Goal: Task Accomplishment & Management: Manage account settings

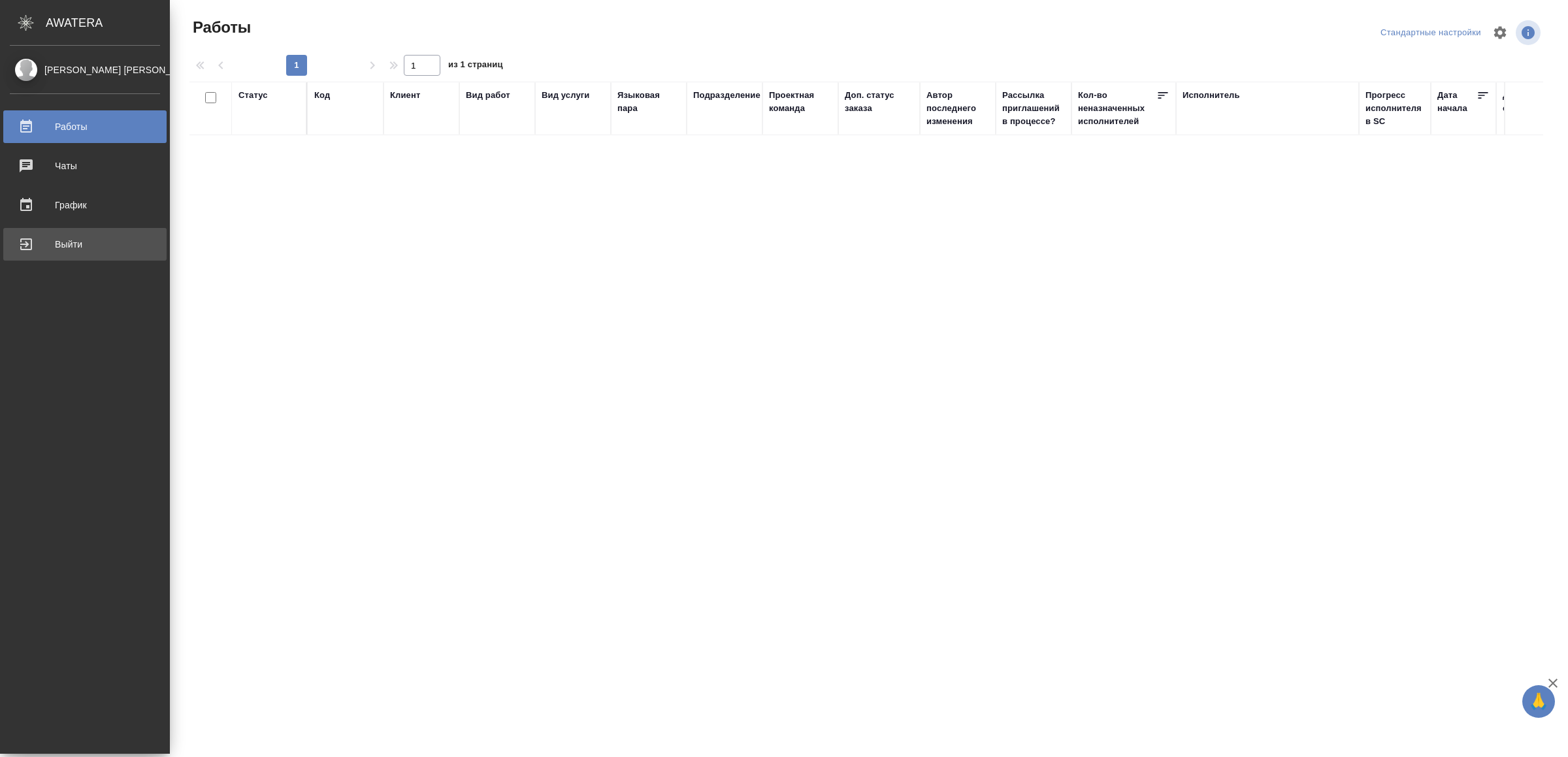
click at [53, 253] on div "Выйти" at bounding box center [85, 244] width 150 height 19
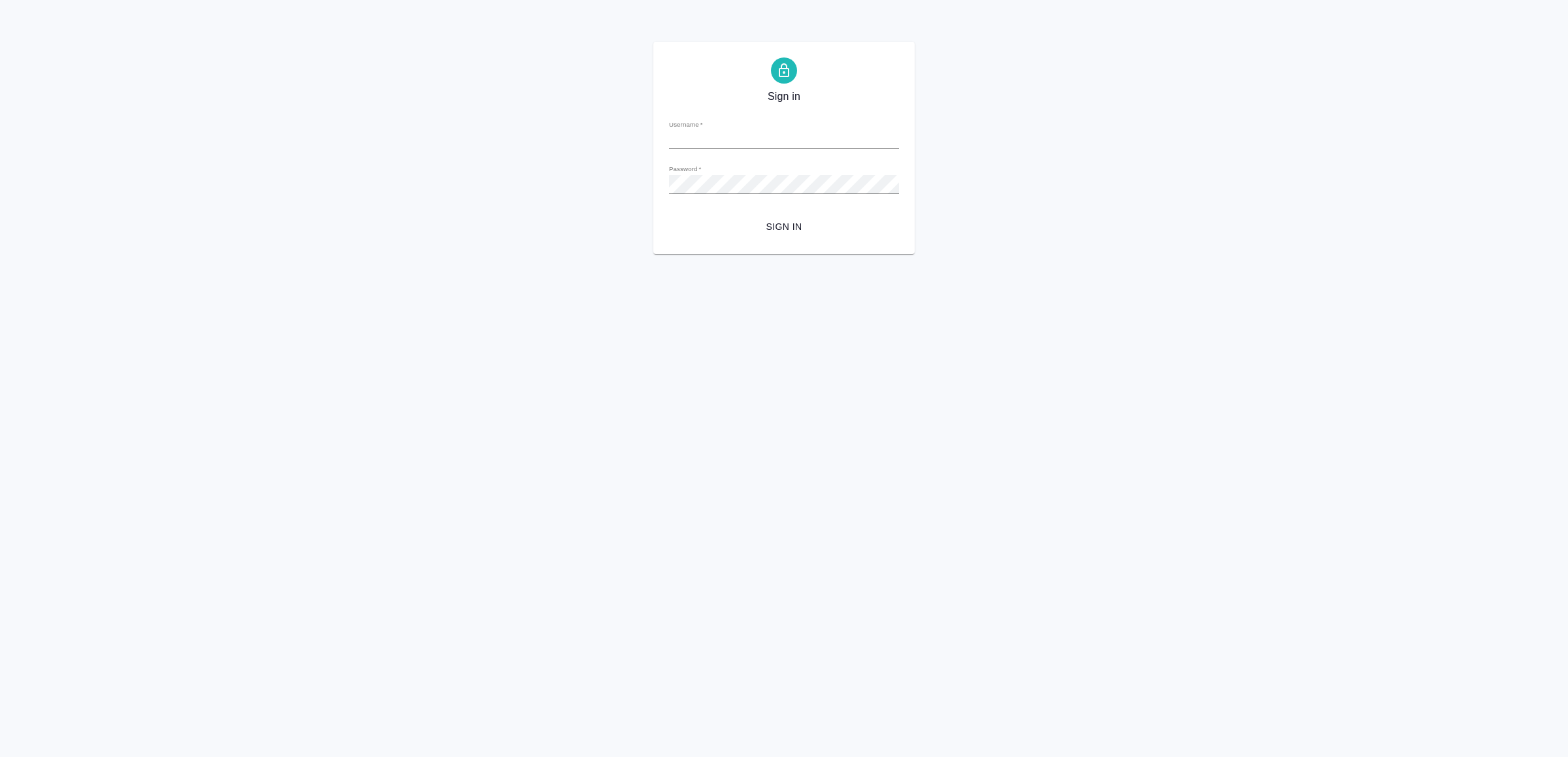
type input "[EMAIL_ADDRESS][DOMAIN_NAME]"
click at [790, 236] on button "Sign in" at bounding box center [784, 227] width 230 height 24
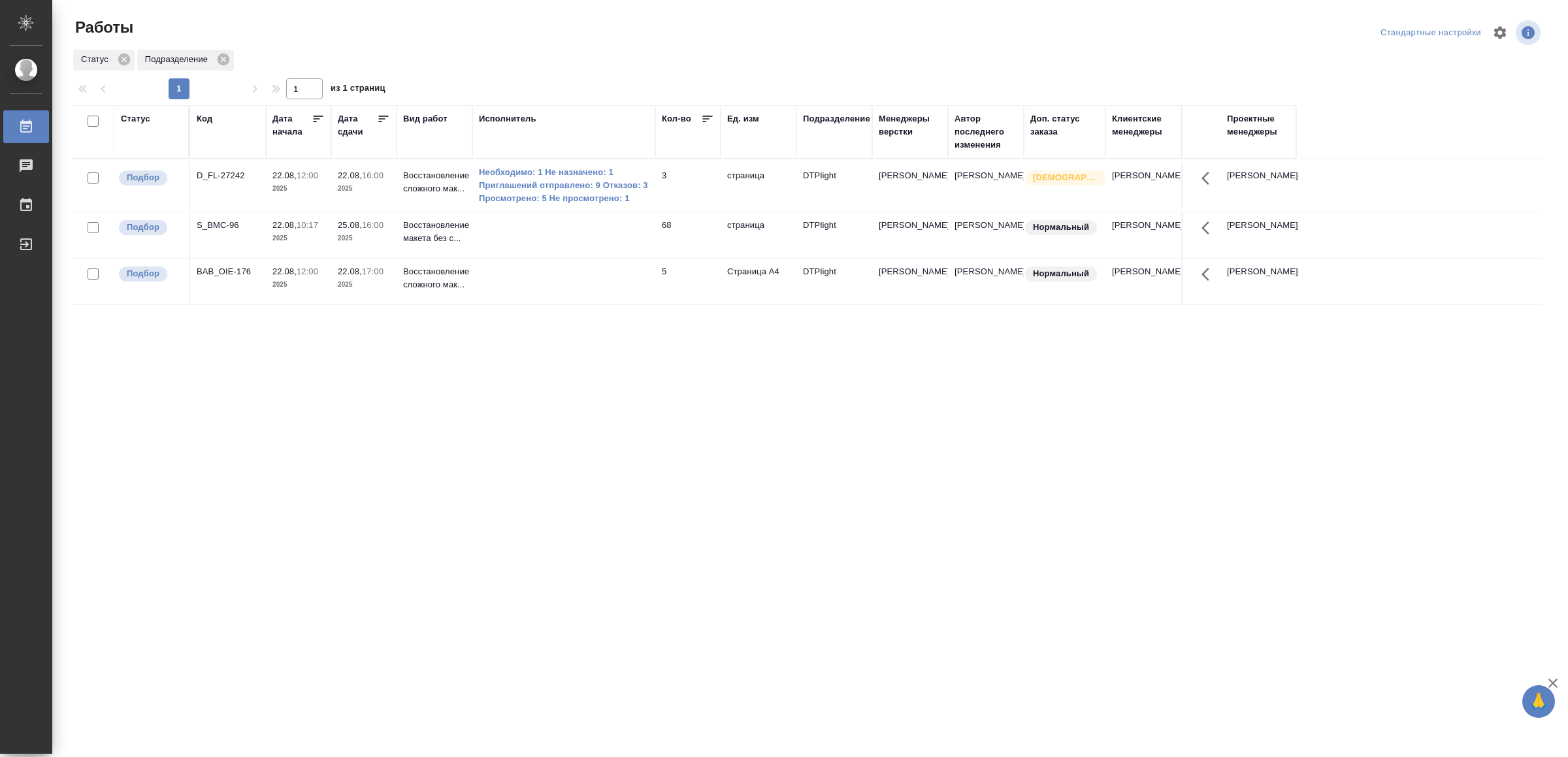
drag, startPoint x: 515, startPoint y: 494, endPoint x: 522, endPoint y: 482, distance: 13.9
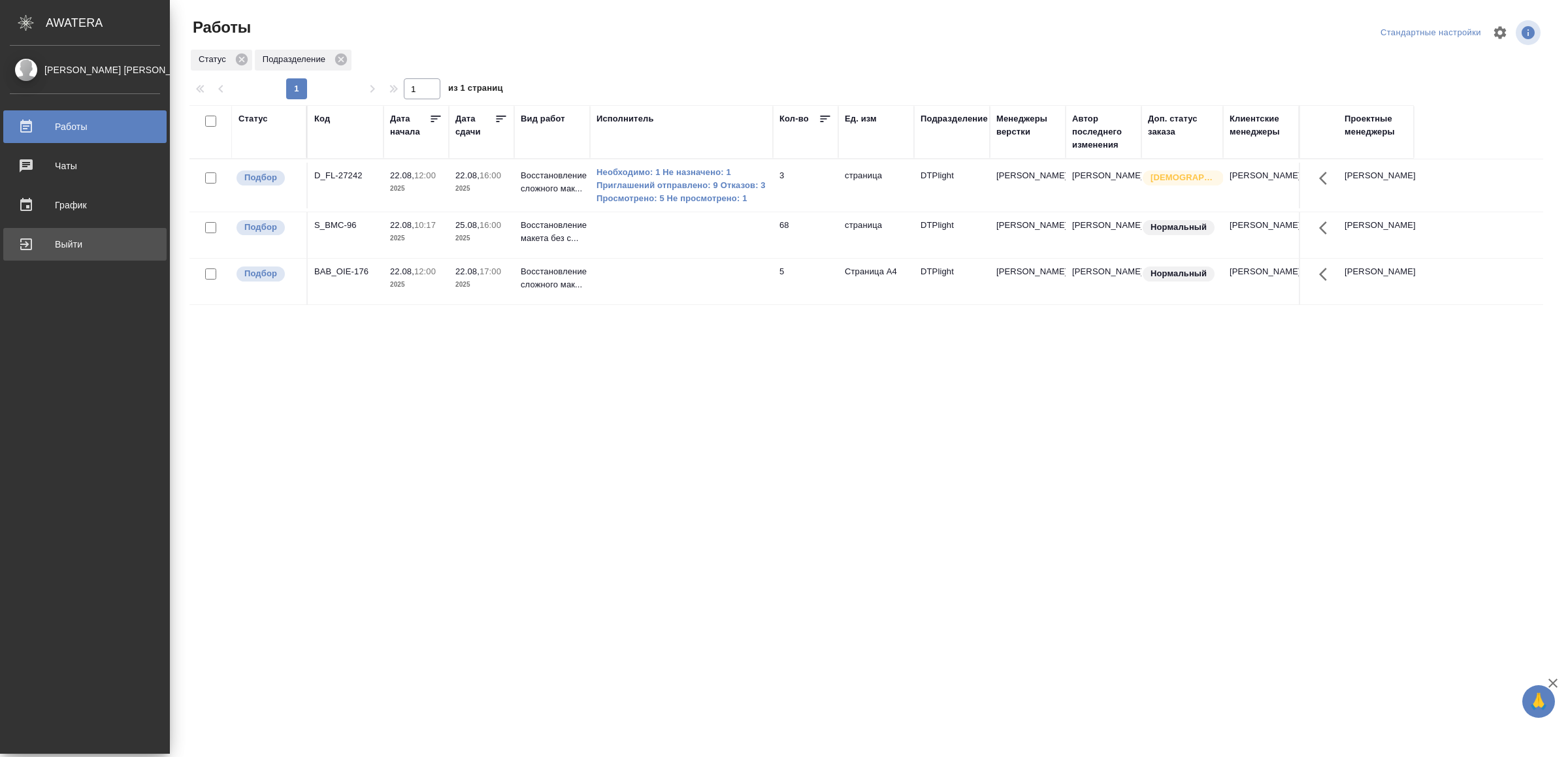
click at [49, 235] on div "Выйти" at bounding box center [85, 244] width 150 height 19
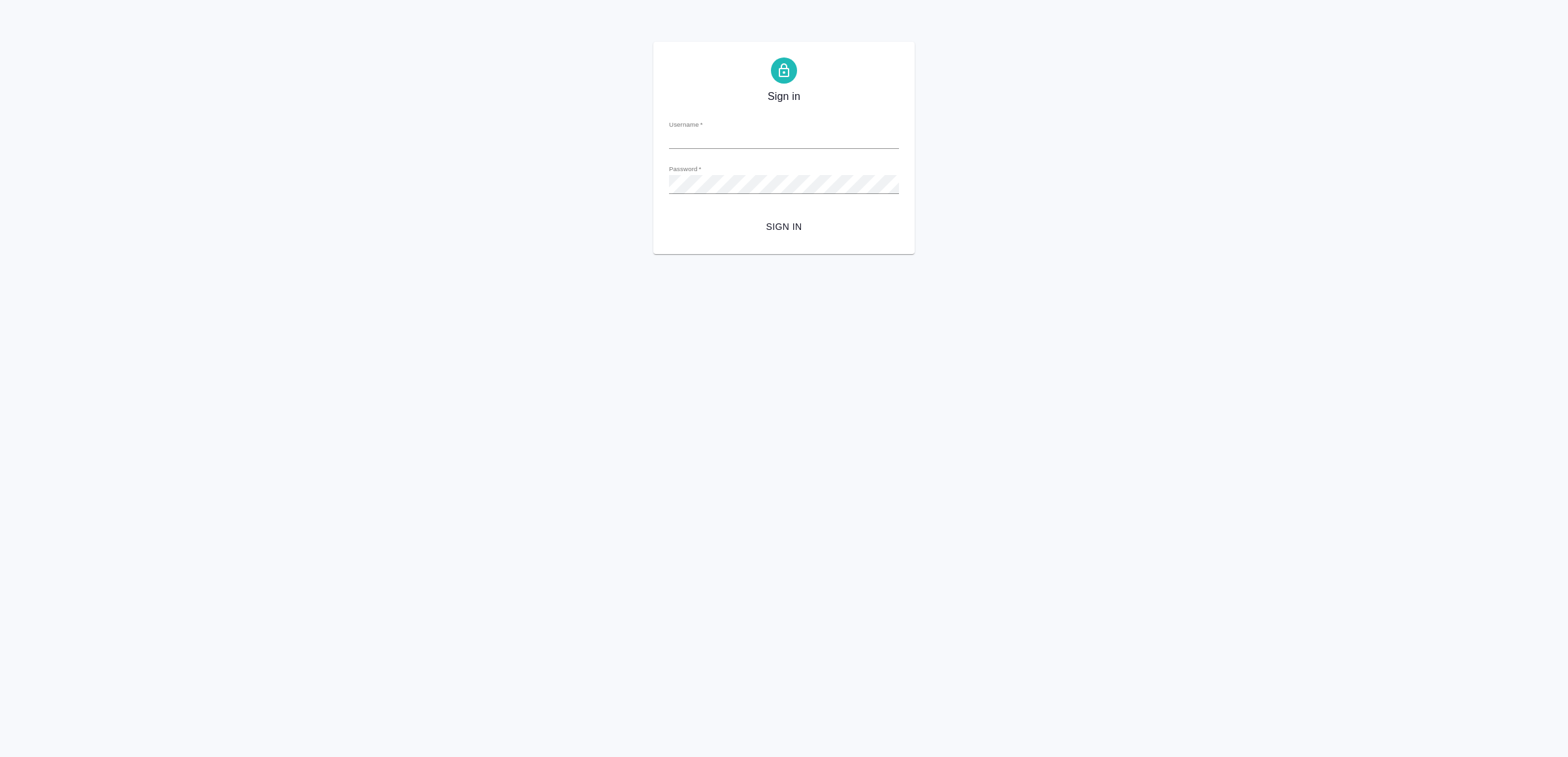
type input "[EMAIL_ADDRESS][DOMAIN_NAME]"
click at [803, 228] on span "Sign in" at bounding box center [784, 227] width 209 height 16
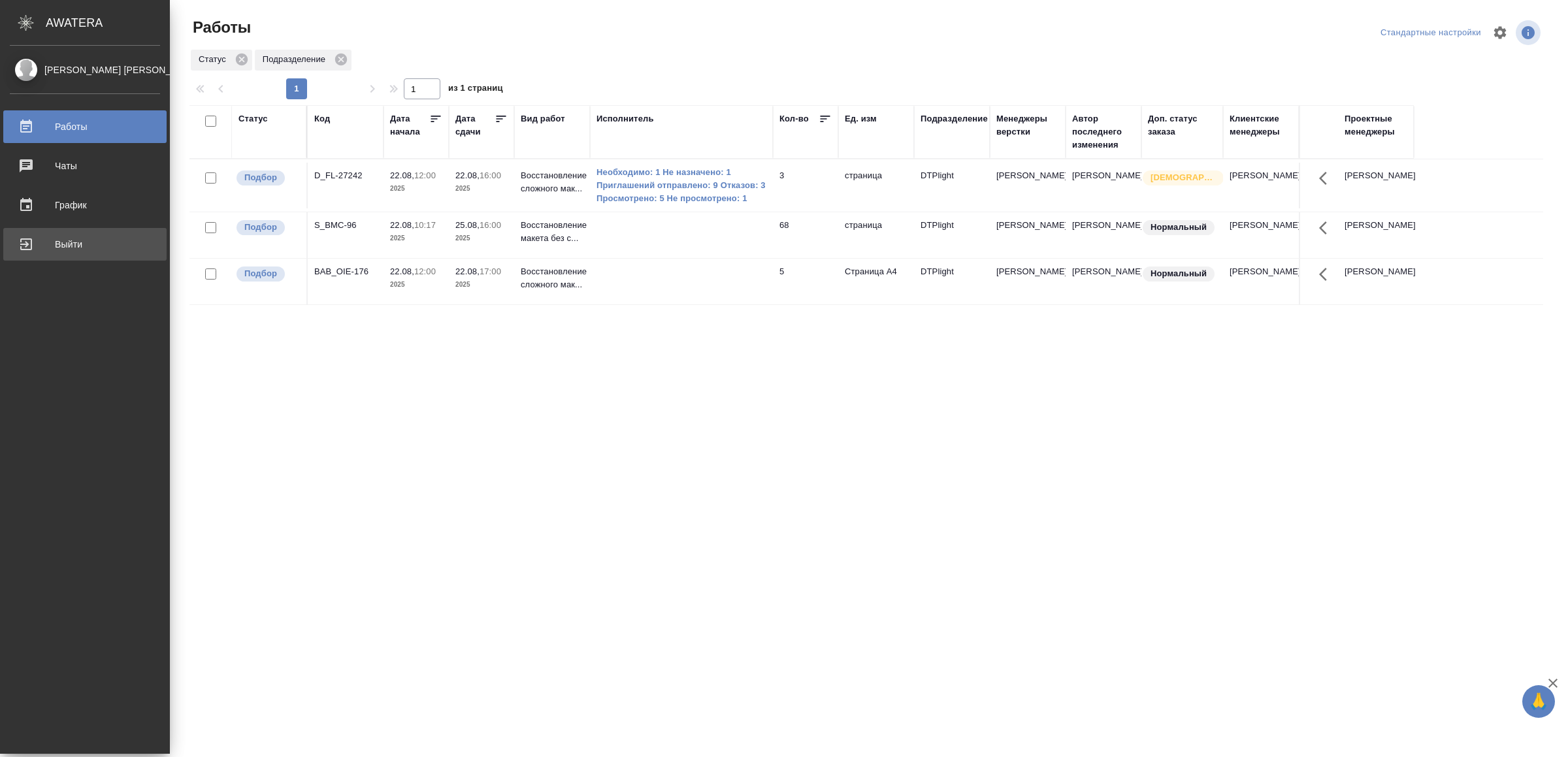
click at [41, 237] on div "Выйти" at bounding box center [85, 244] width 150 height 19
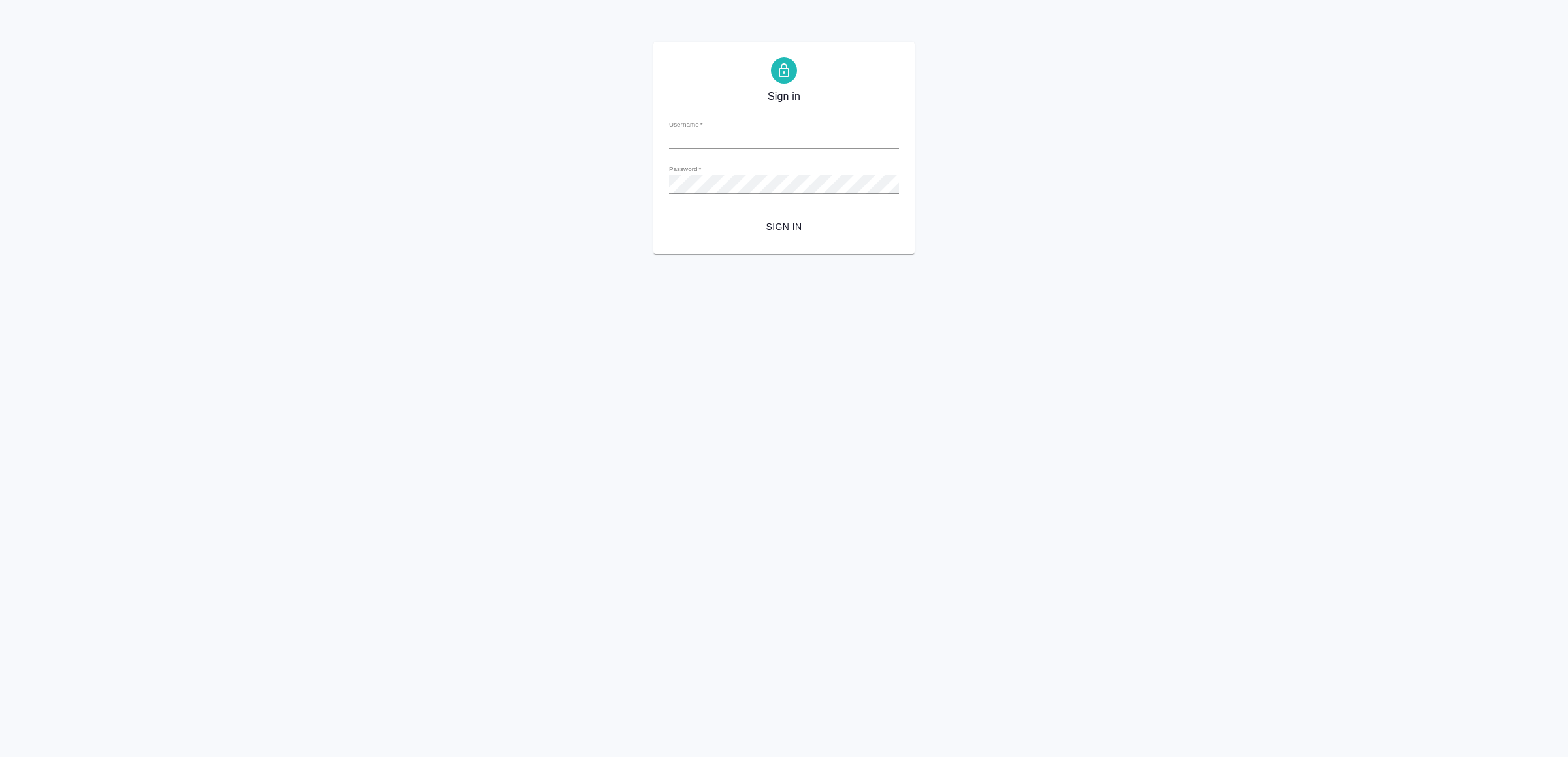
type input "v.yamkovenko@awatera.com"
click at [790, 220] on span "Sign in" at bounding box center [784, 227] width 209 height 16
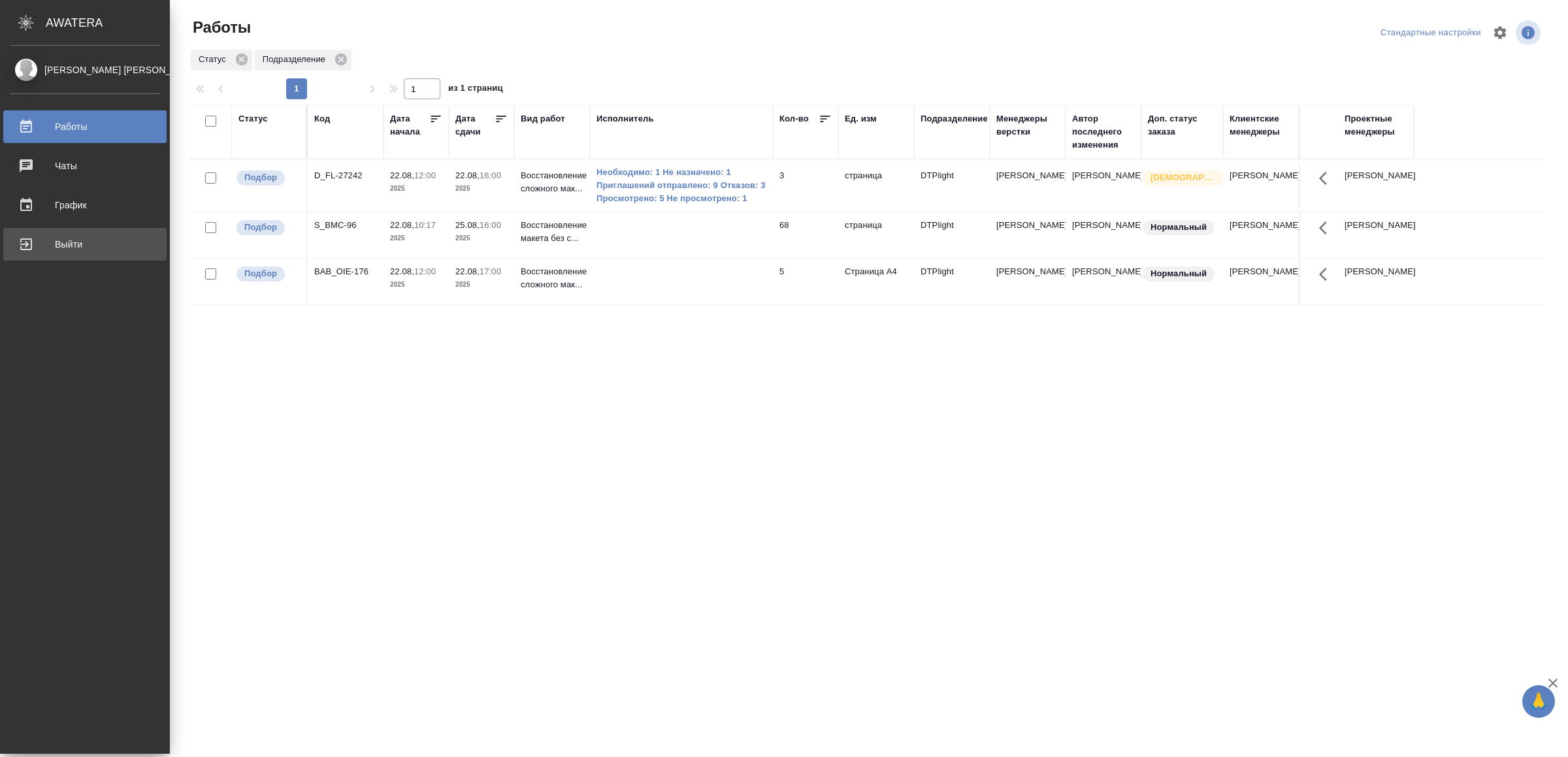
click at [75, 243] on div "Выйти" at bounding box center [85, 244] width 150 height 19
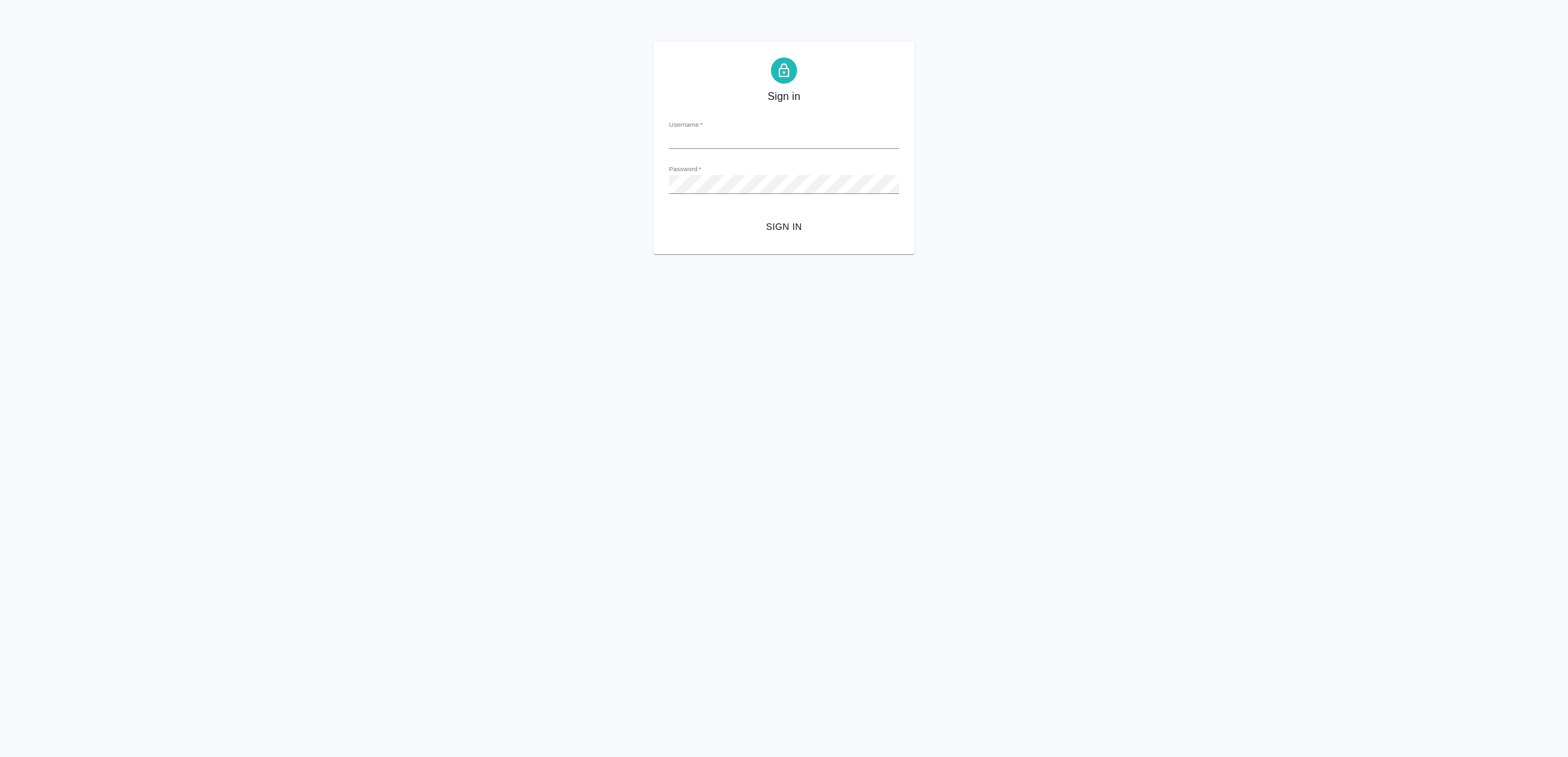
type input "[EMAIL_ADDRESS][DOMAIN_NAME]"
click at [778, 229] on span "Sign in" at bounding box center [784, 227] width 209 height 16
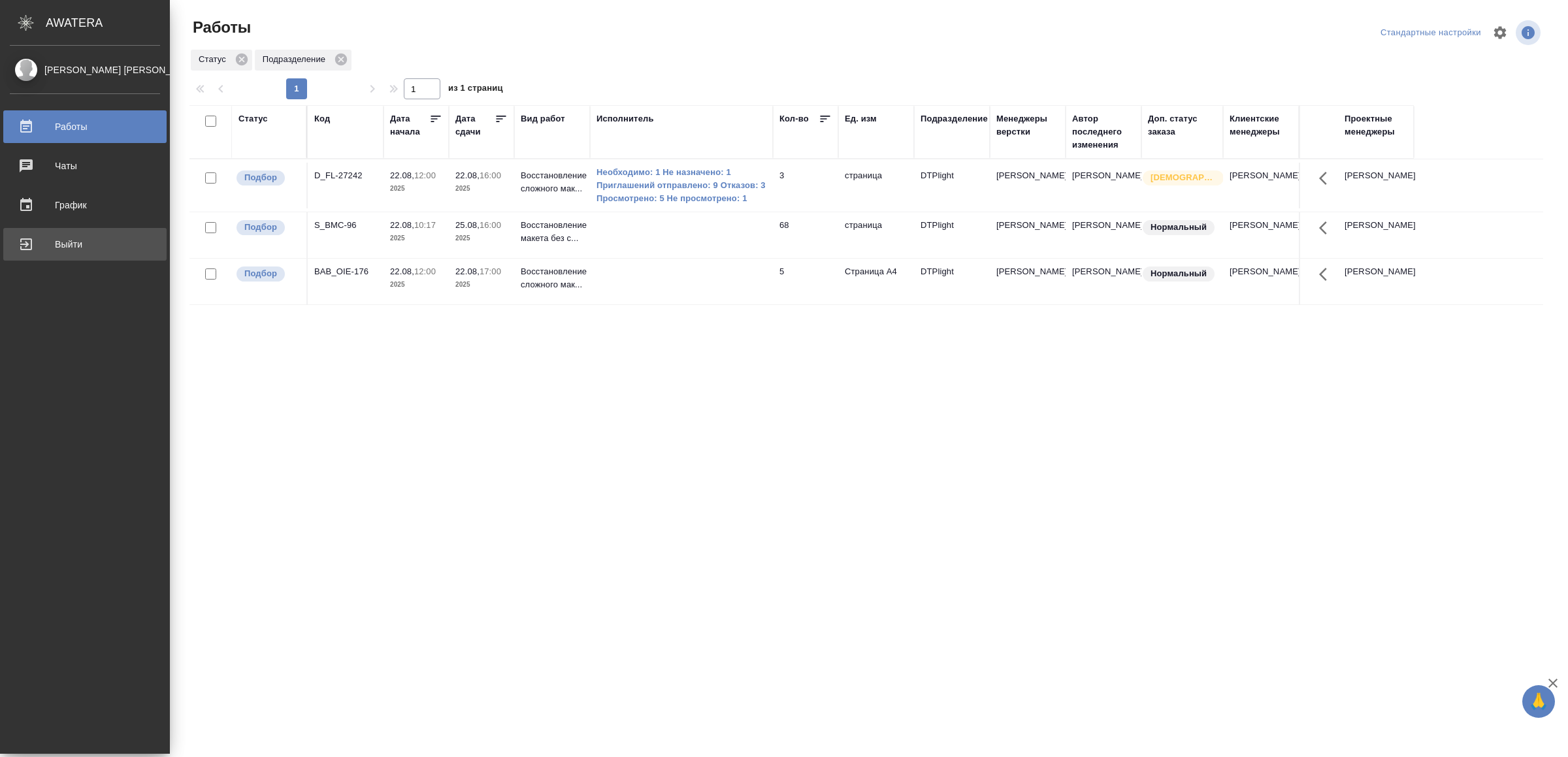
click at [110, 242] on div "Выйти" at bounding box center [85, 244] width 150 height 19
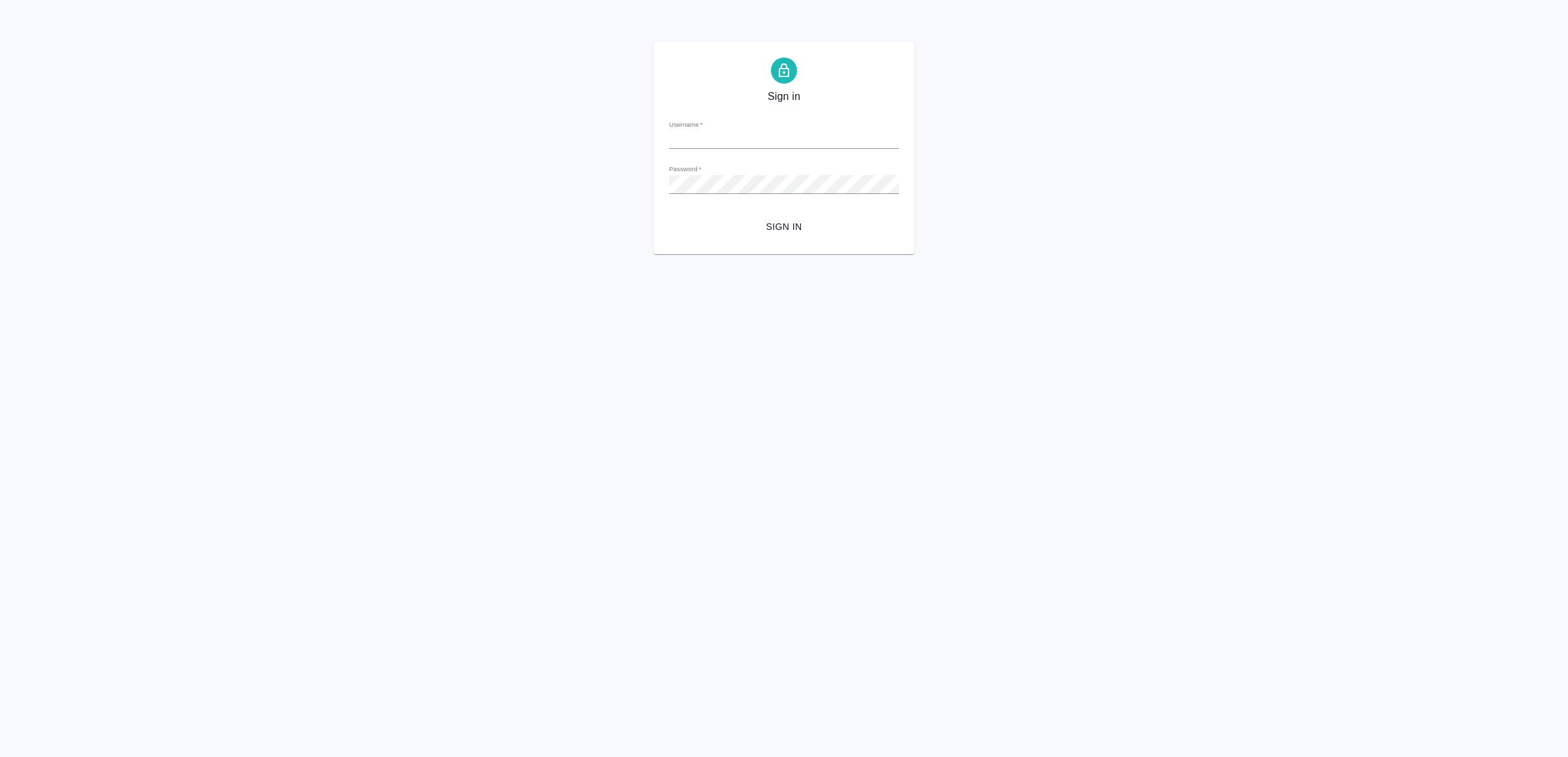
type input "v.yamkovenko@awatera.com"
click at [783, 226] on span "Sign in" at bounding box center [784, 227] width 209 height 16
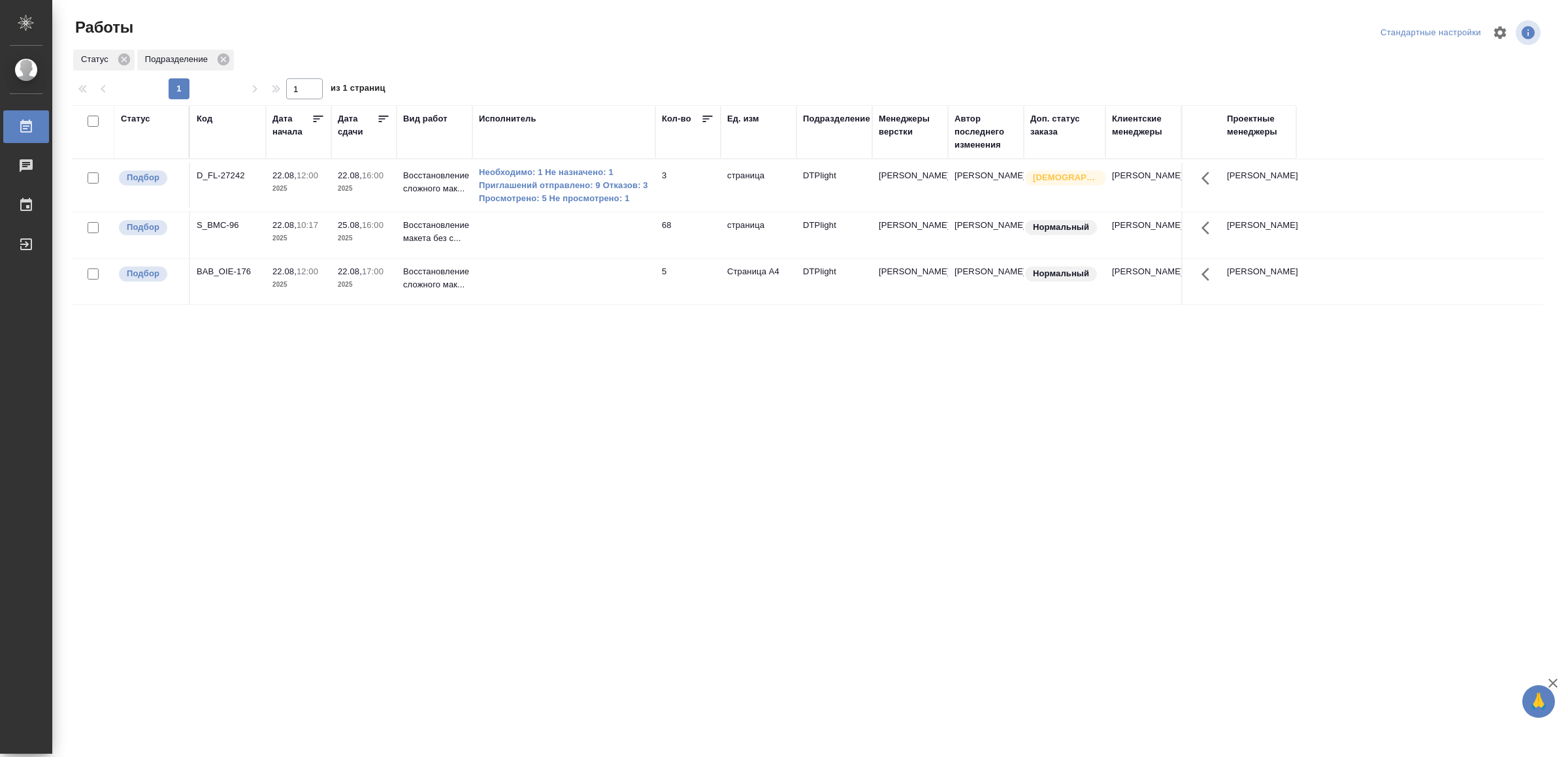
drag, startPoint x: 0, startPoint y: 0, endPoint x: 617, endPoint y: 510, distance: 800.5
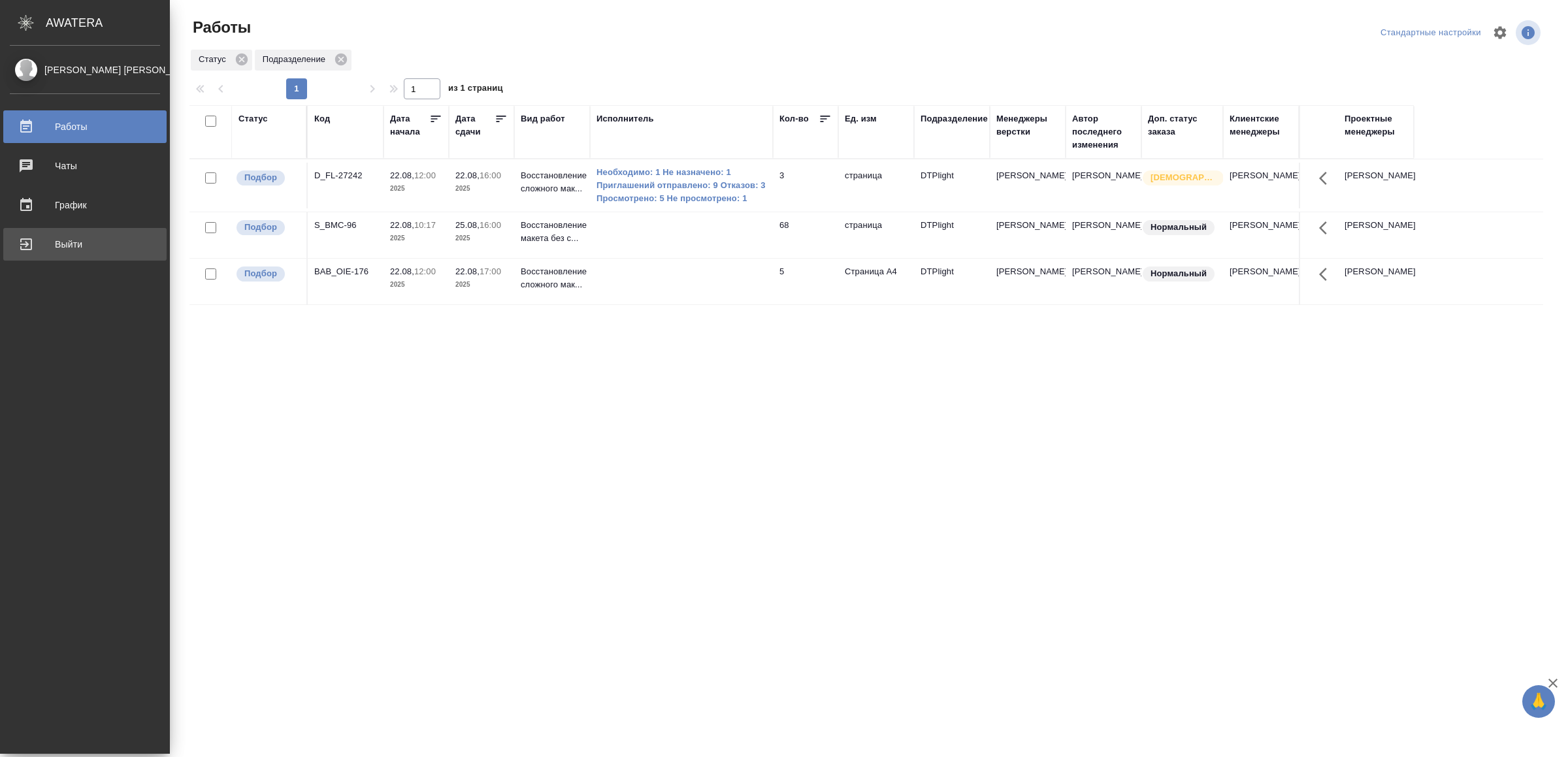
click at [92, 246] on div "Выйти" at bounding box center [85, 244] width 150 height 19
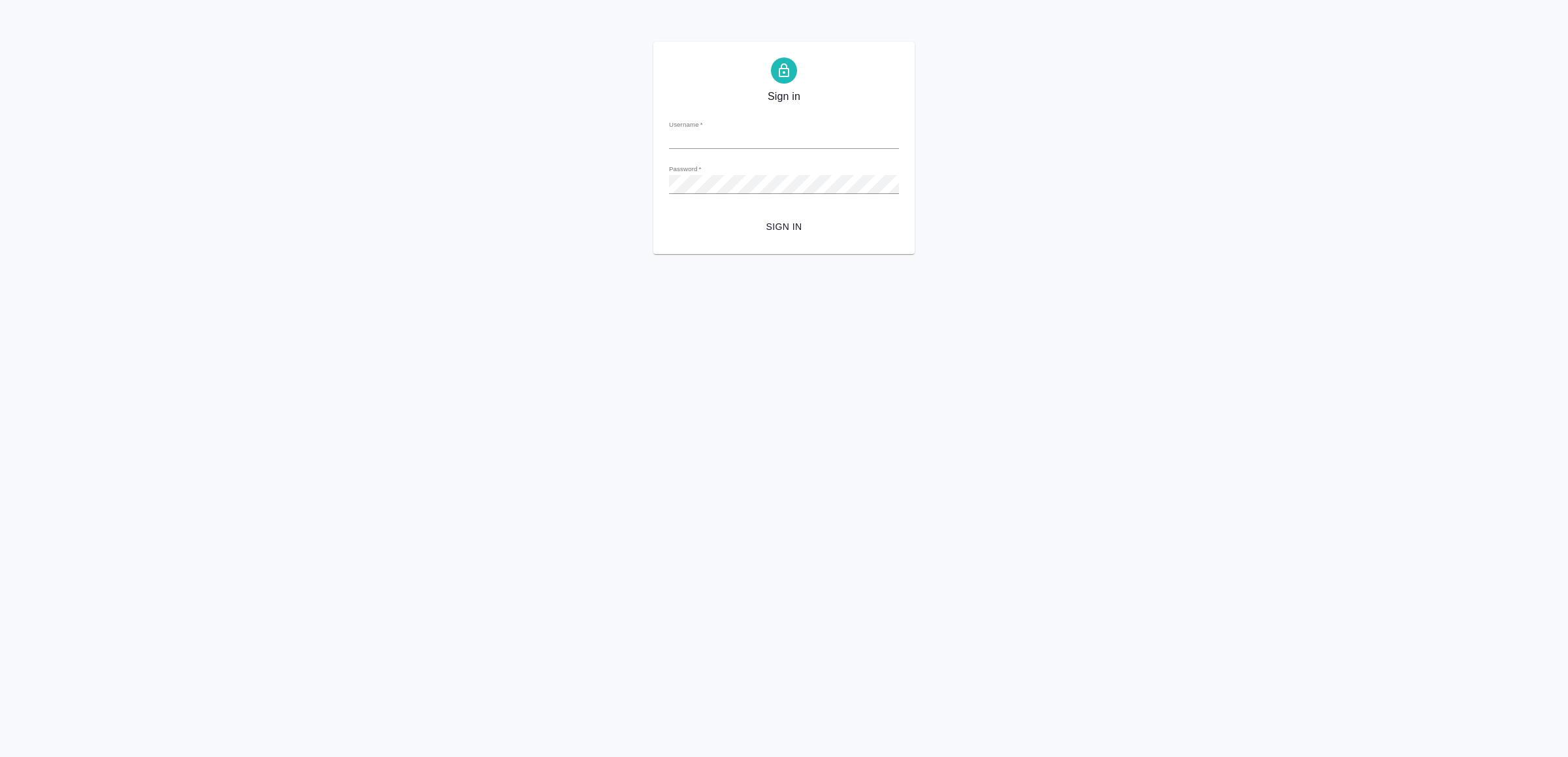
type input "v.yamkovenko@awatera.com"
click at [812, 234] on span "Sign in" at bounding box center [784, 227] width 209 height 16
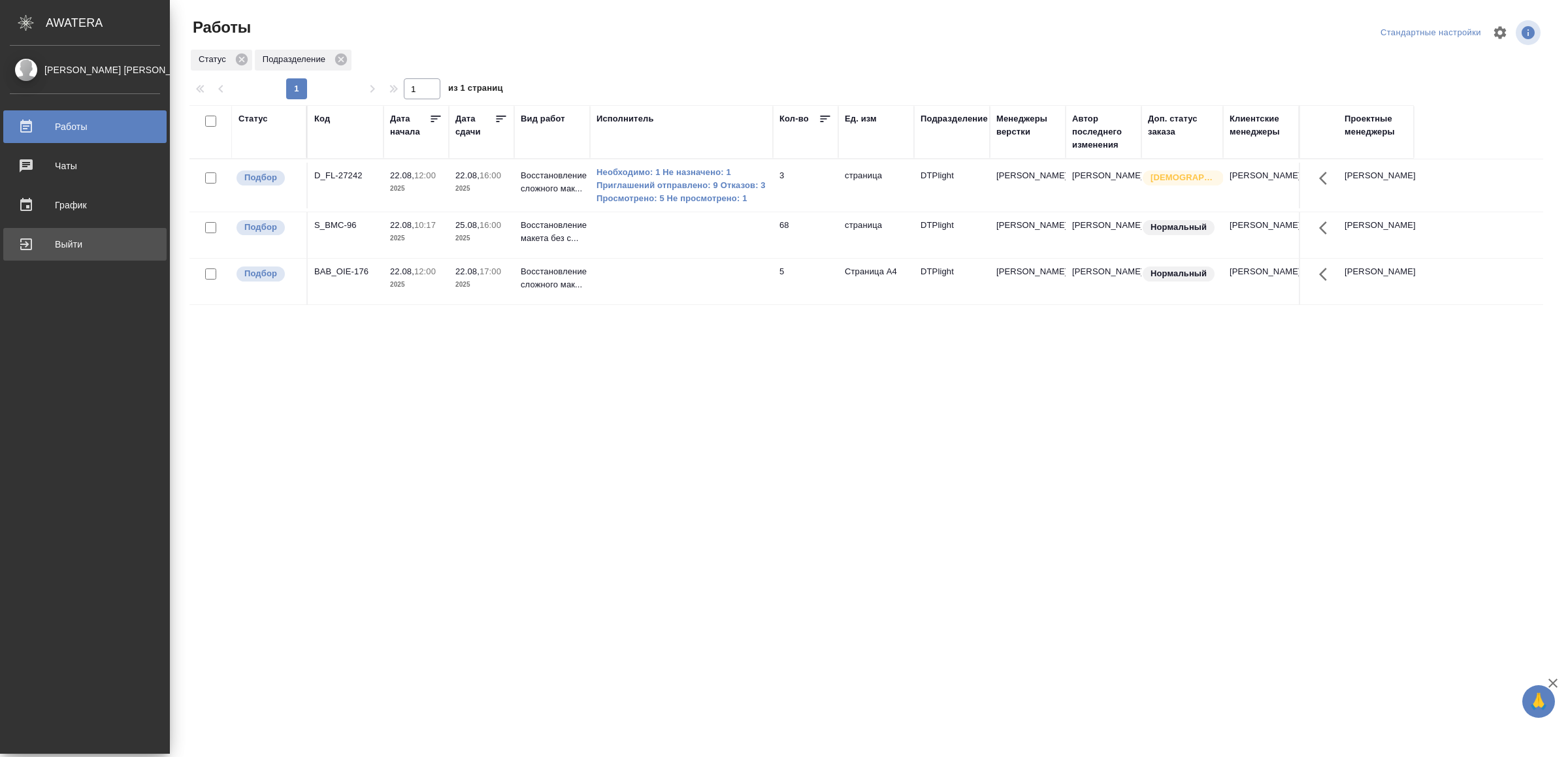
click at [87, 245] on div "Выйти" at bounding box center [85, 244] width 150 height 19
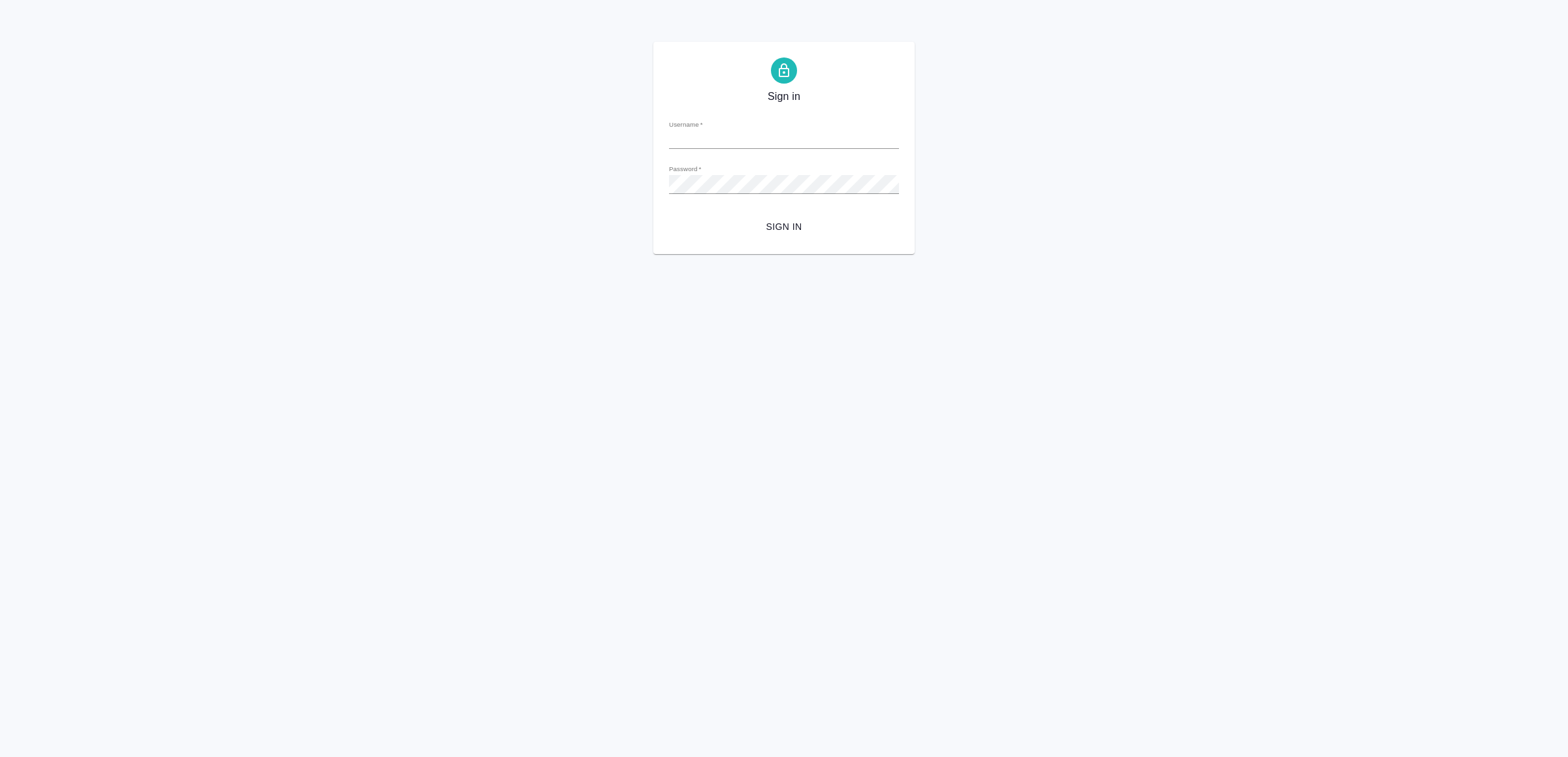
type input "[EMAIL_ADDRESS][DOMAIN_NAME]"
click at [789, 220] on span "Sign in" at bounding box center [784, 227] width 209 height 16
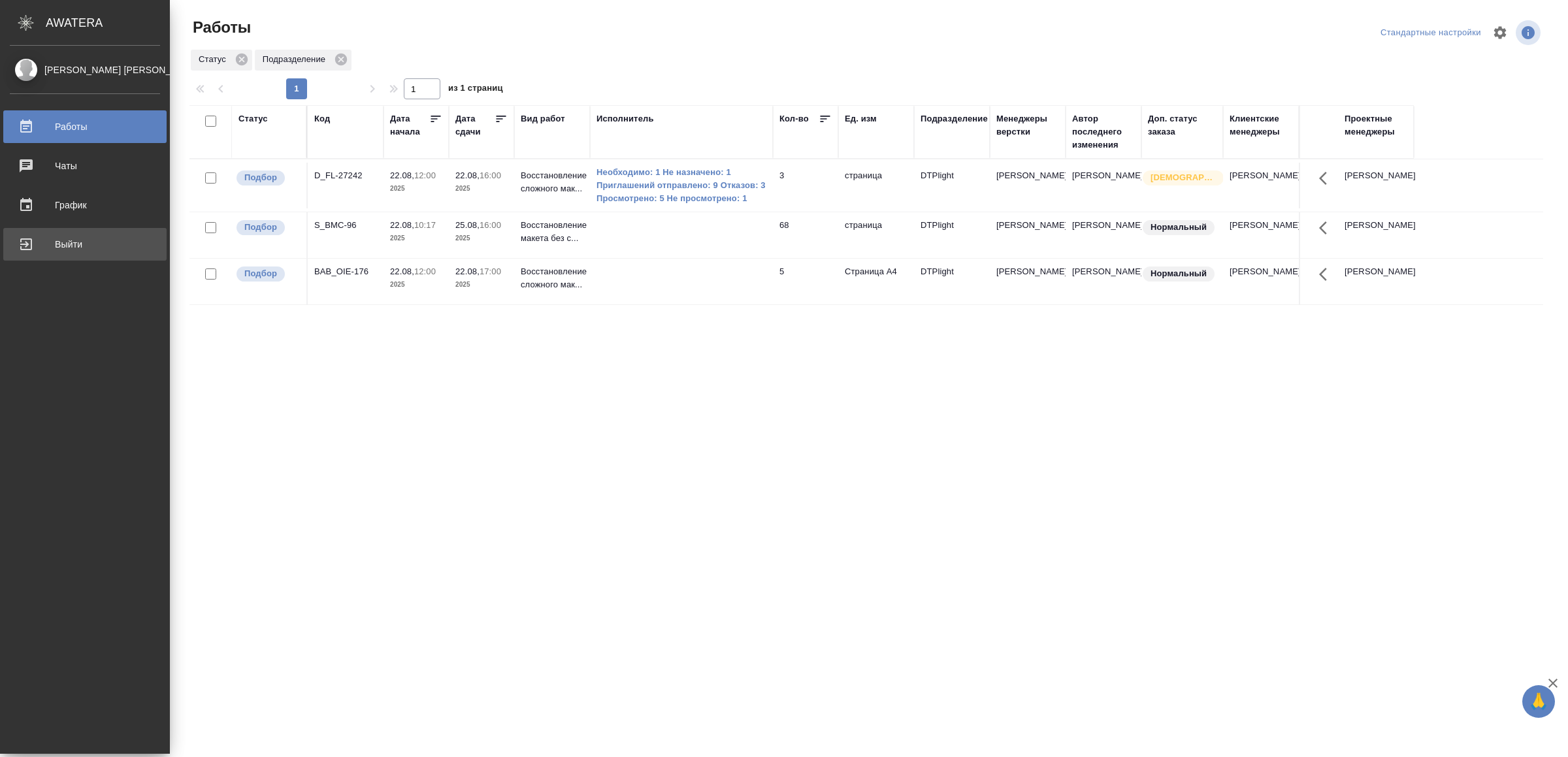
click at [40, 242] on div "Выйти" at bounding box center [85, 244] width 150 height 19
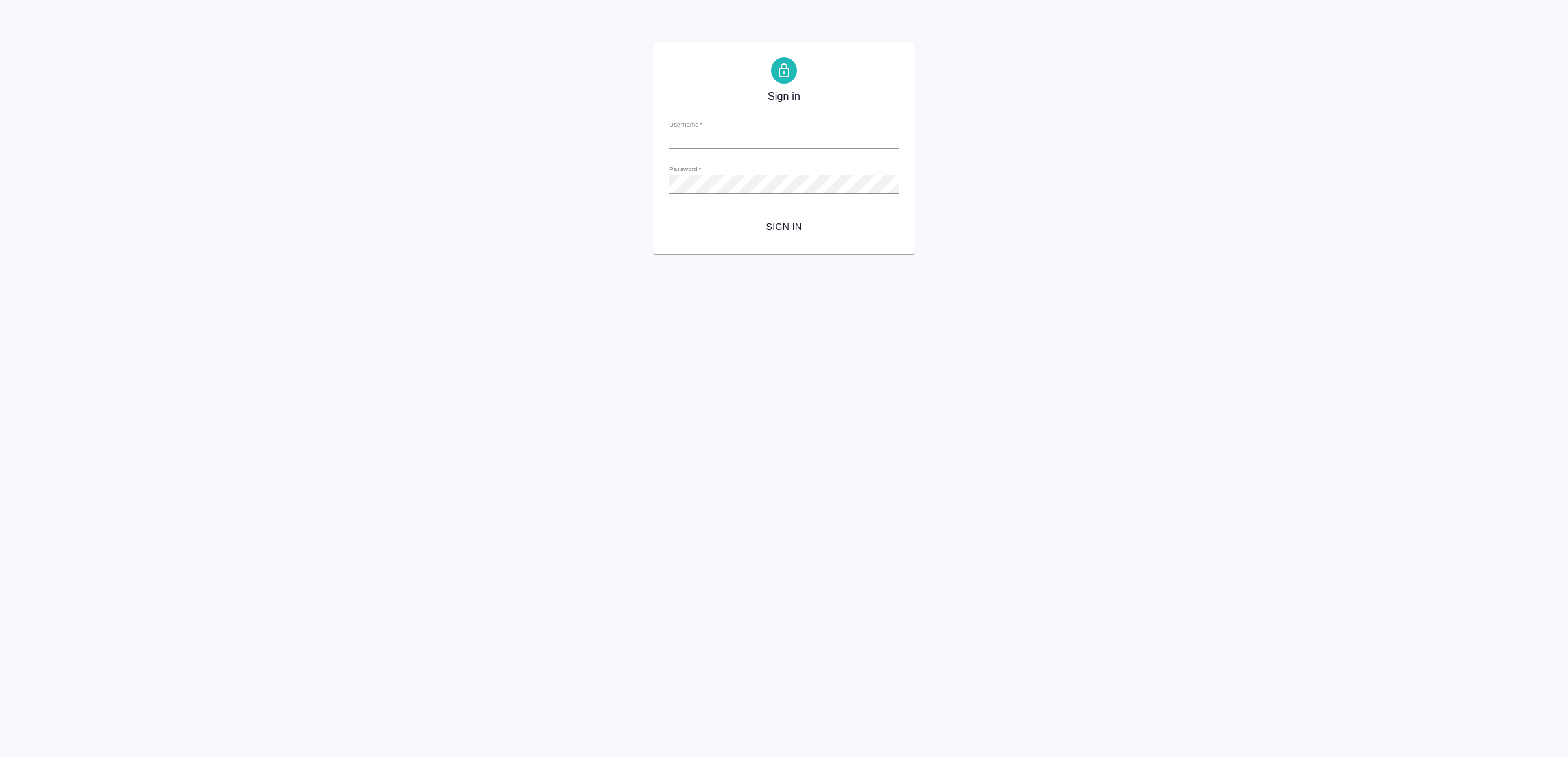
type input "[EMAIL_ADDRESS][DOMAIN_NAME]"
click at [780, 232] on span "Sign in" at bounding box center [784, 227] width 209 height 16
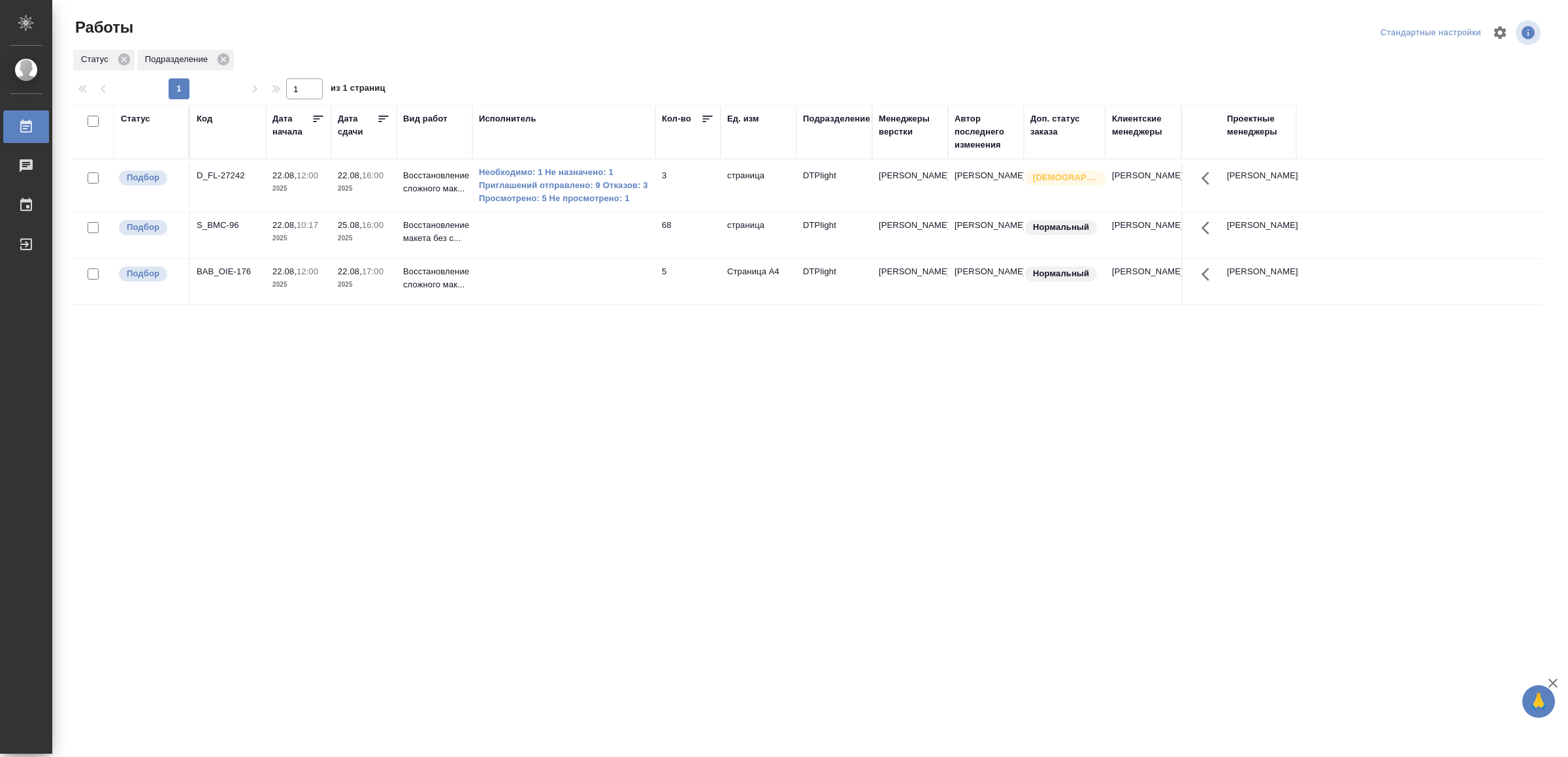
click at [632, 212] on td at bounding box center [564, 185] width 183 height 53
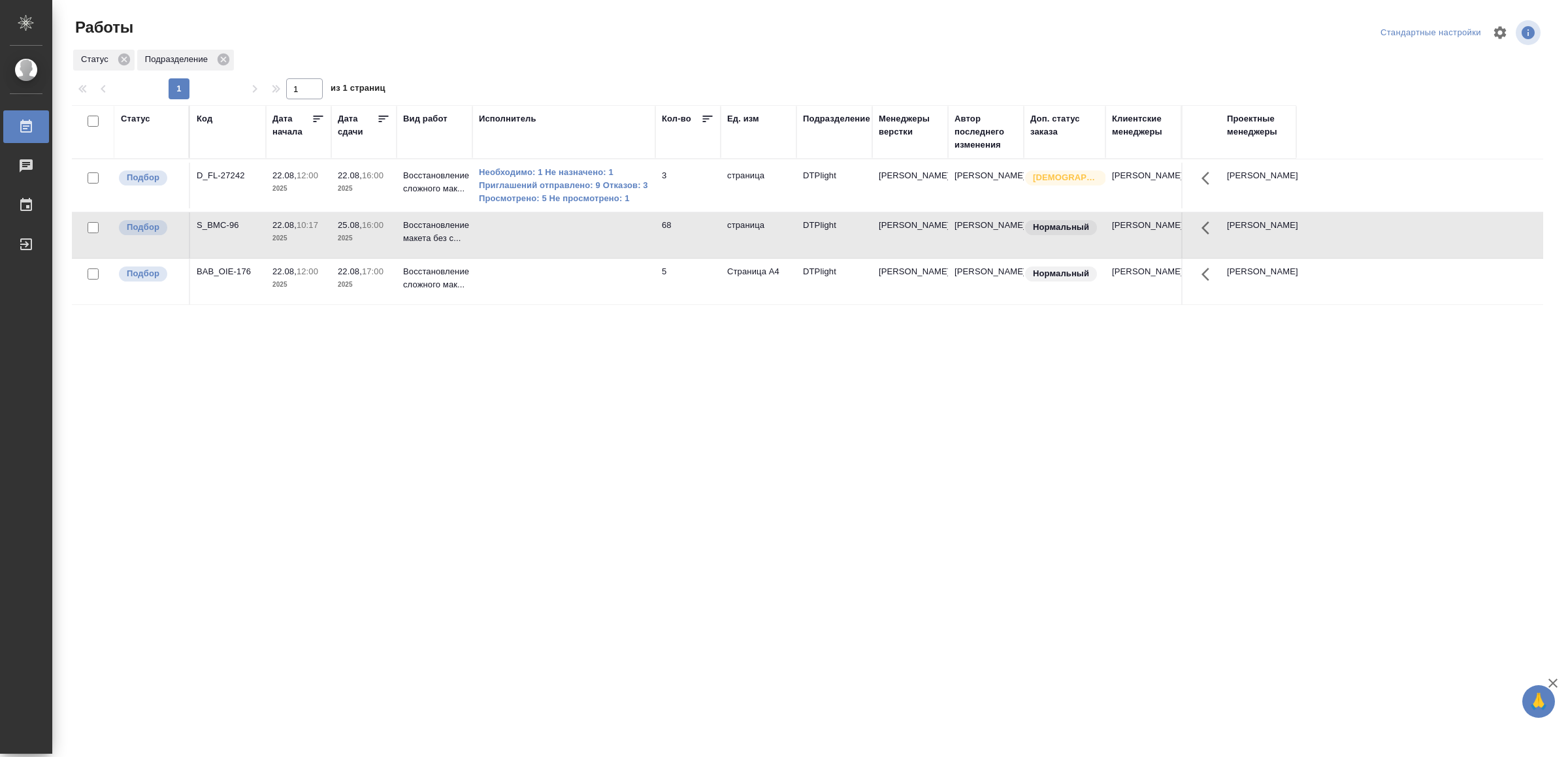
click at [632, 212] on td at bounding box center [564, 185] width 183 height 53
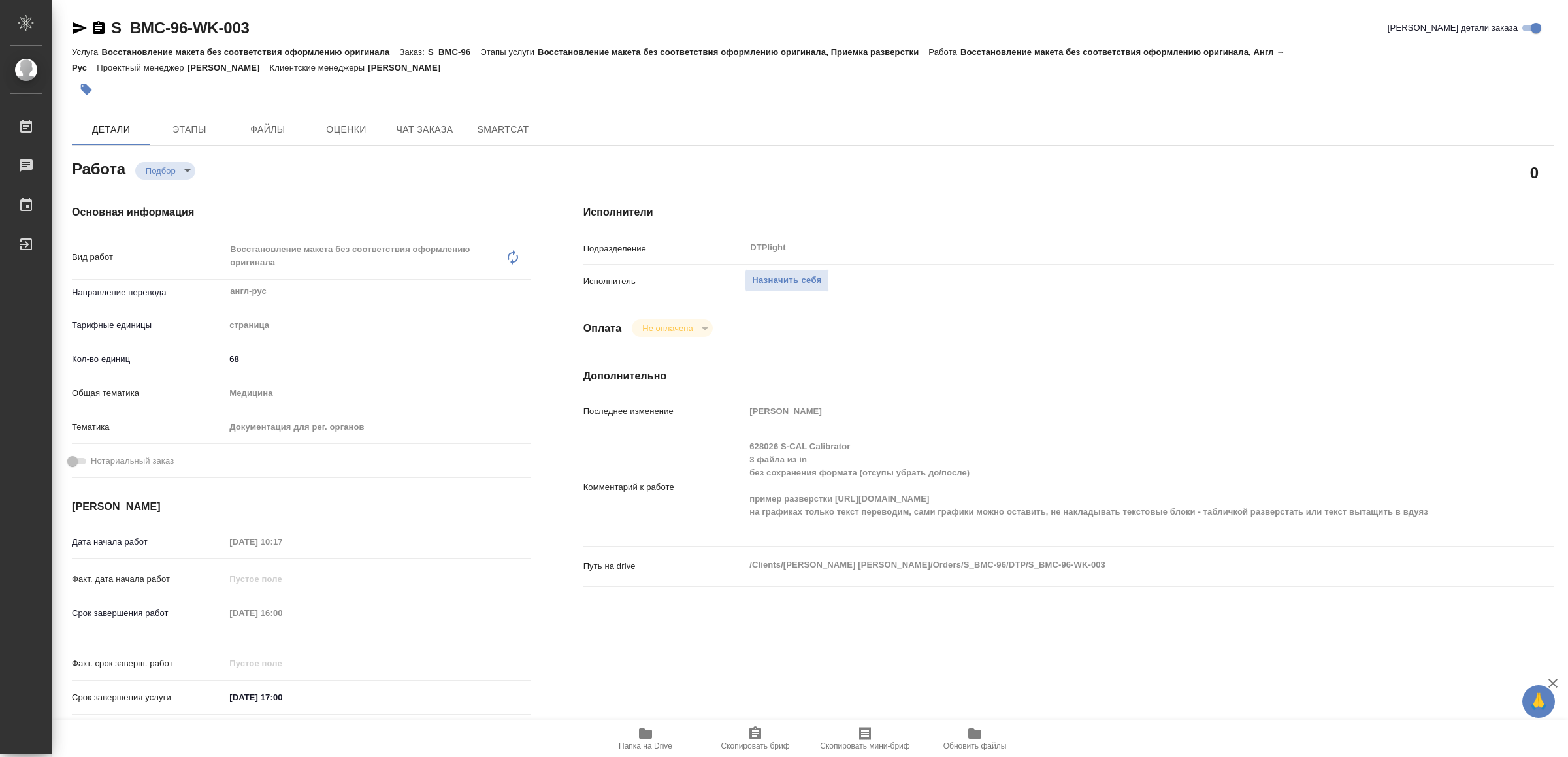
click at [654, 739] on span "Папка на Drive" at bounding box center [646, 738] width 94 height 25
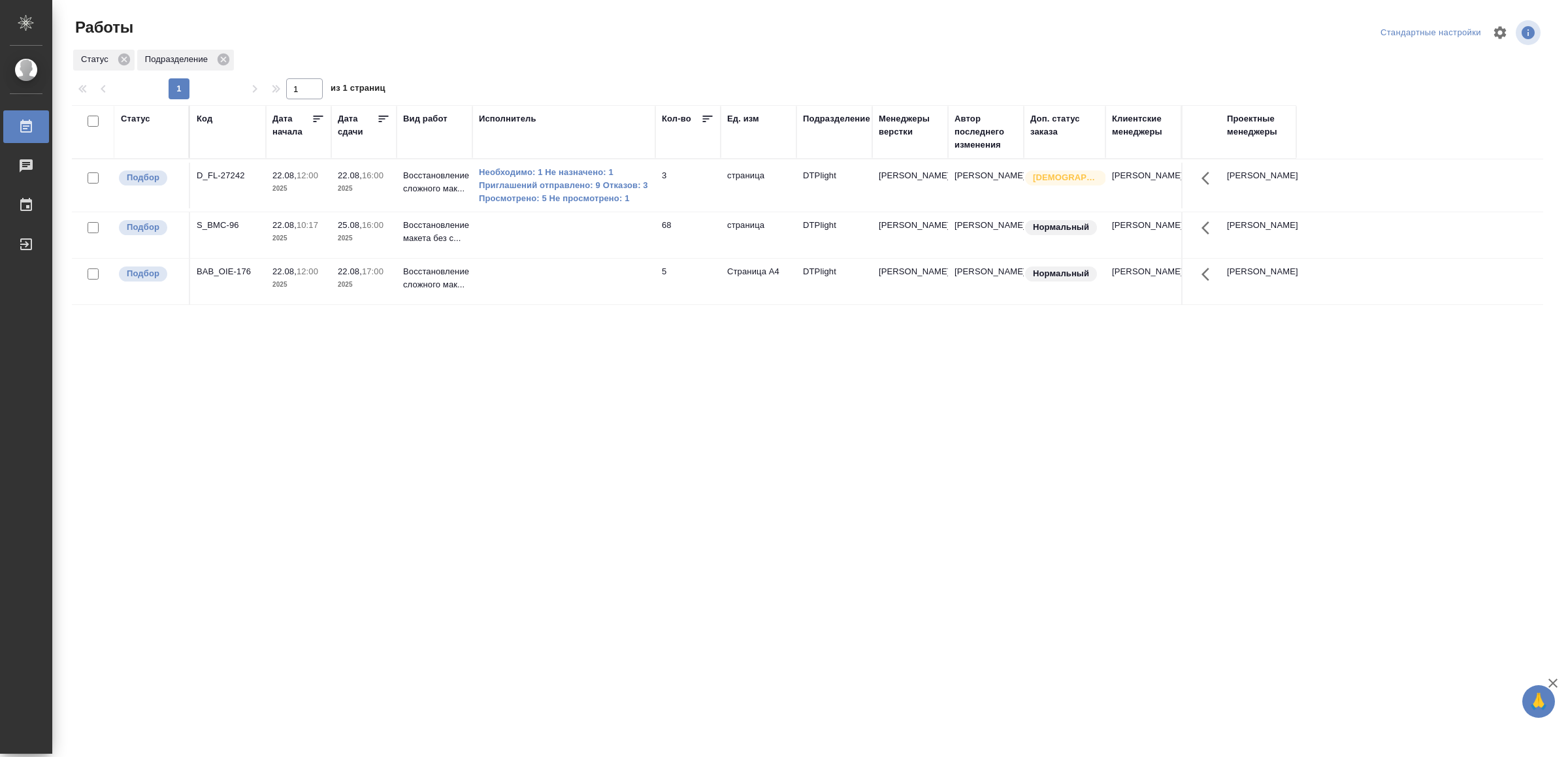
drag, startPoint x: 0, startPoint y: 0, endPoint x: 651, endPoint y: 573, distance: 867.3
drag, startPoint x: 492, startPoint y: 439, endPoint x: 498, endPoint y: 428, distance: 12.5
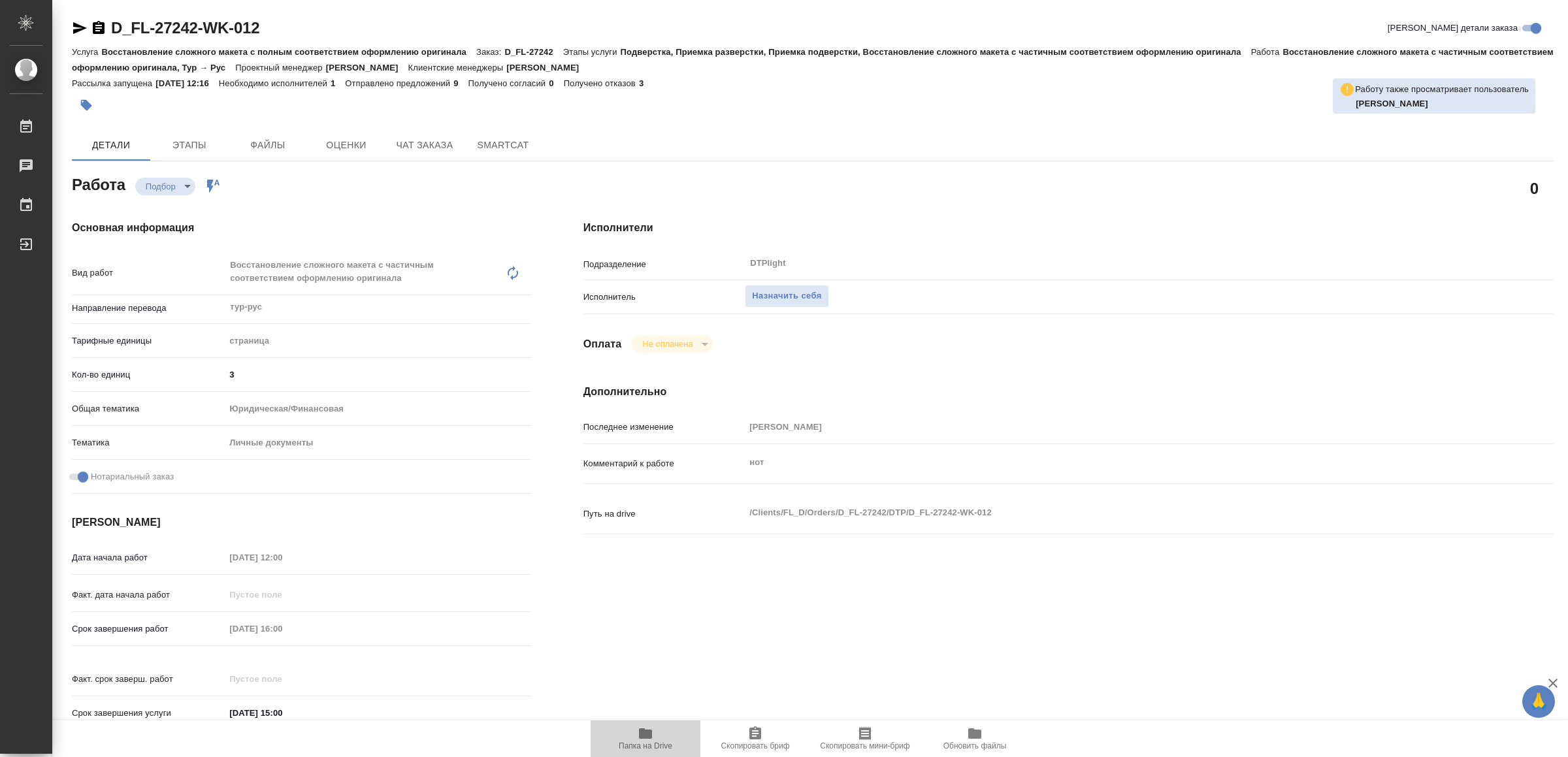
click at [643, 747] on span "Папка на Drive" at bounding box center [646, 746] width 53 height 9
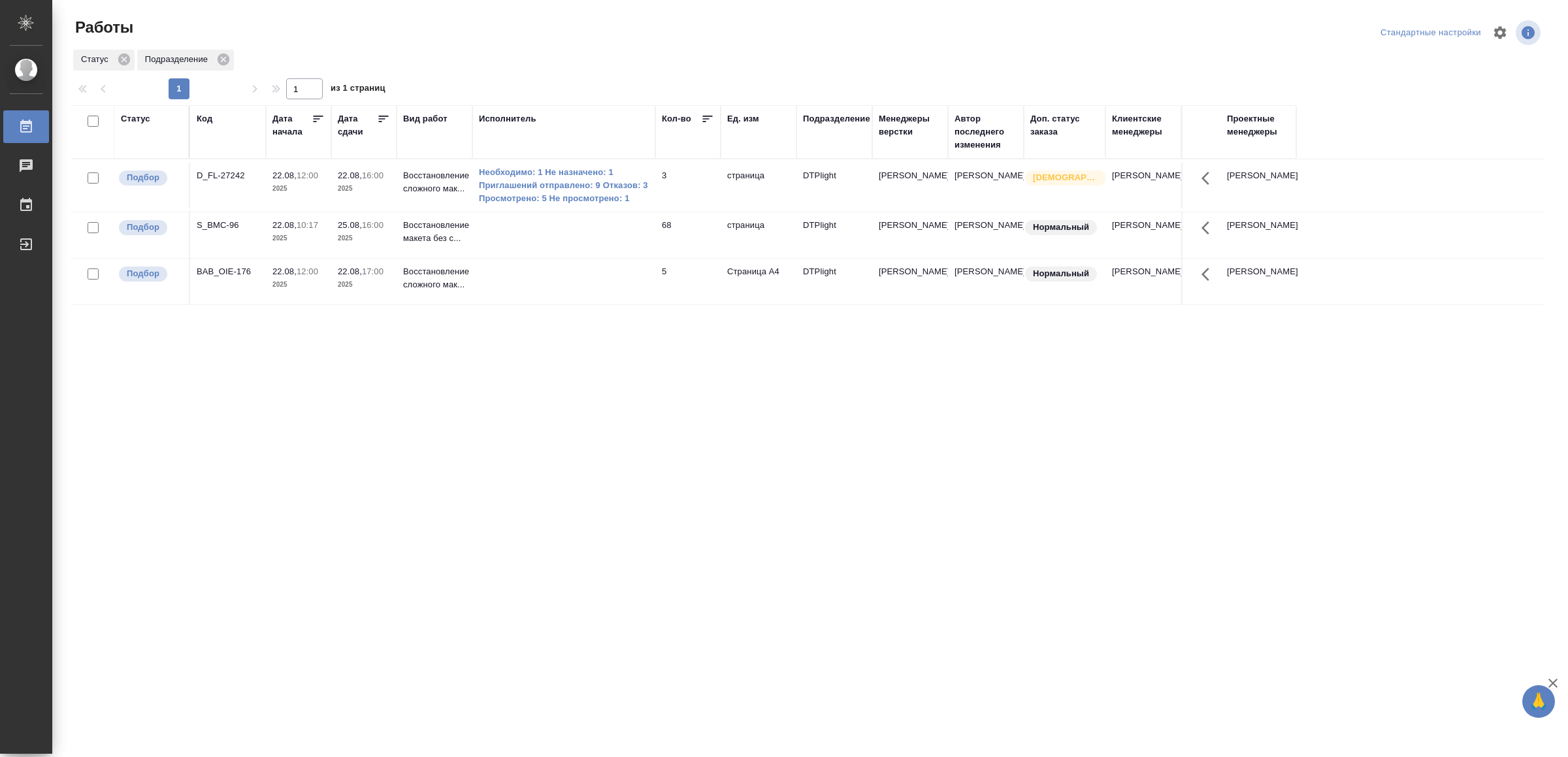
drag, startPoint x: 566, startPoint y: 569, endPoint x: 566, endPoint y: 559, distance: 10.0
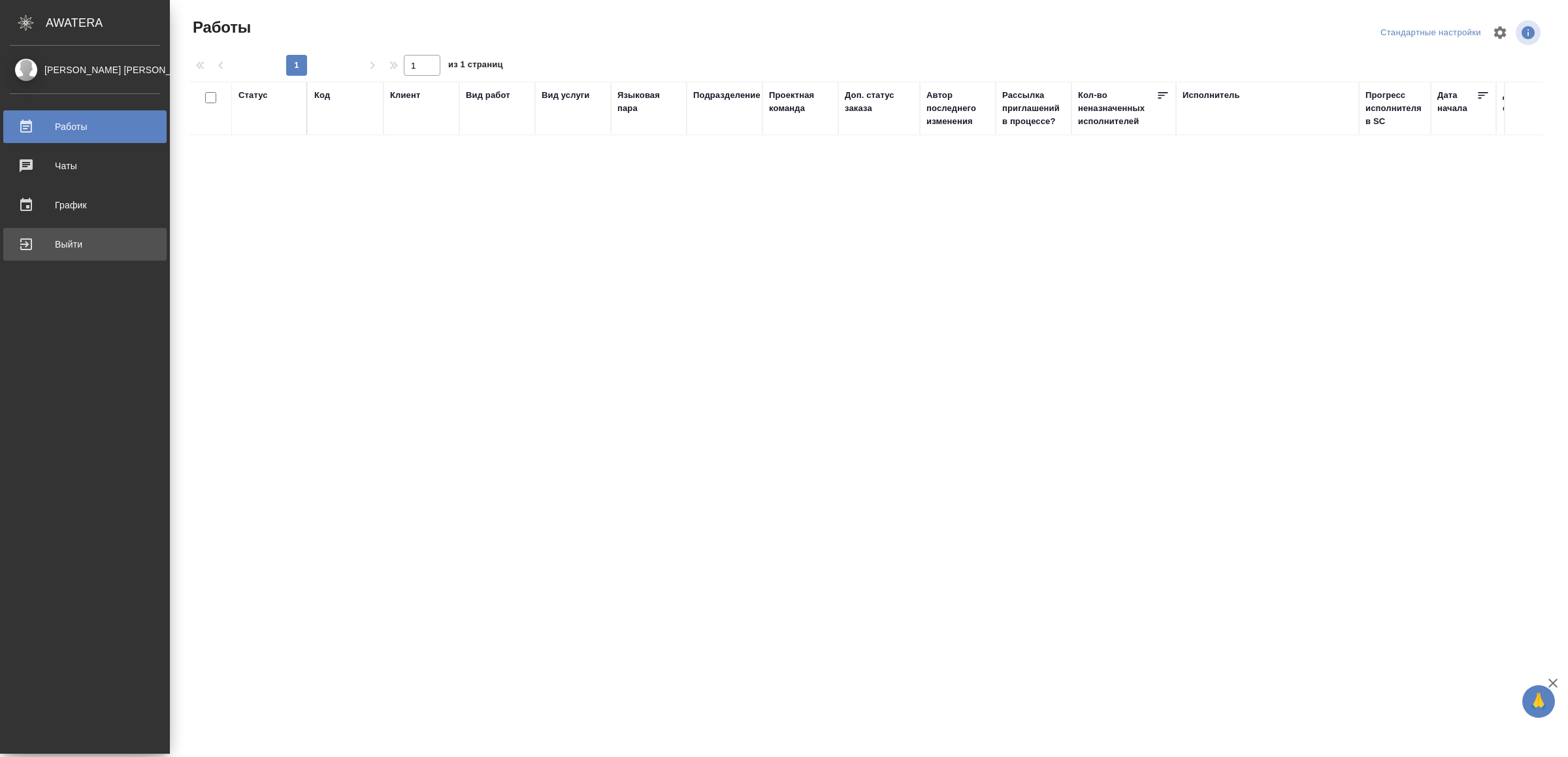
click at [36, 238] on div "Выйти" at bounding box center [85, 244] width 150 height 19
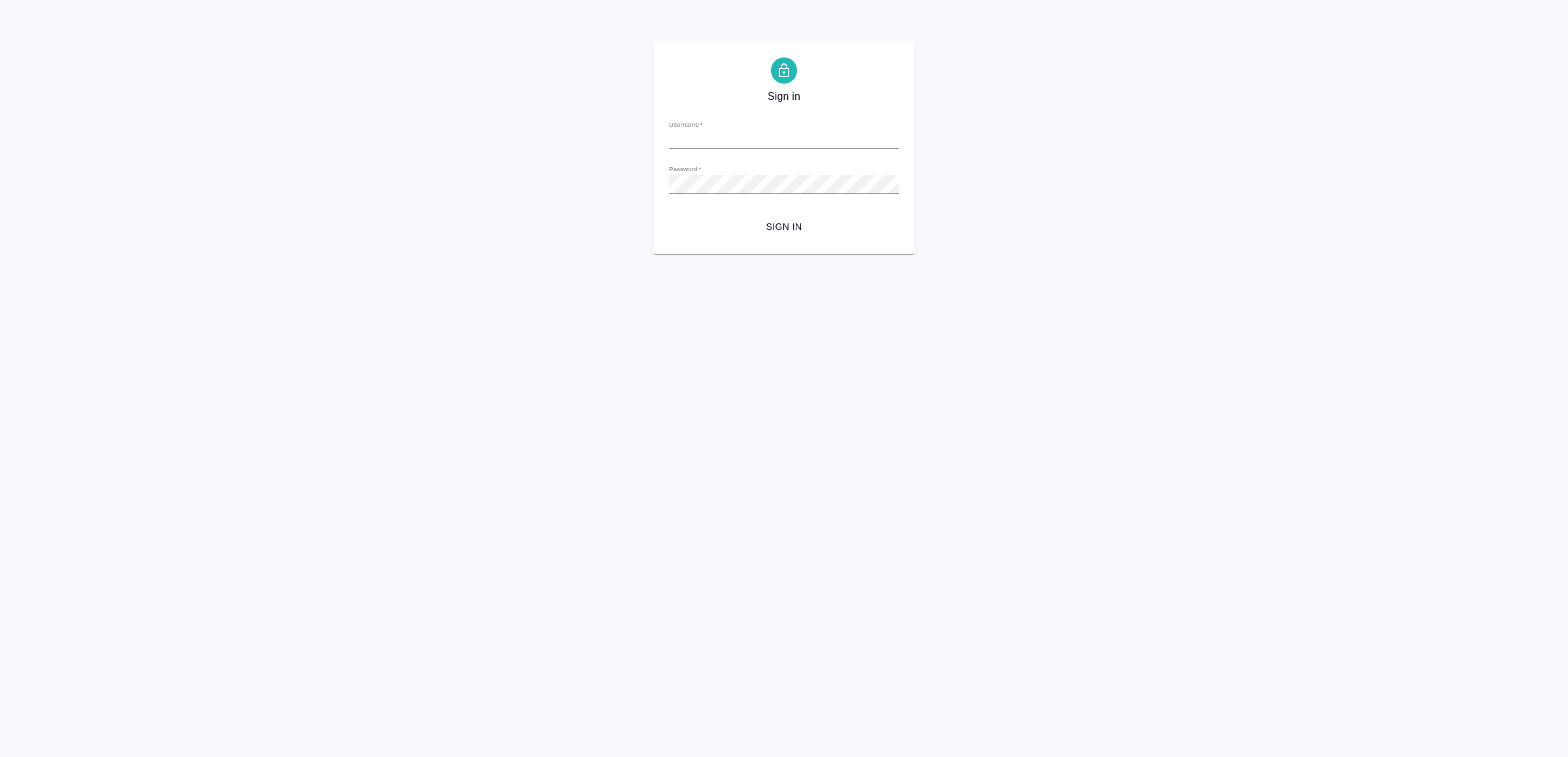
type input "[EMAIL_ADDRESS][DOMAIN_NAME]"
click at [785, 234] on span "Sign in" at bounding box center [784, 227] width 209 height 16
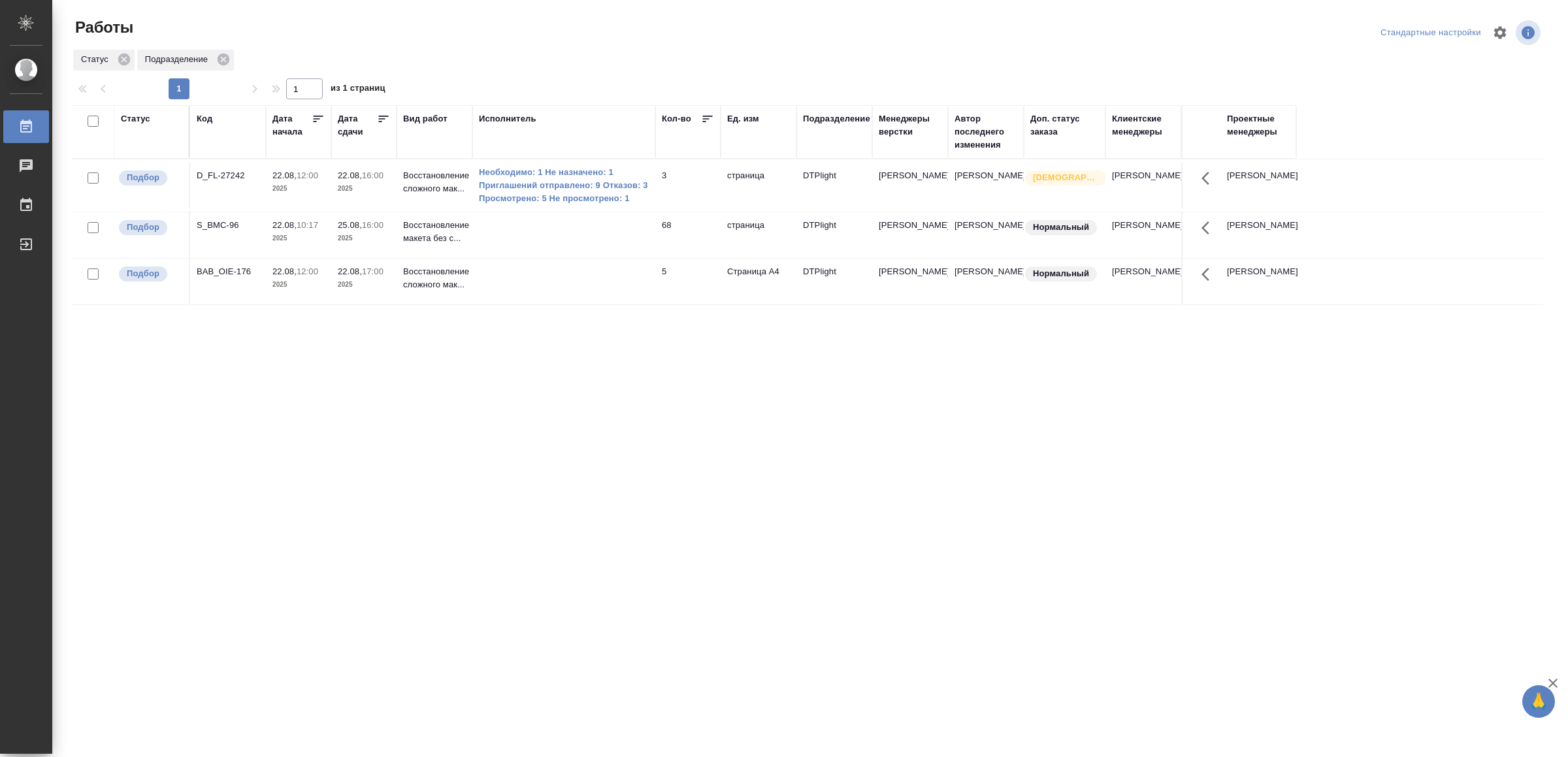
click at [561, 212] on td at bounding box center [564, 185] width 183 height 53
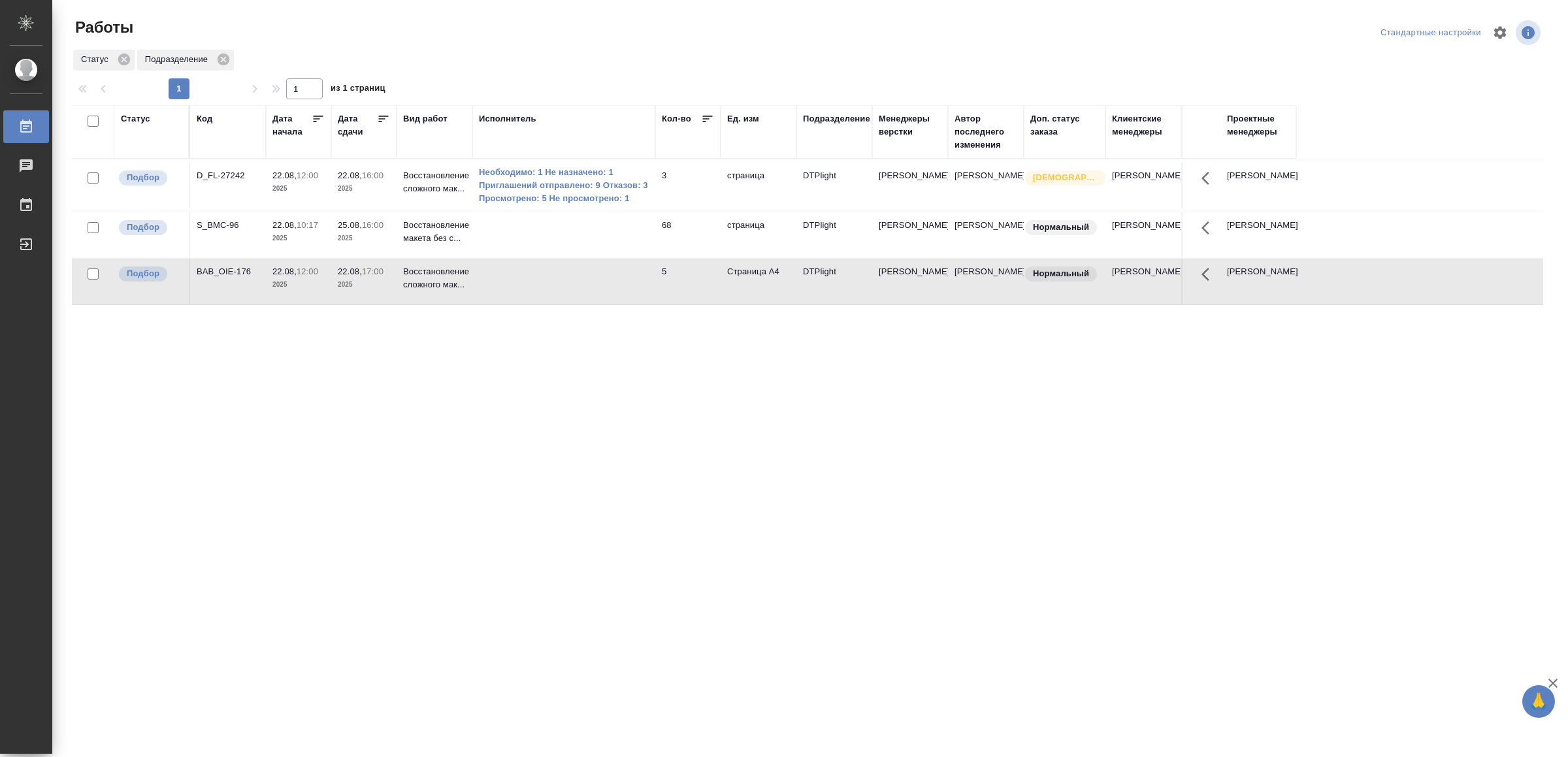
click at [561, 212] on td at bounding box center [564, 185] width 183 height 53
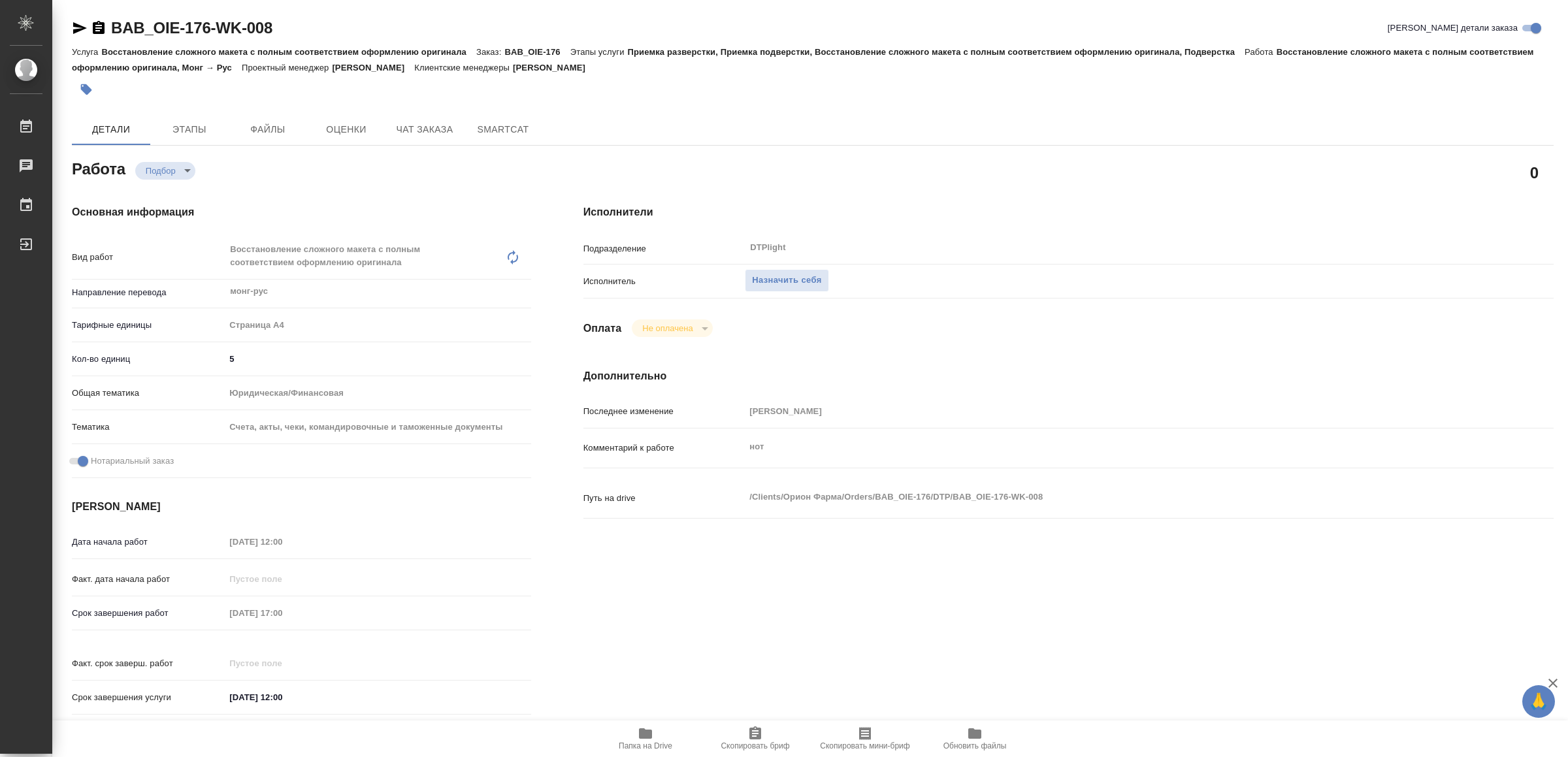
click at [76, 22] on icon "button" at bounding box center [79, 27] width 15 height 15
click at [647, 728] on icon "button" at bounding box center [645, 733] width 15 height 15
click at [816, 274] on span "Назначить себя" at bounding box center [787, 281] width 70 height 15
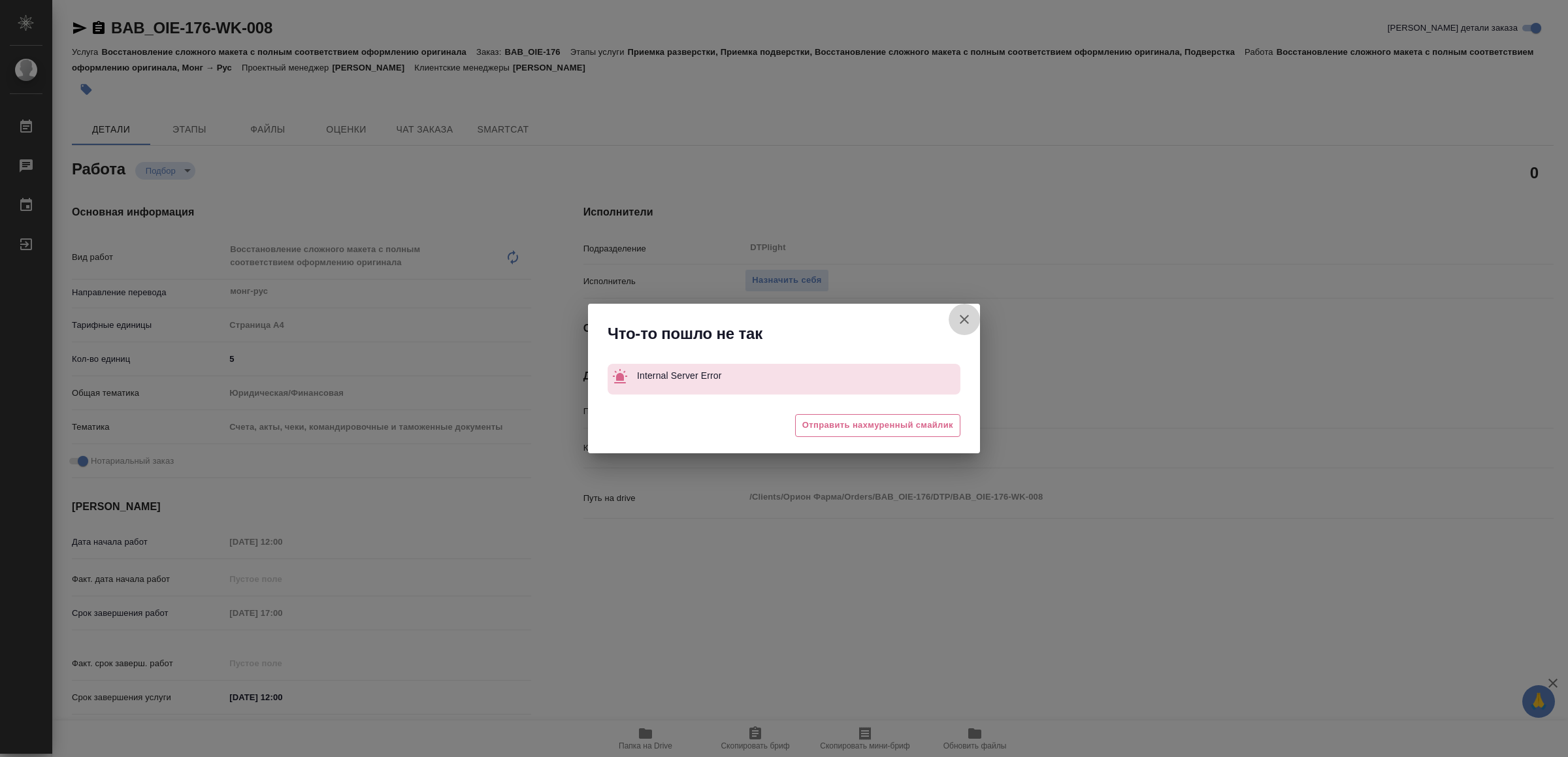
drag, startPoint x: 965, startPoint y: 315, endPoint x: 353, endPoint y: 70, distance: 659.2
click at [960, 315] on icon "button" at bounding box center [964, 319] width 15 height 15
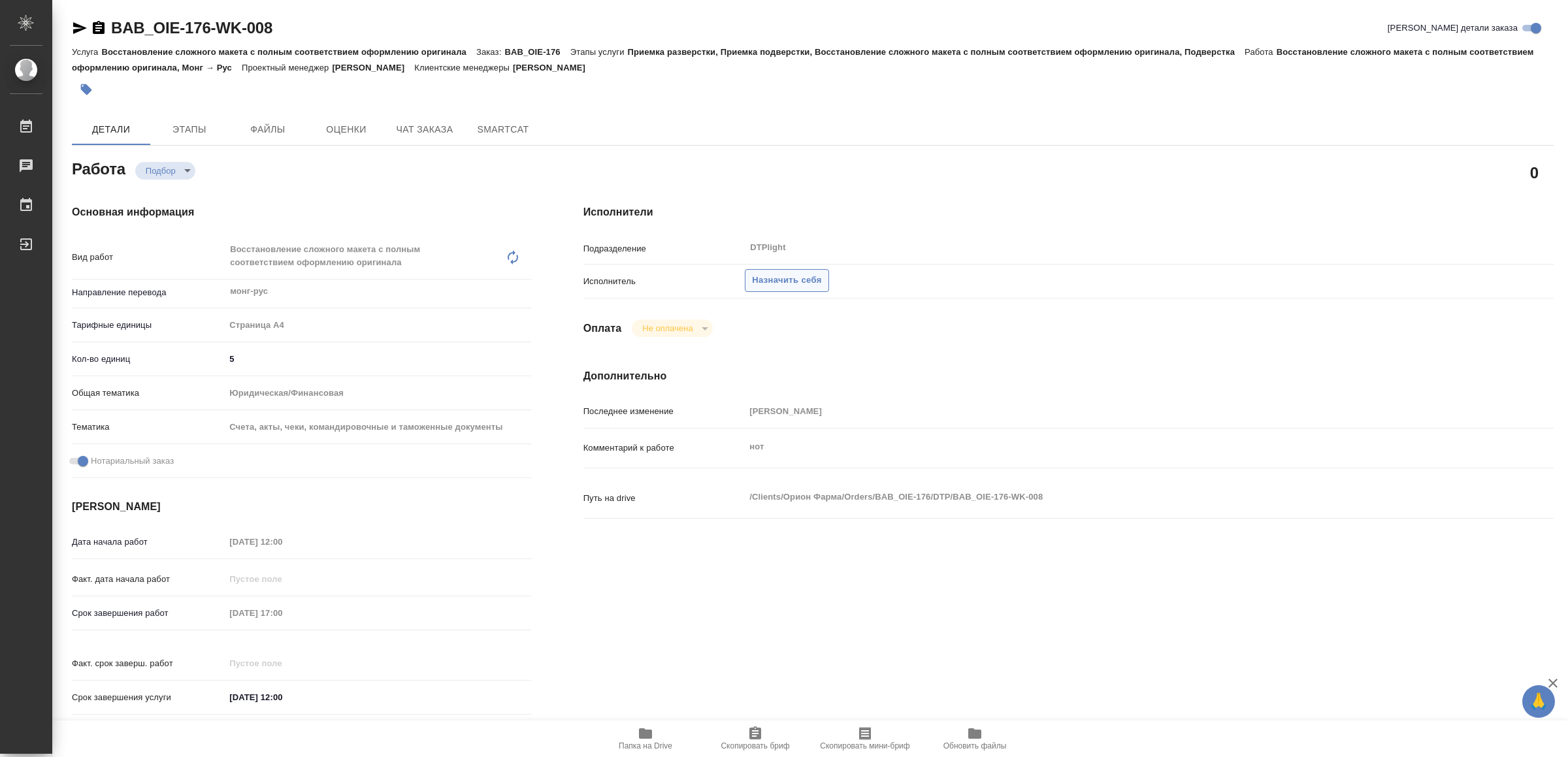
click at [778, 280] on span "Назначить себя" at bounding box center [787, 281] width 70 height 15
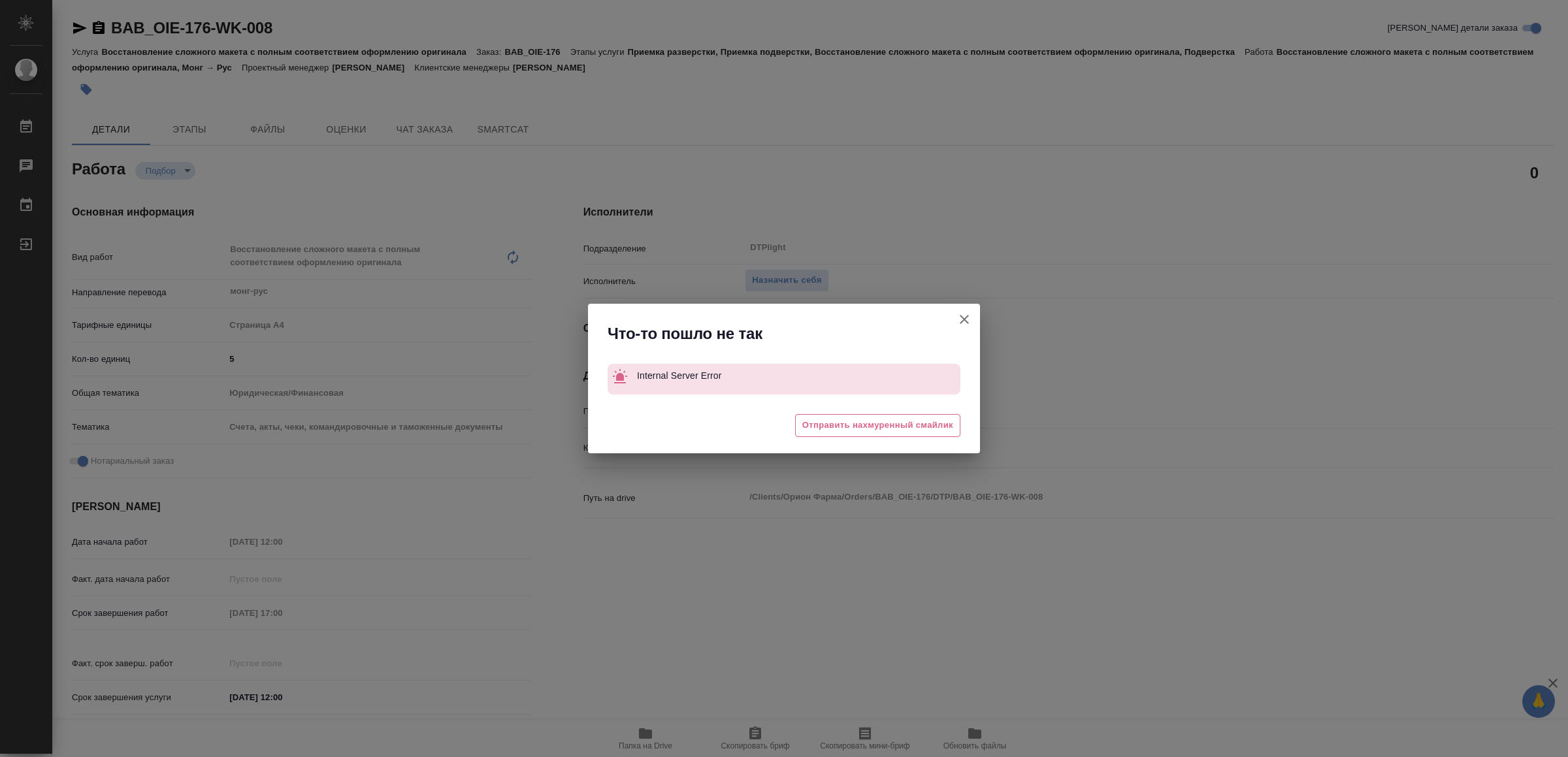
click at [947, 314] on div "Что-то пошло не так" at bounding box center [784, 331] width 392 height 53
click at [969, 324] on icon "button" at bounding box center [964, 319] width 15 height 15
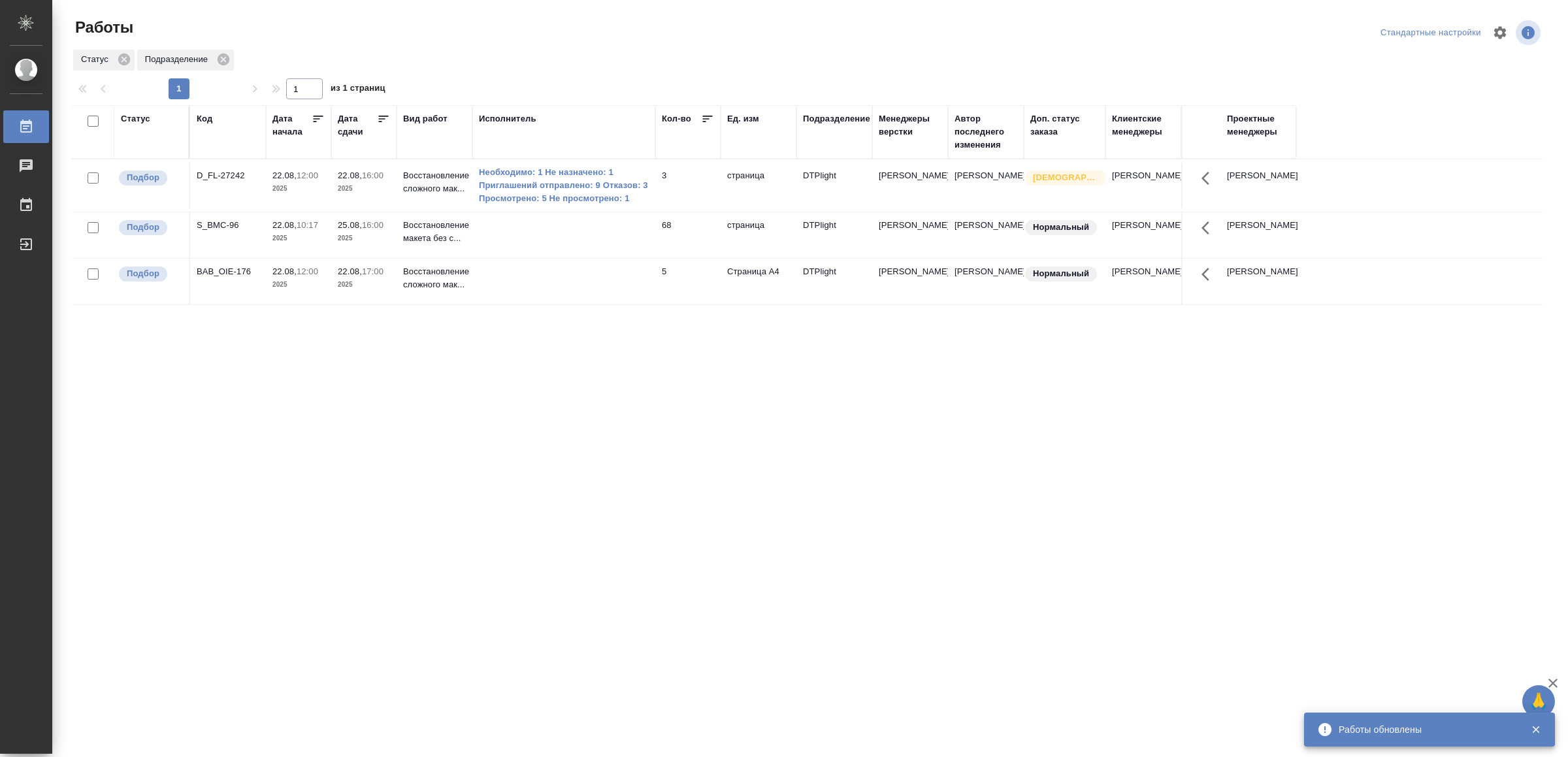
drag, startPoint x: 459, startPoint y: 592, endPoint x: 465, endPoint y: 585, distance: 9.2
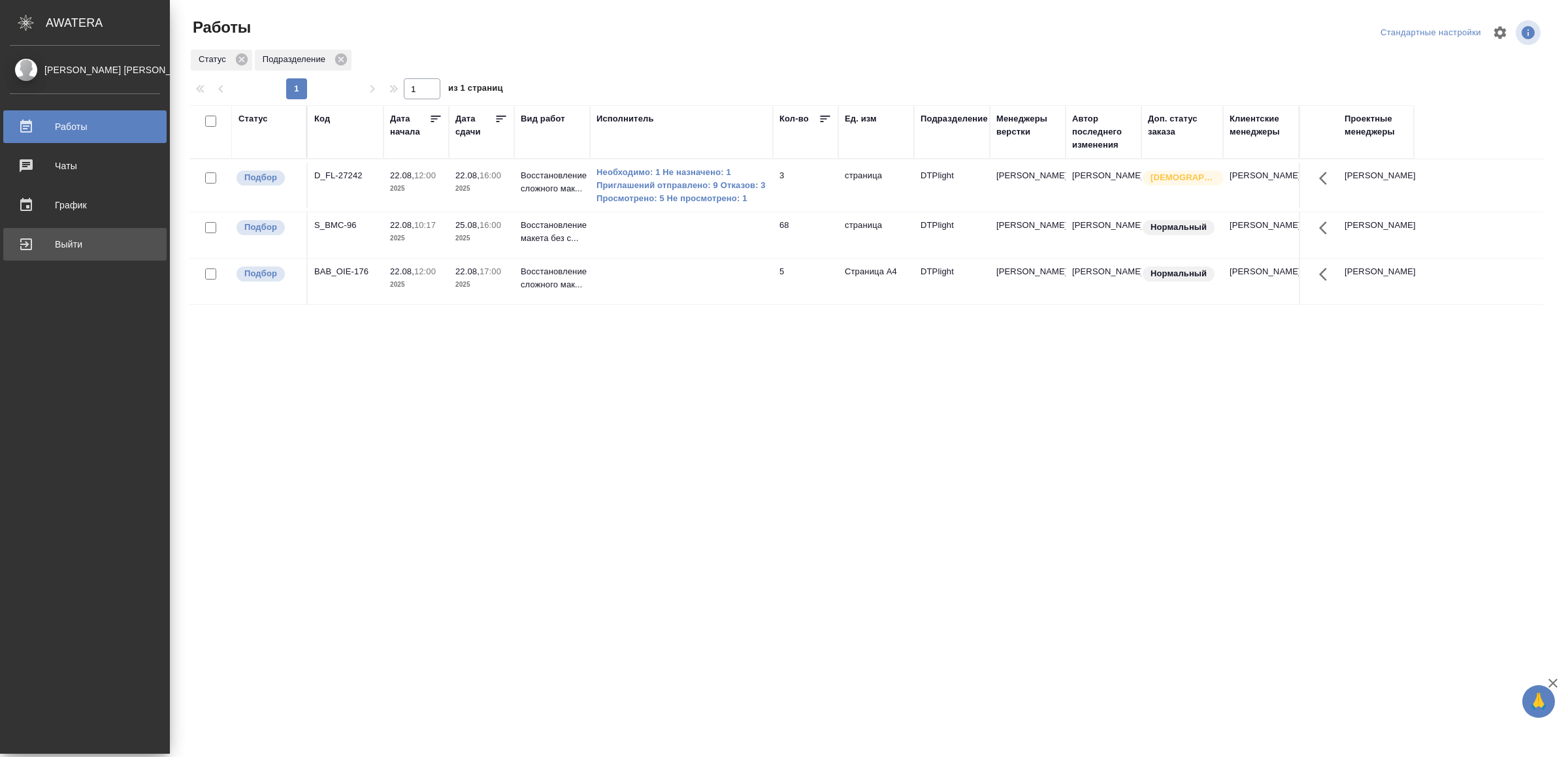
click at [44, 243] on div "Выйти" at bounding box center [85, 244] width 150 height 19
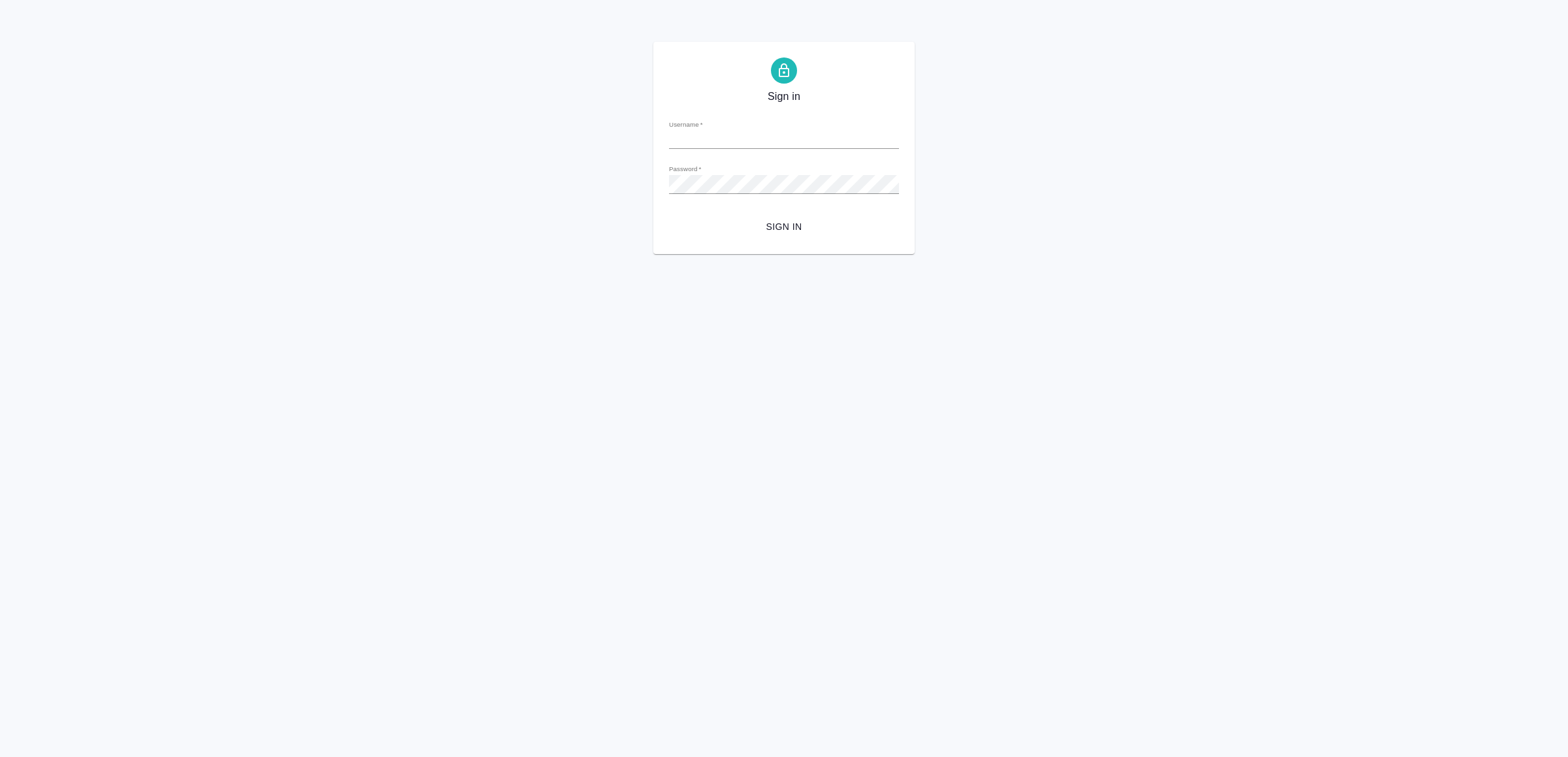
type input "[EMAIL_ADDRESS][DOMAIN_NAME]"
click at [777, 236] on button "Sign in" at bounding box center [784, 227] width 230 height 24
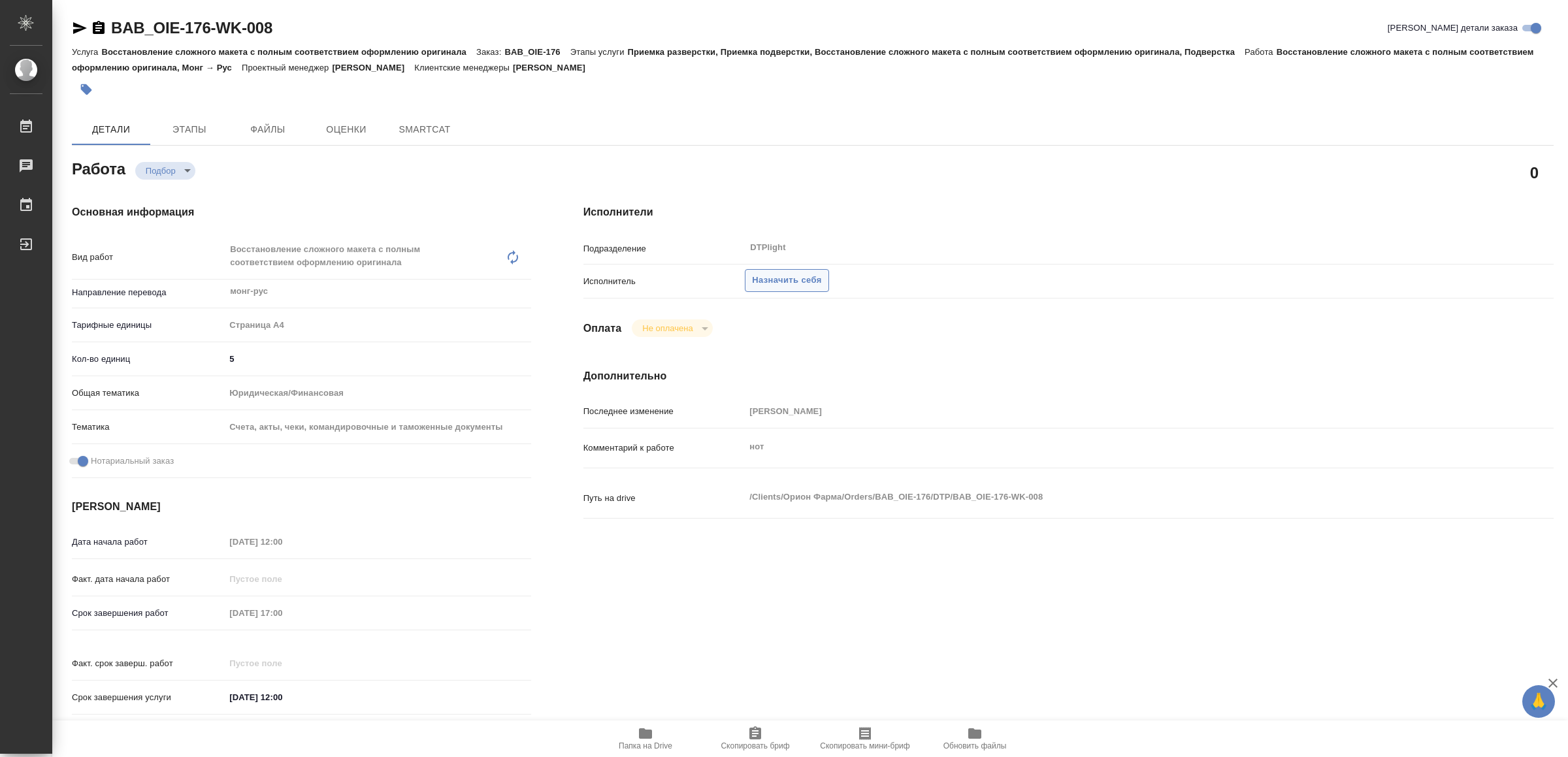
type textarea "x"
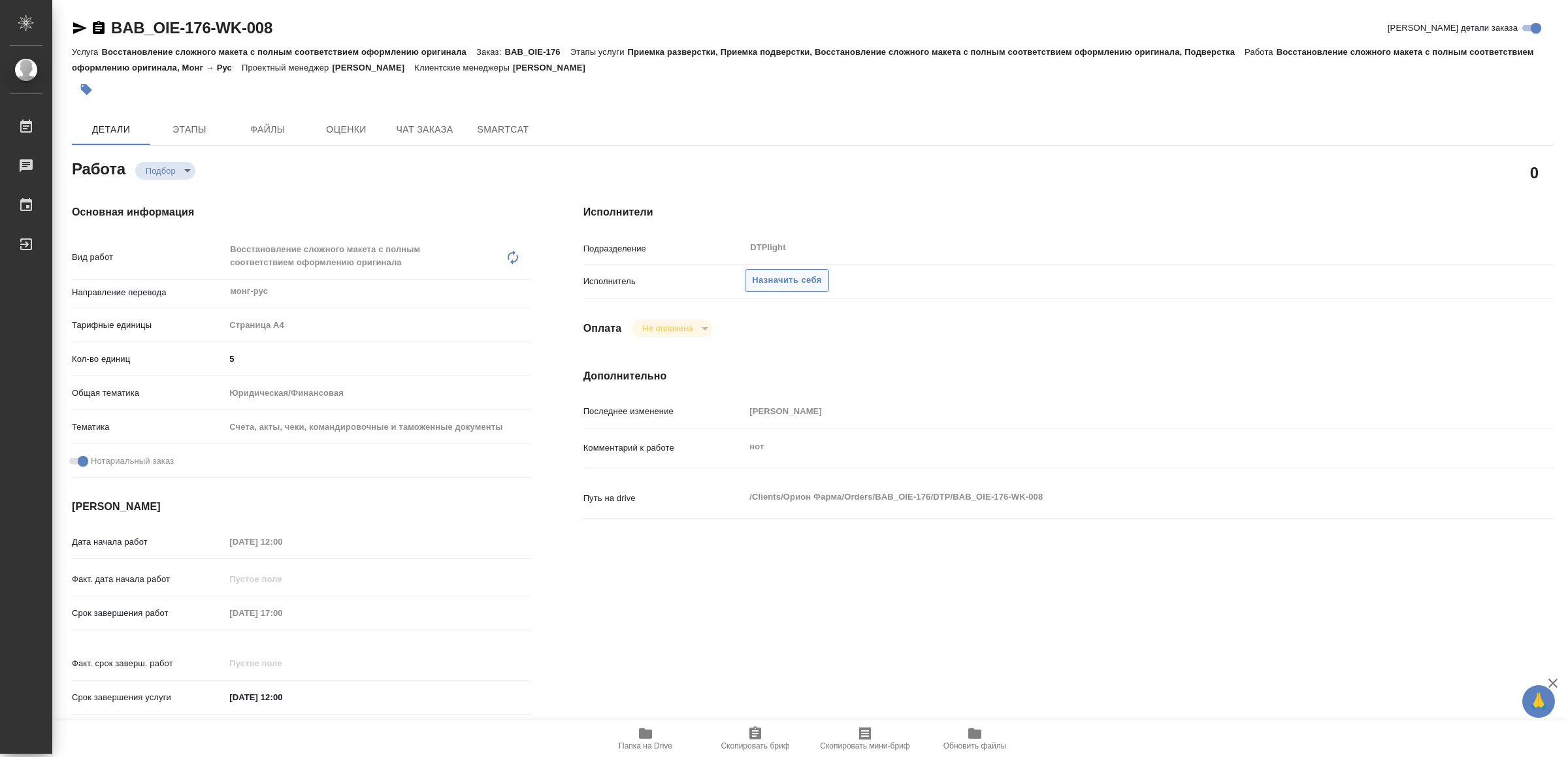
click at [814, 279] on span "Назначить себя" at bounding box center [787, 281] width 70 height 15
type textarea "x"
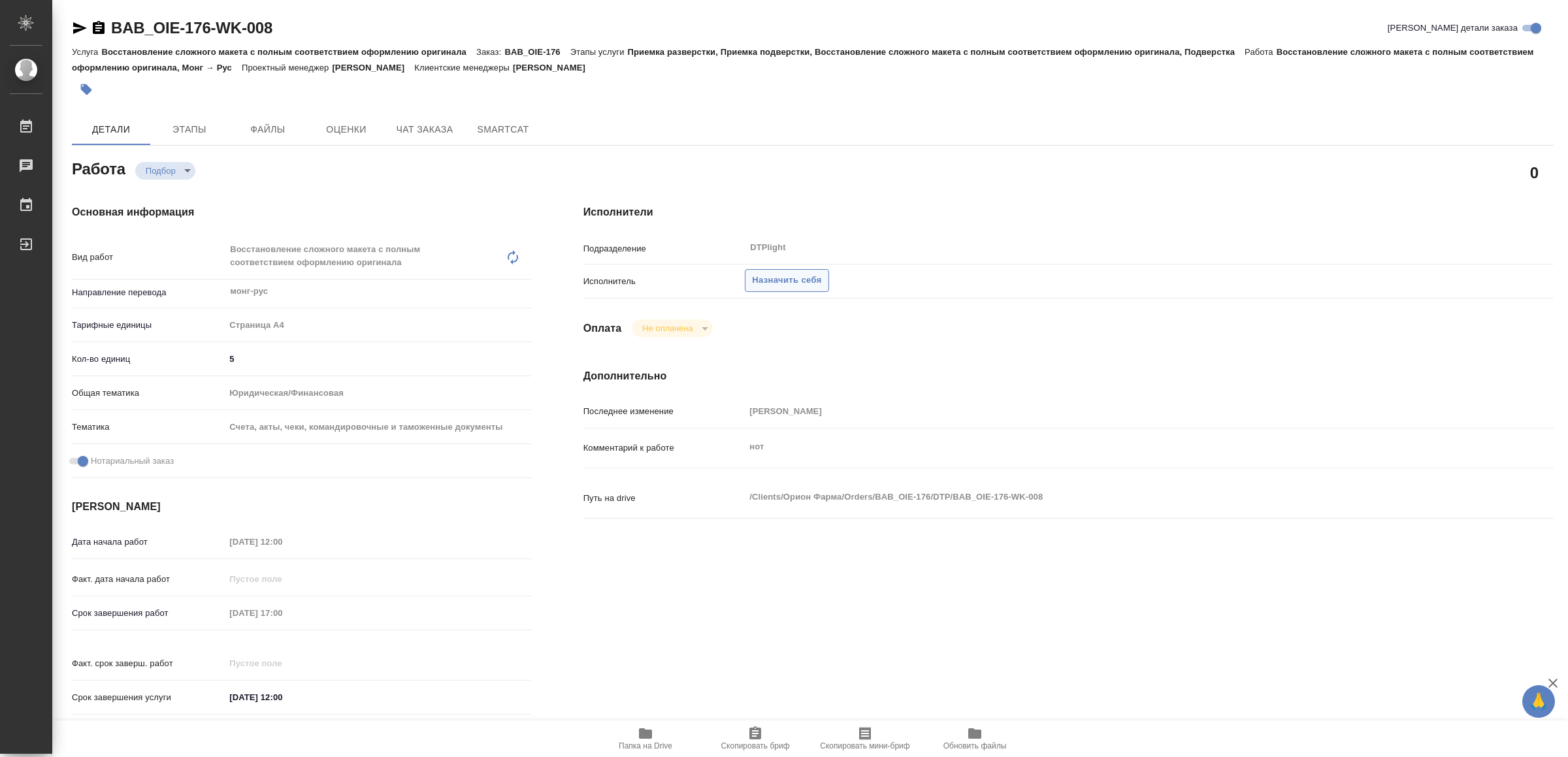
type textarea "x"
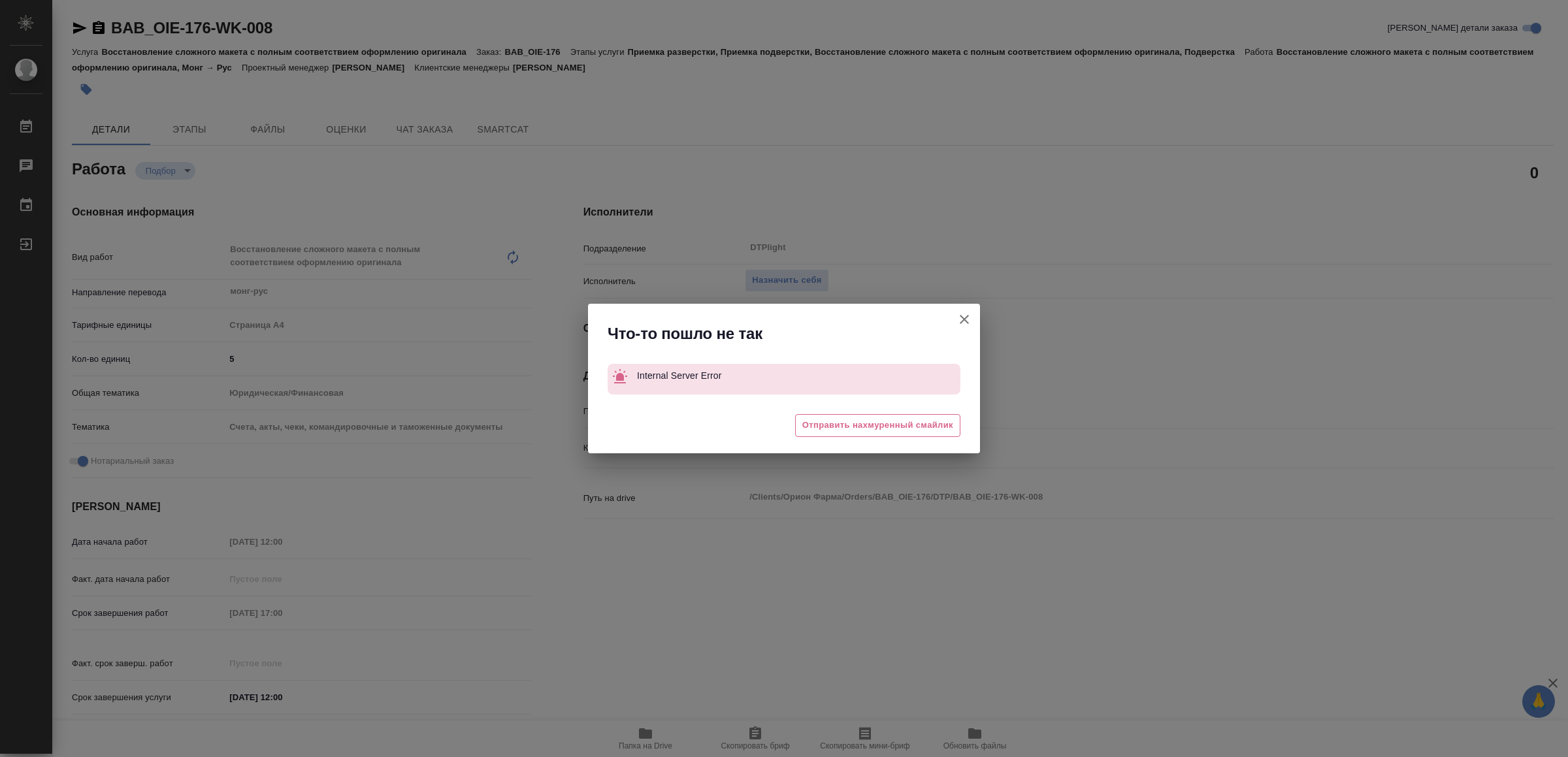
type textarea "x"
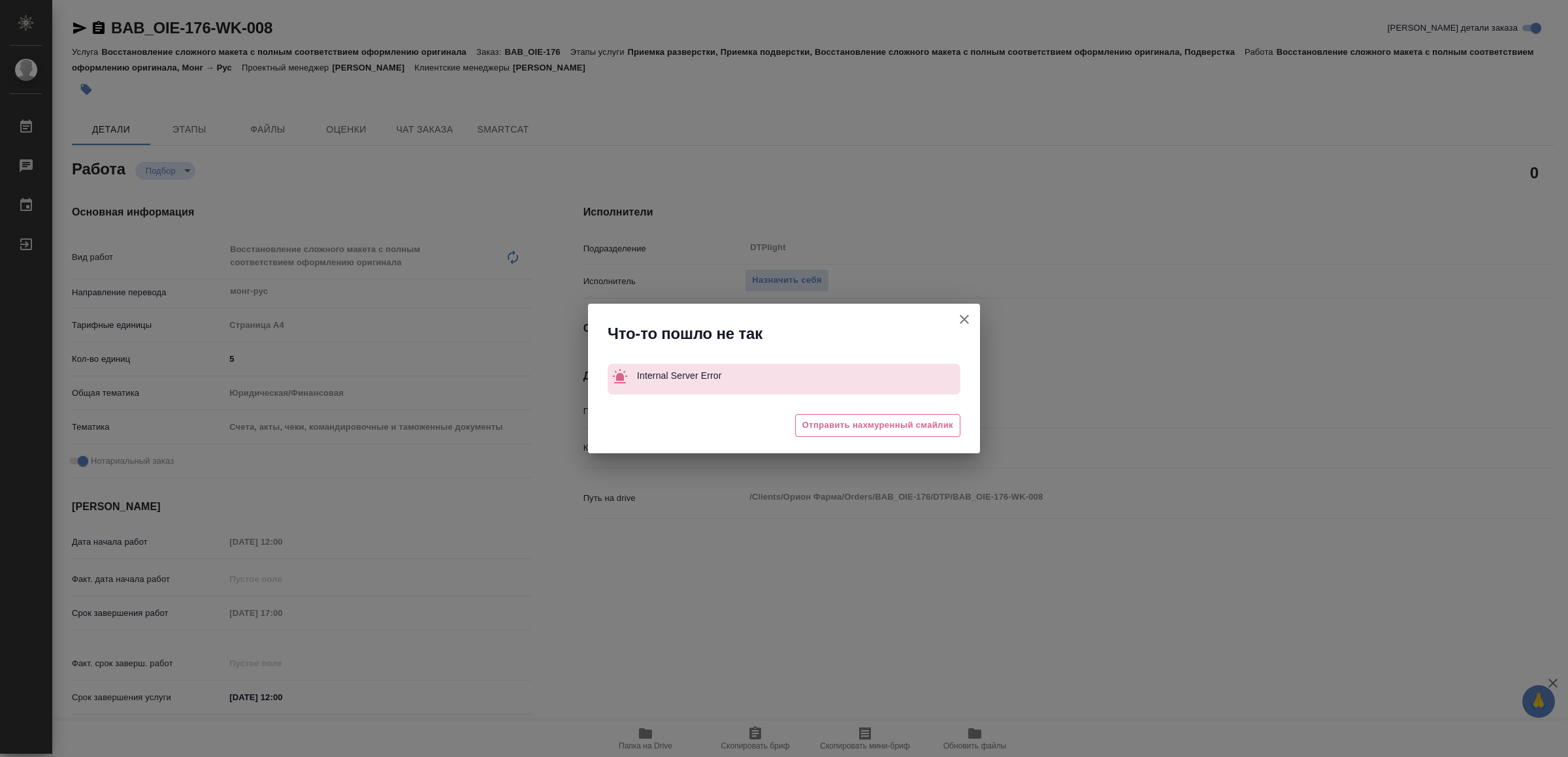
click at [963, 315] on icon "button" at bounding box center [964, 319] width 15 height 15
type textarea "x"
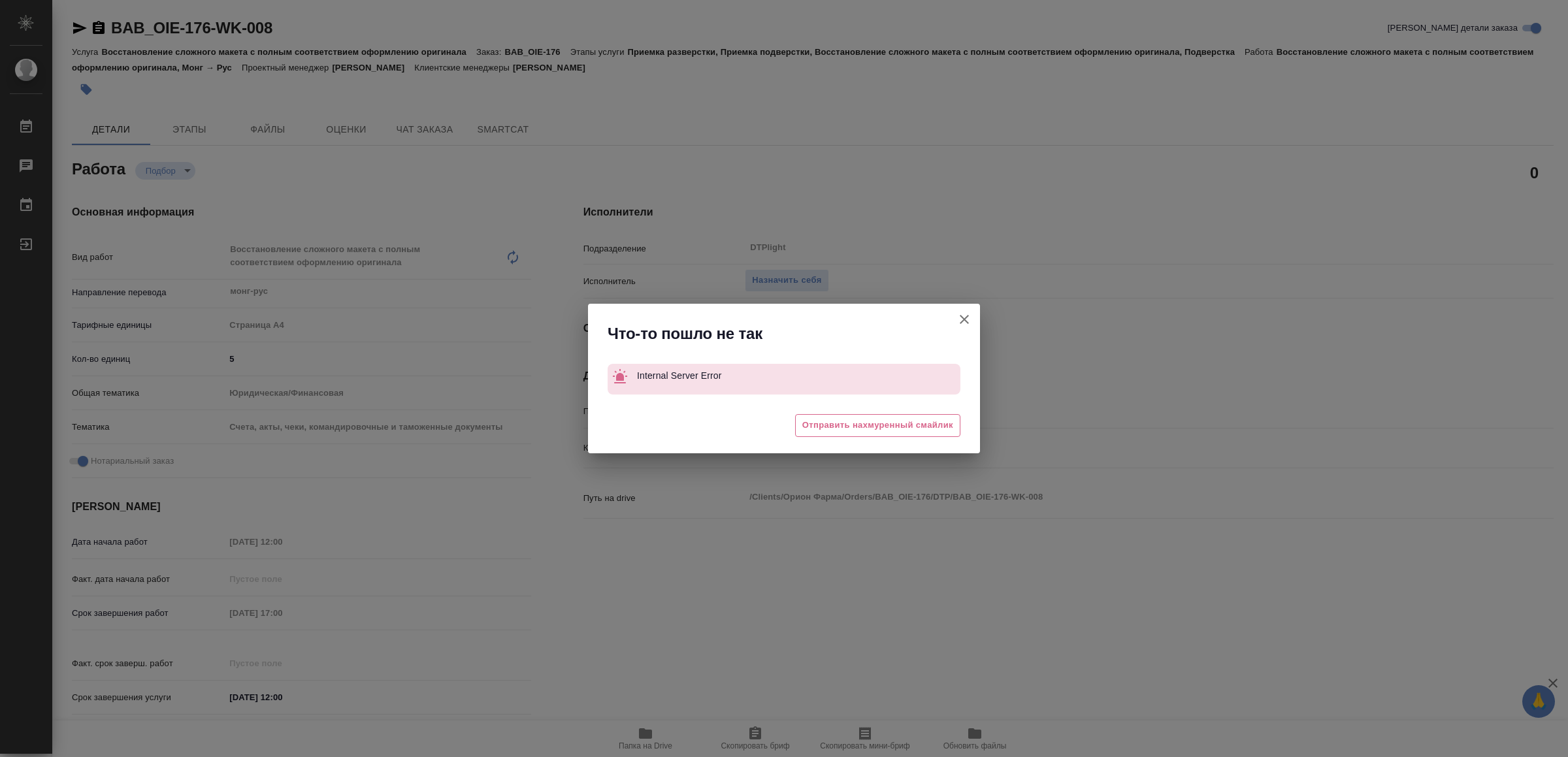
type textarea "x"
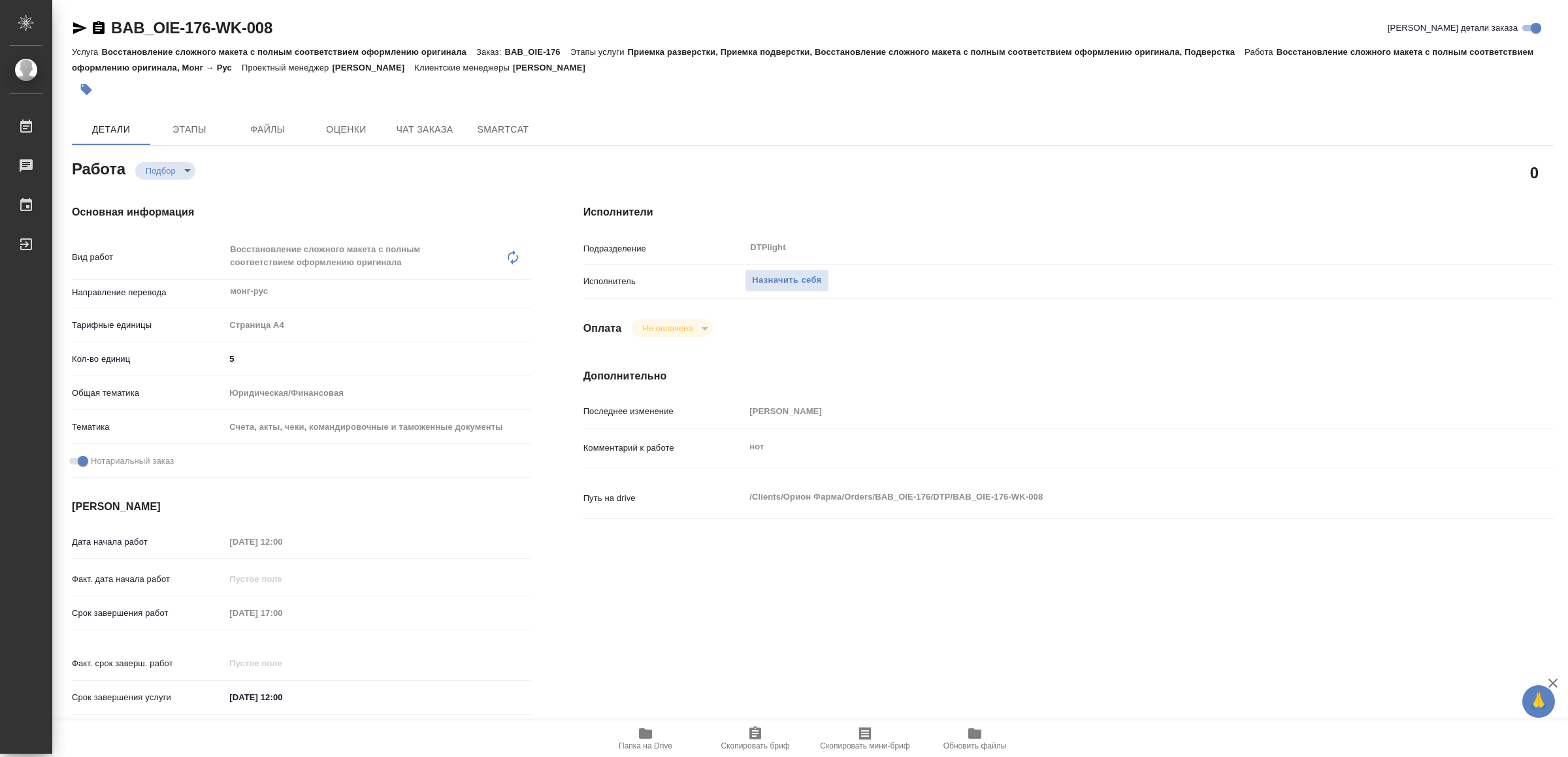
type textarea "x"
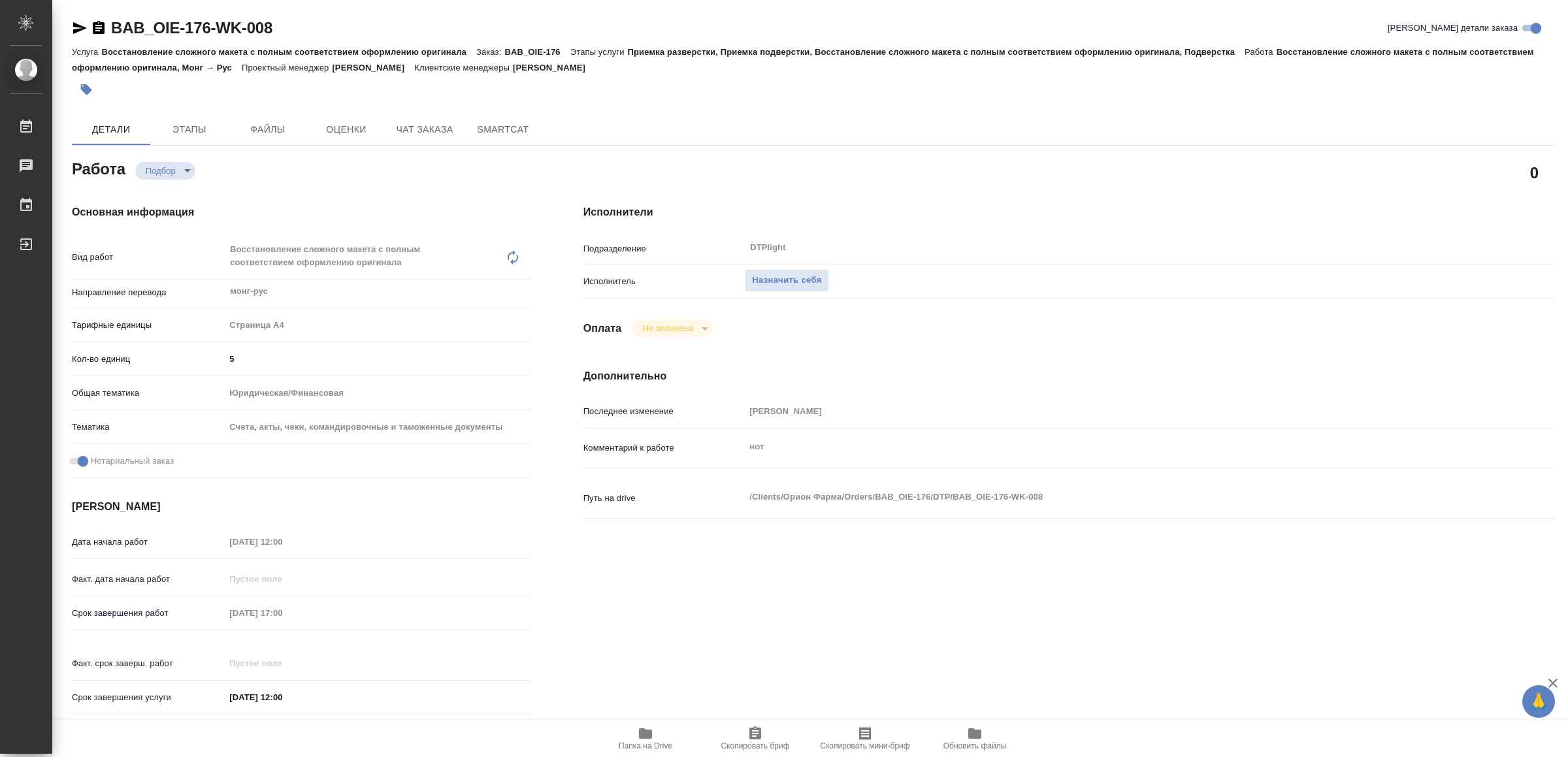
click at [78, 23] on icon "button" at bounding box center [79, 27] width 15 height 15
type textarea "x"
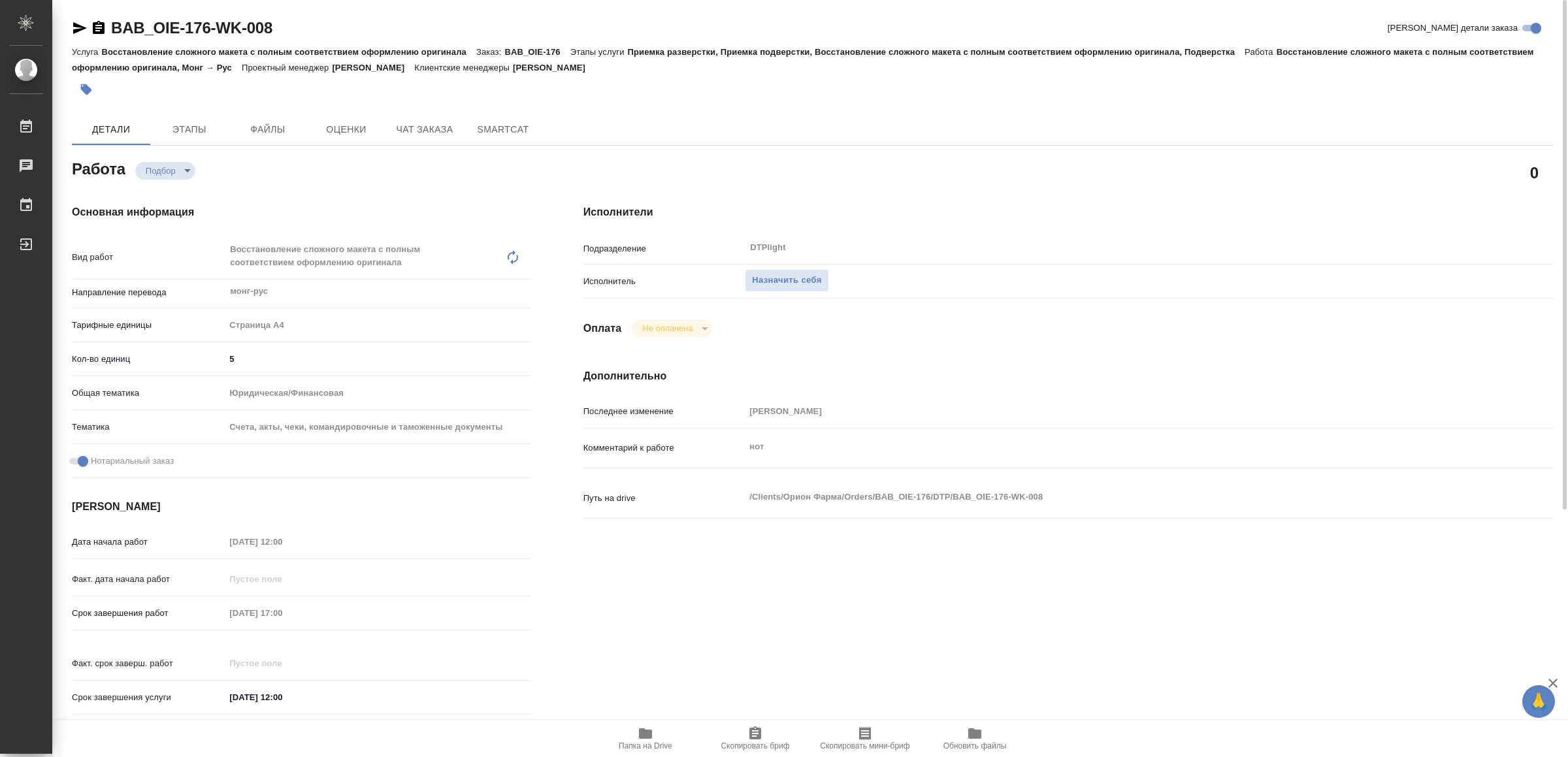
type textarea "x"
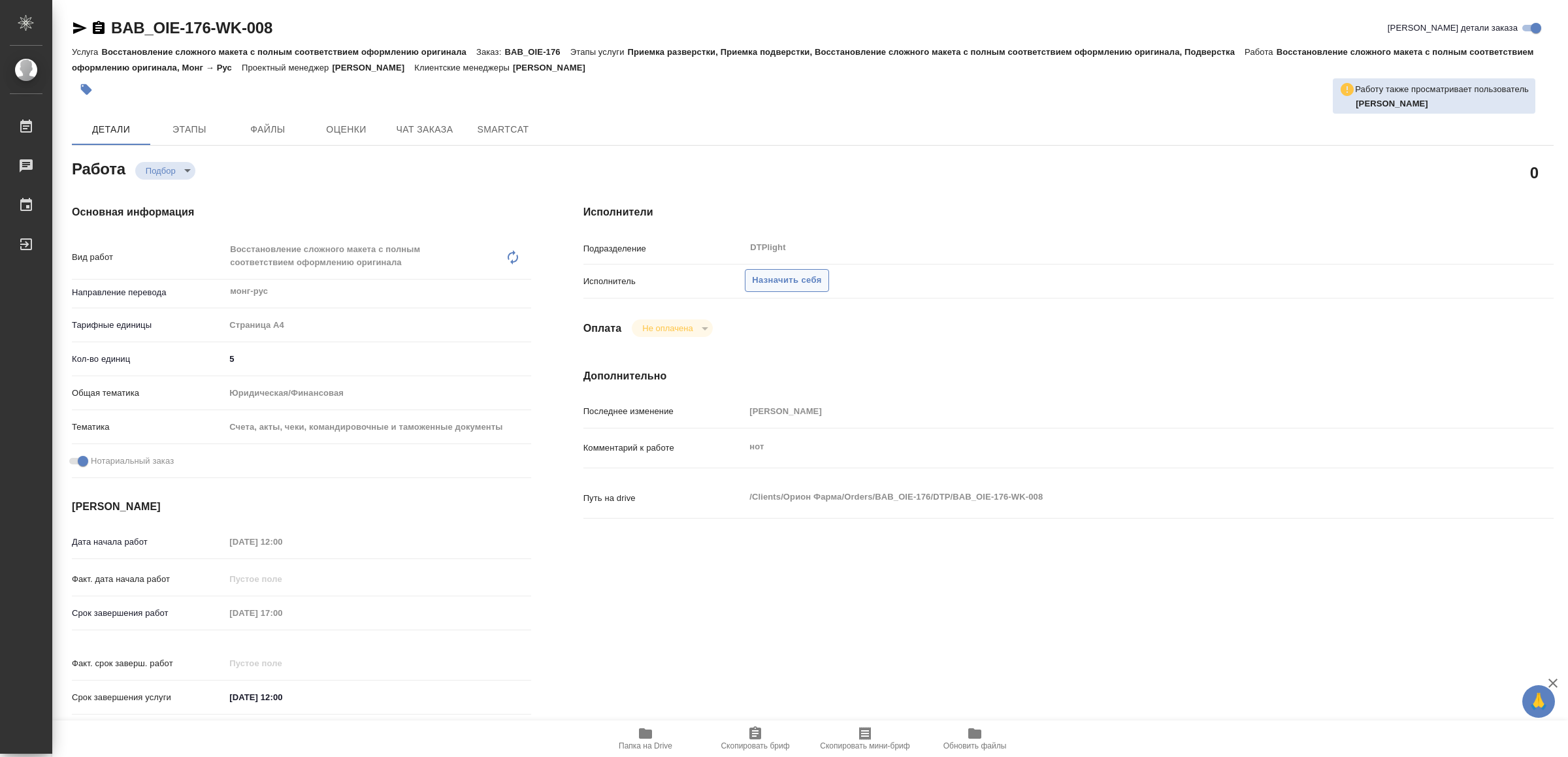
click at [773, 279] on span "Назначить себя" at bounding box center [787, 281] width 70 height 15
type textarea "x"
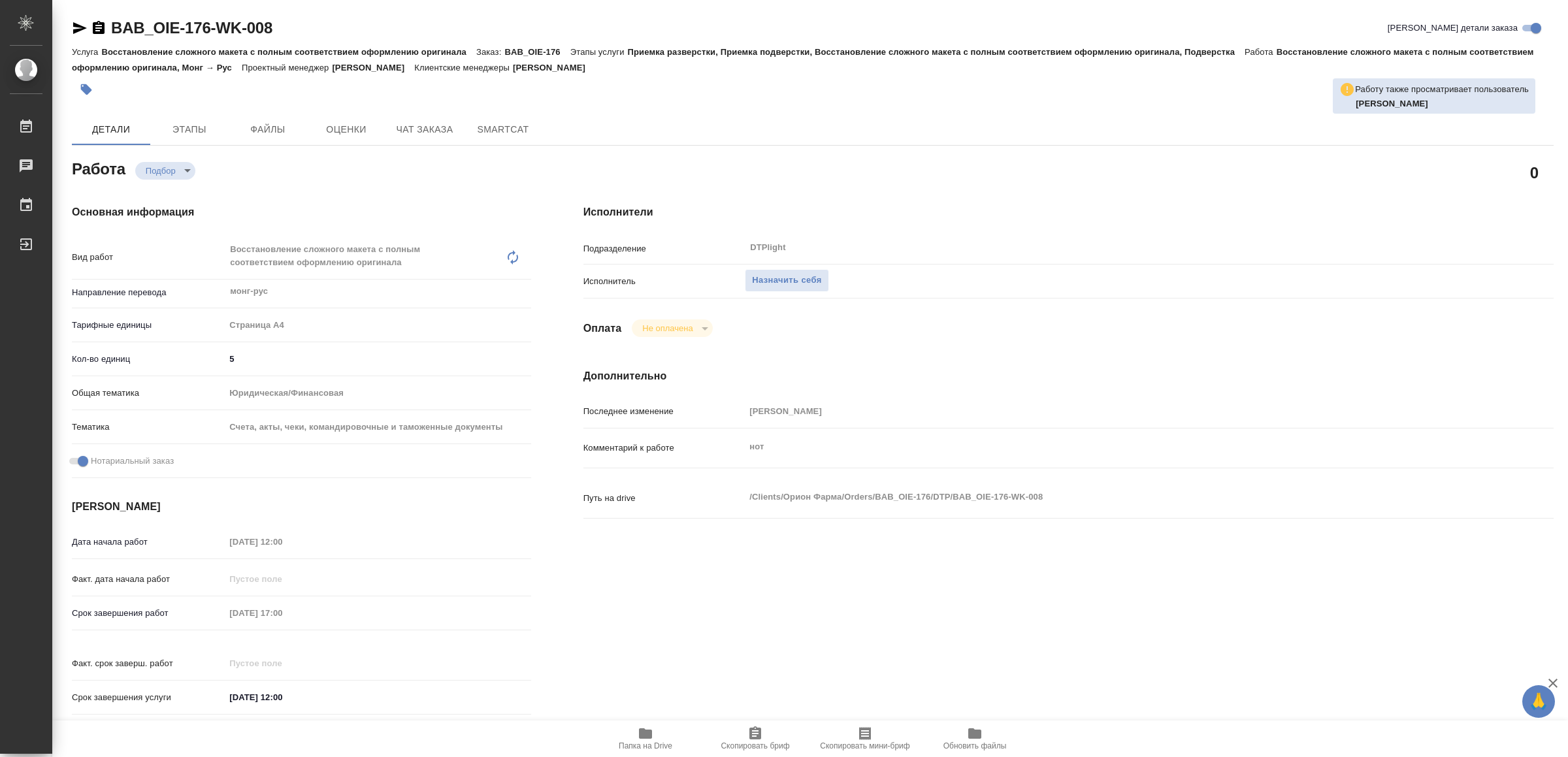
type textarea "x"
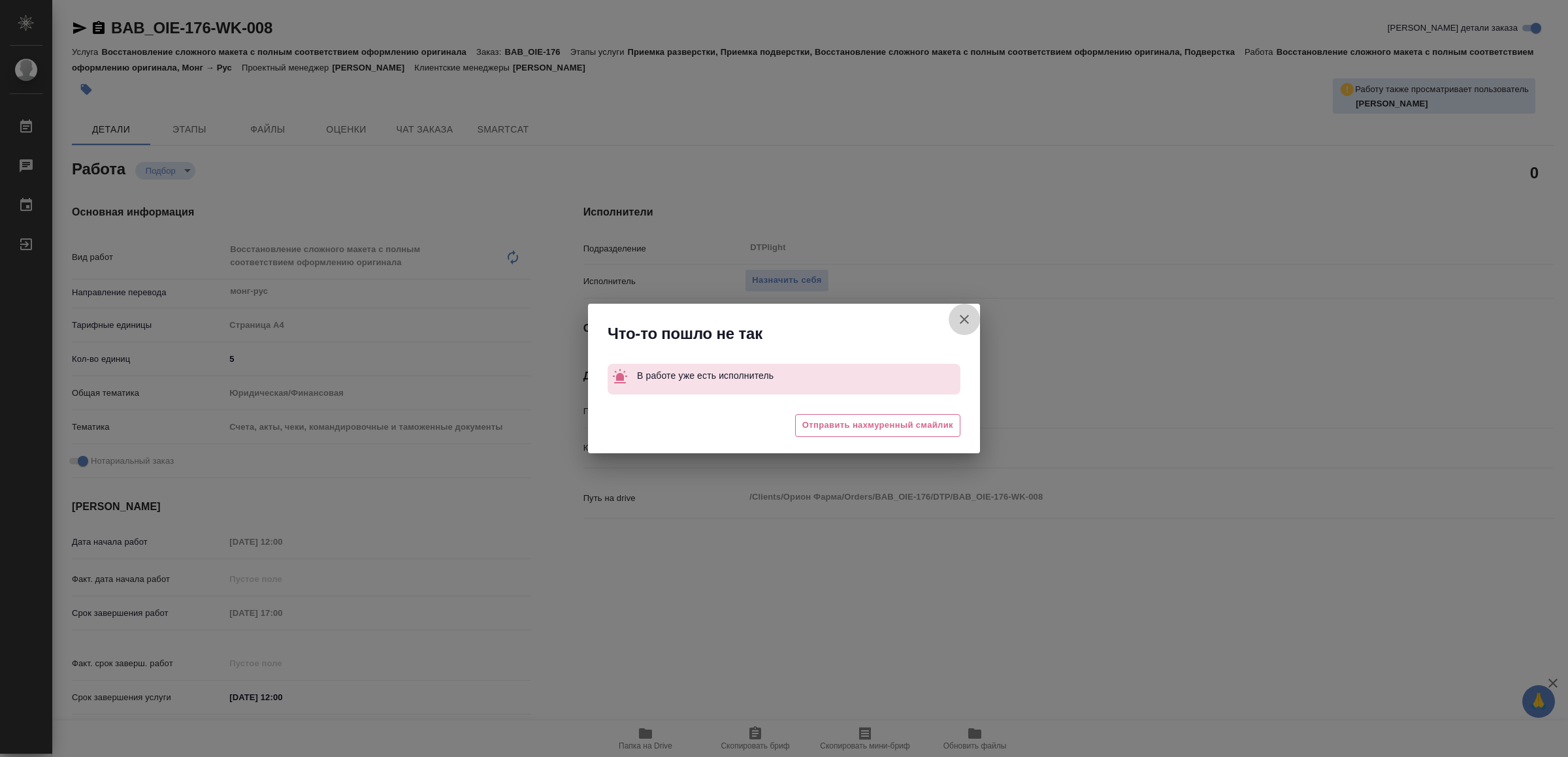
click at [971, 314] on icon "button" at bounding box center [964, 319] width 15 height 15
type textarea "x"
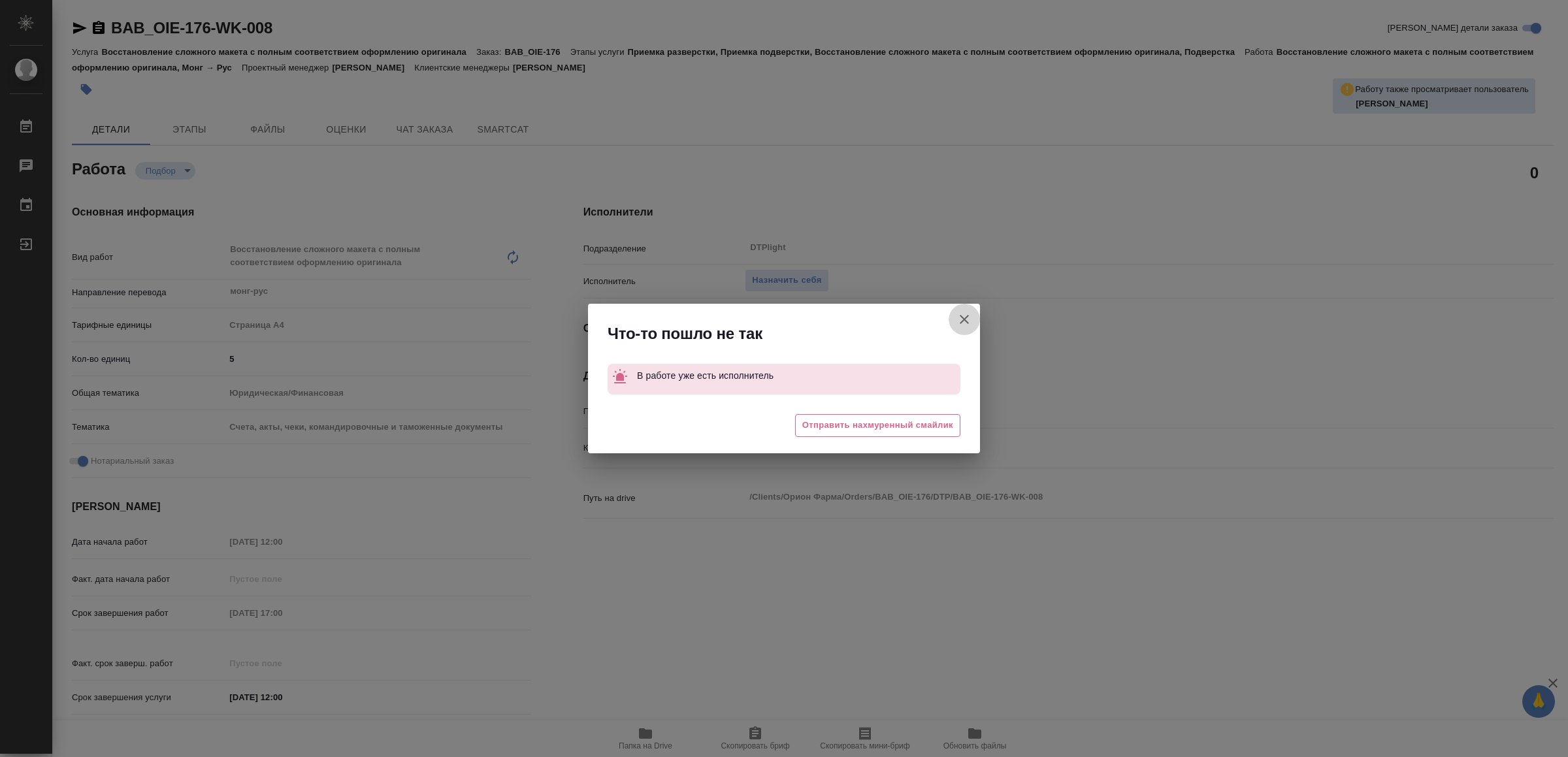
type textarea "x"
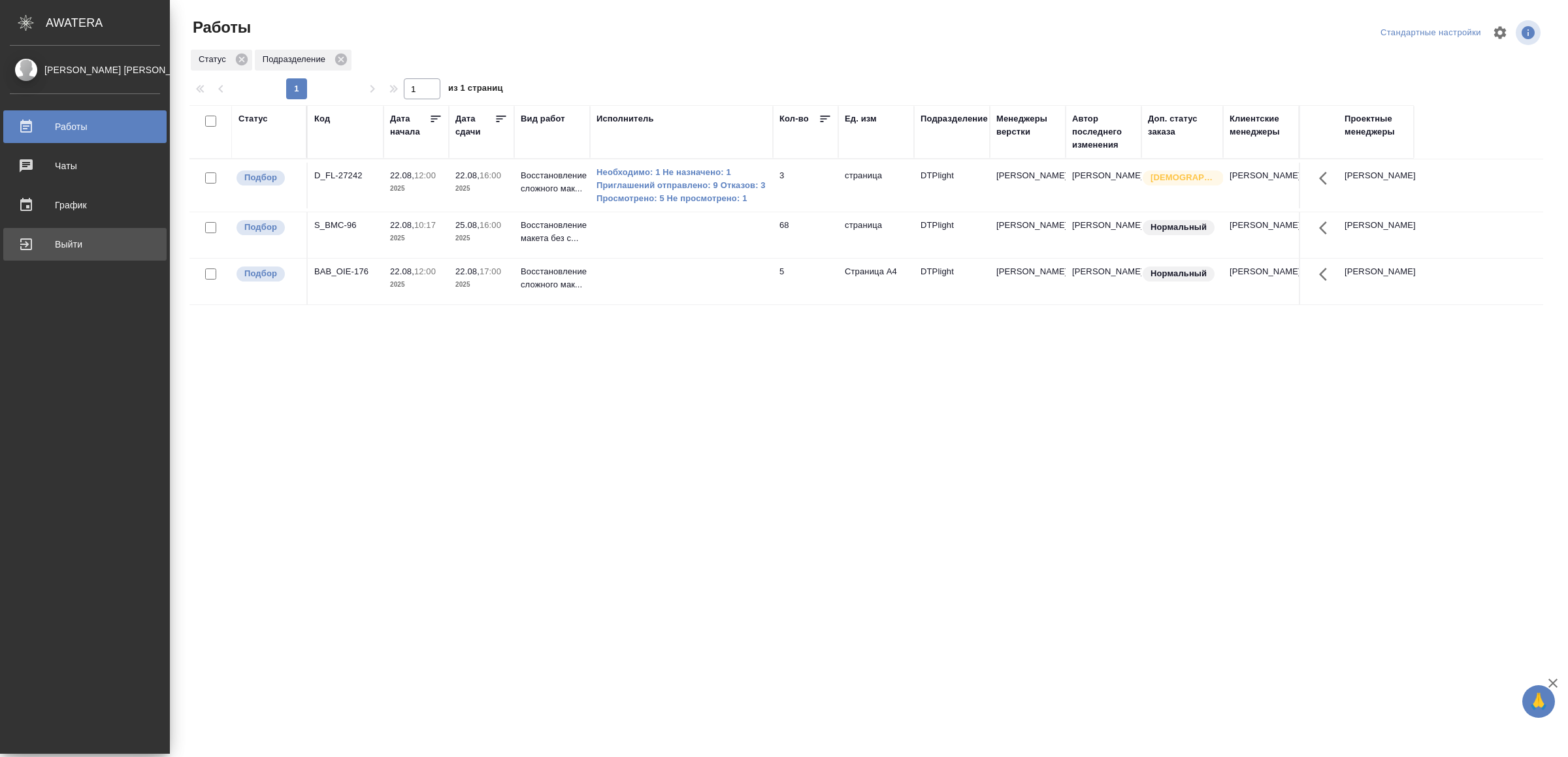
click at [53, 245] on div "Выйти" at bounding box center [85, 244] width 150 height 19
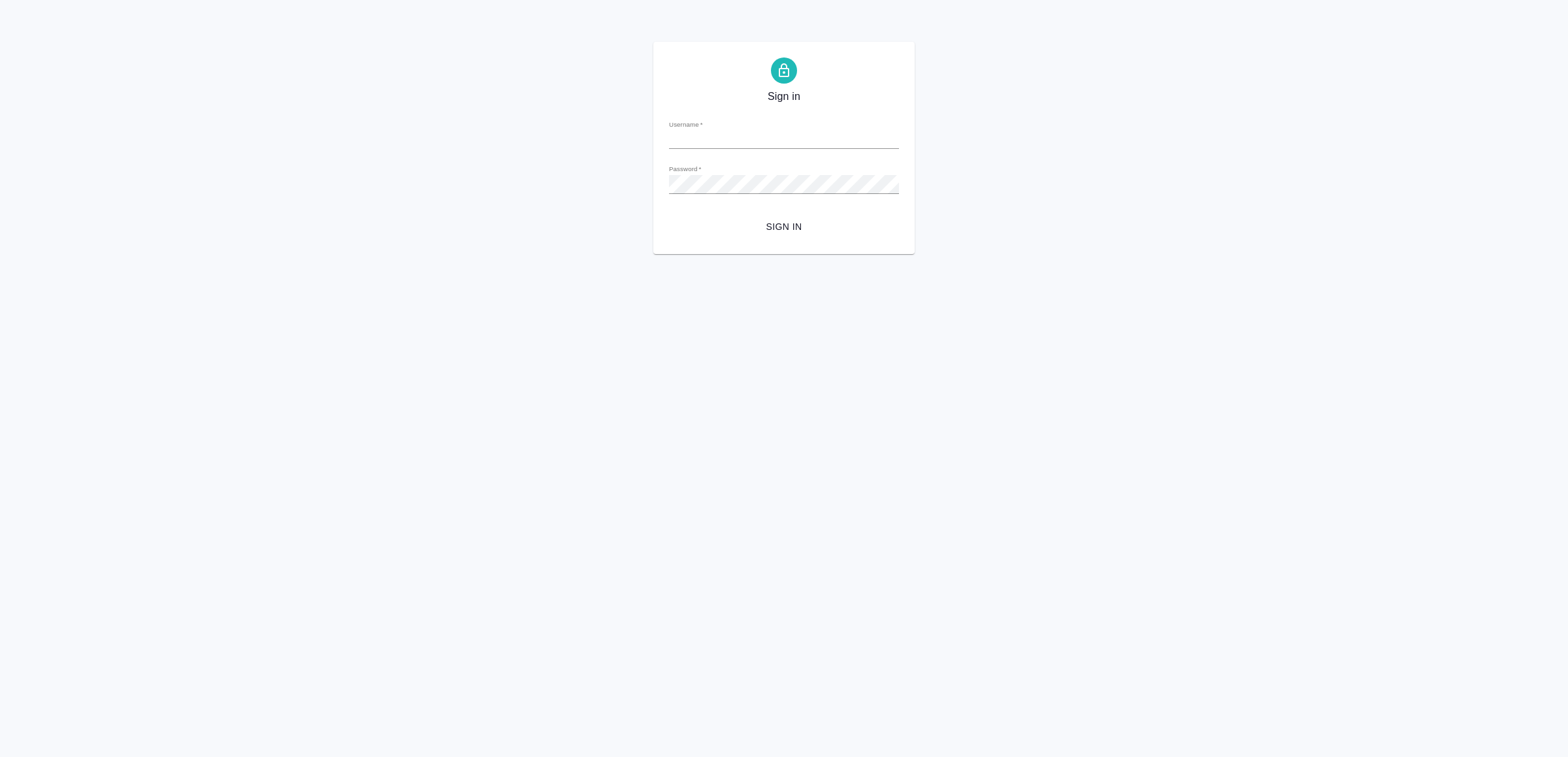
type input "v.yamkovenko@awatera.com"
click at [749, 233] on span "Sign in" at bounding box center [784, 227] width 209 height 16
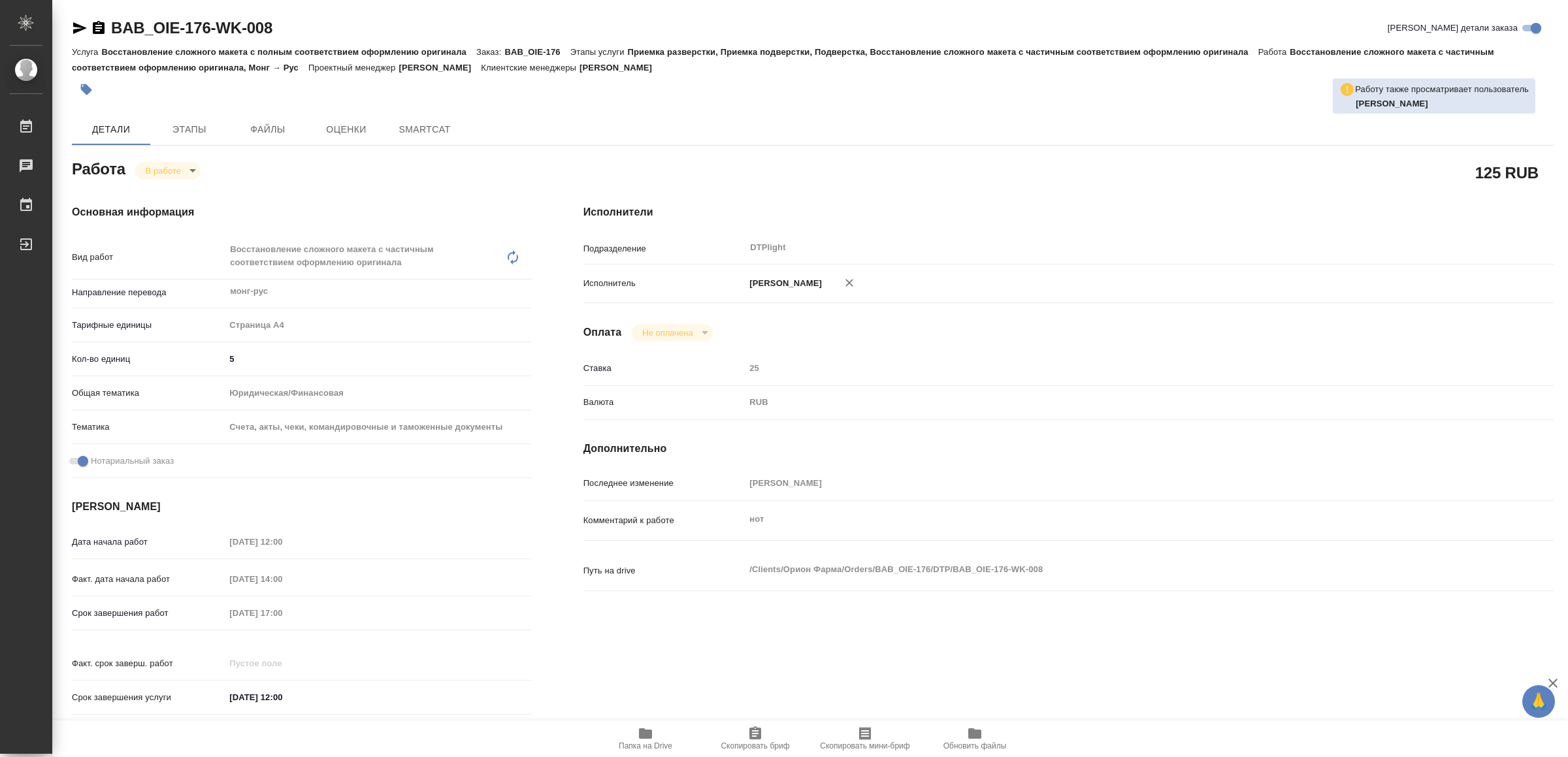
type textarea "x"
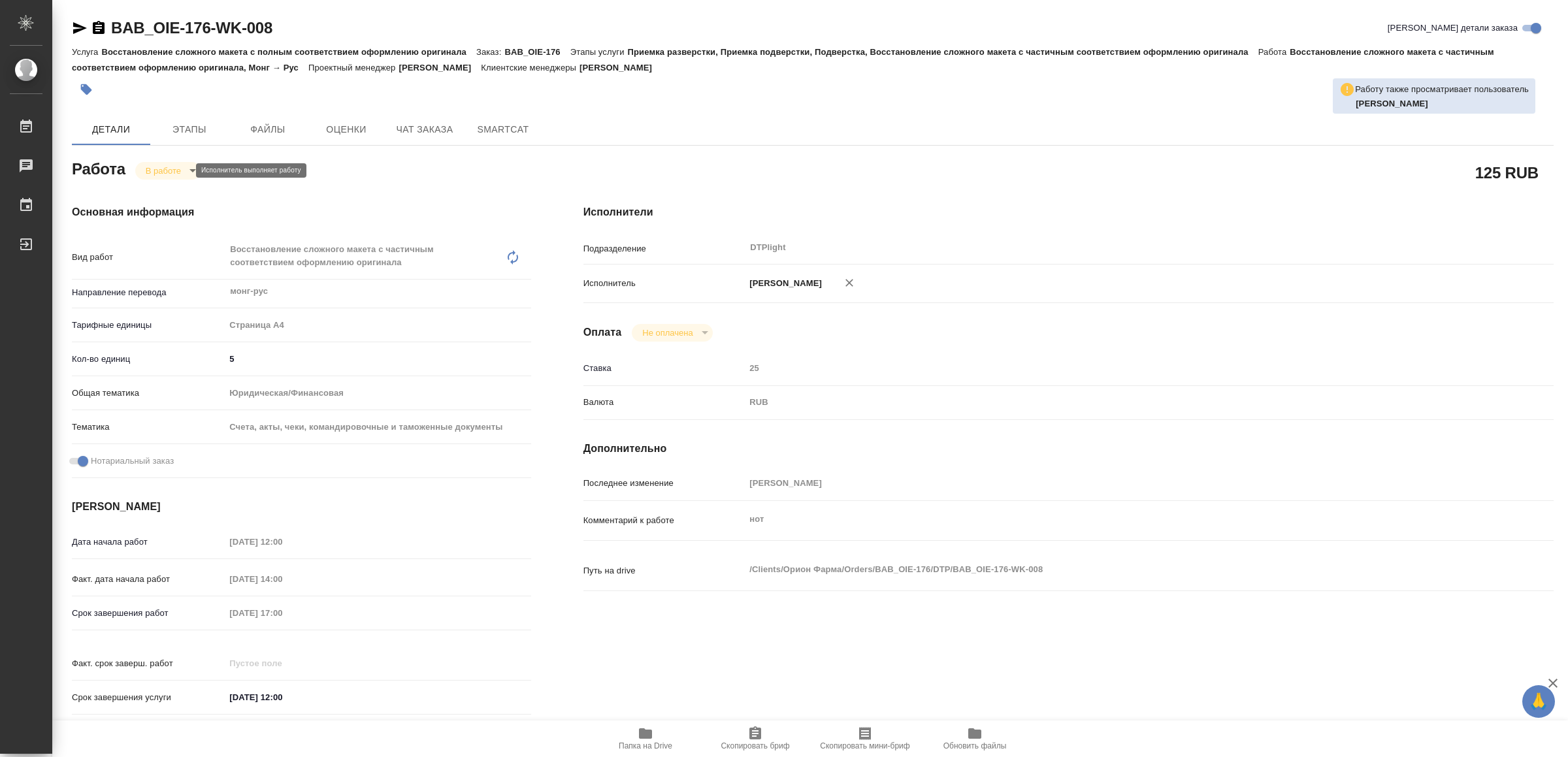
type textarea "x"
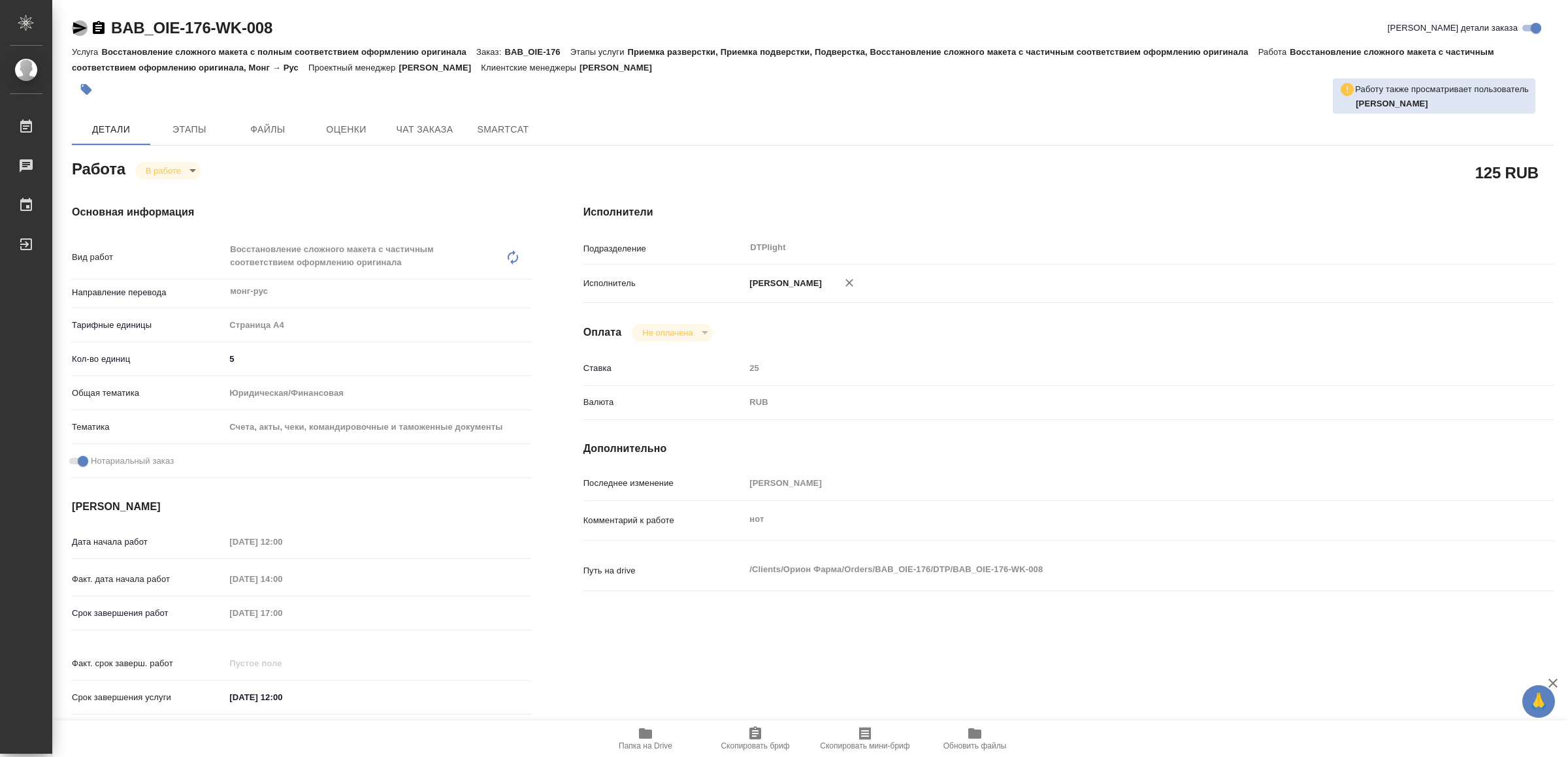
click at [74, 27] on icon "button" at bounding box center [79, 27] width 15 height 15
type textarea "x"
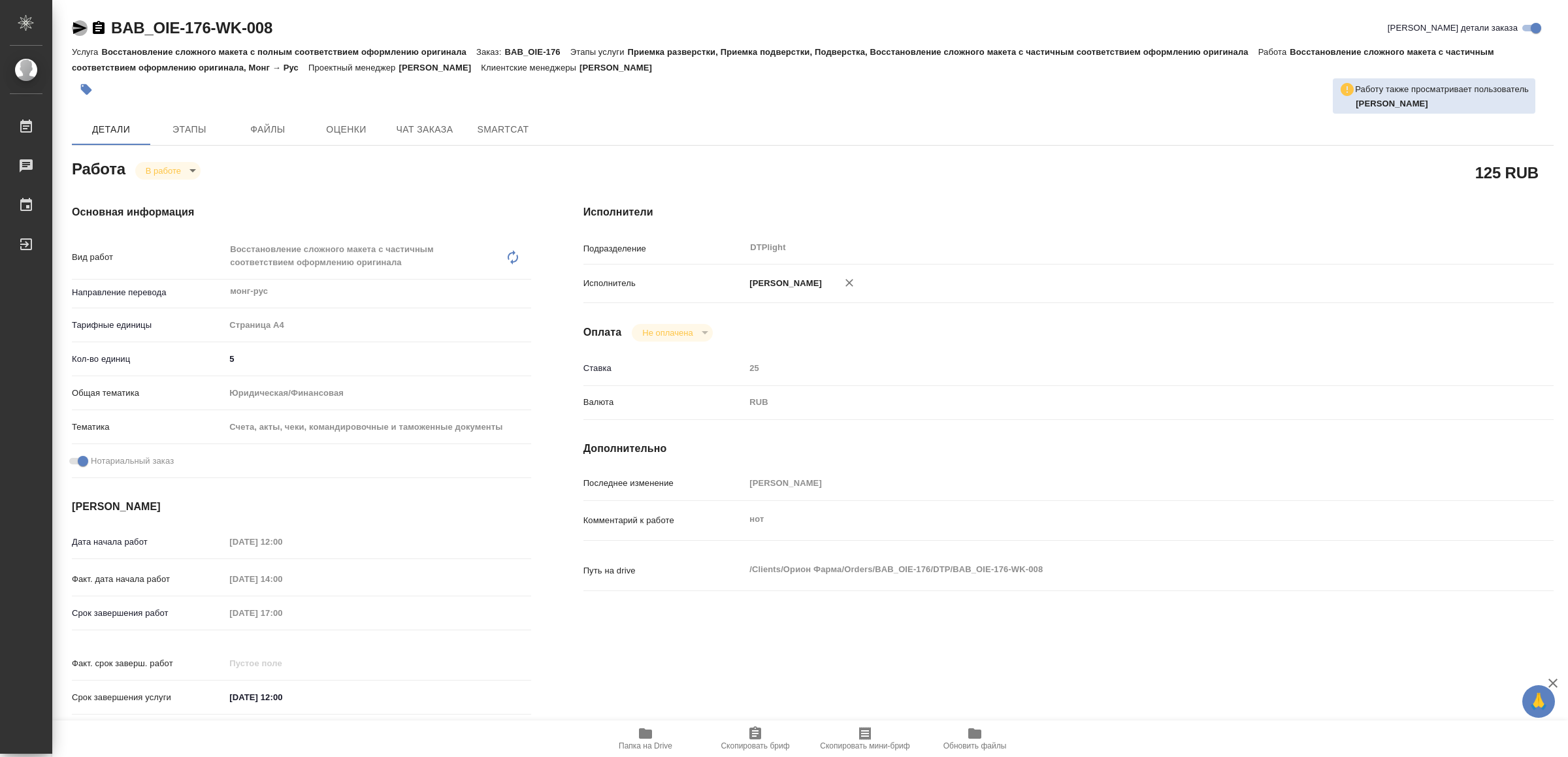
type textarea "x"
click at [641, 742] on span "Папка на Drive" at bounding box center [646, 746] width 53 height 9
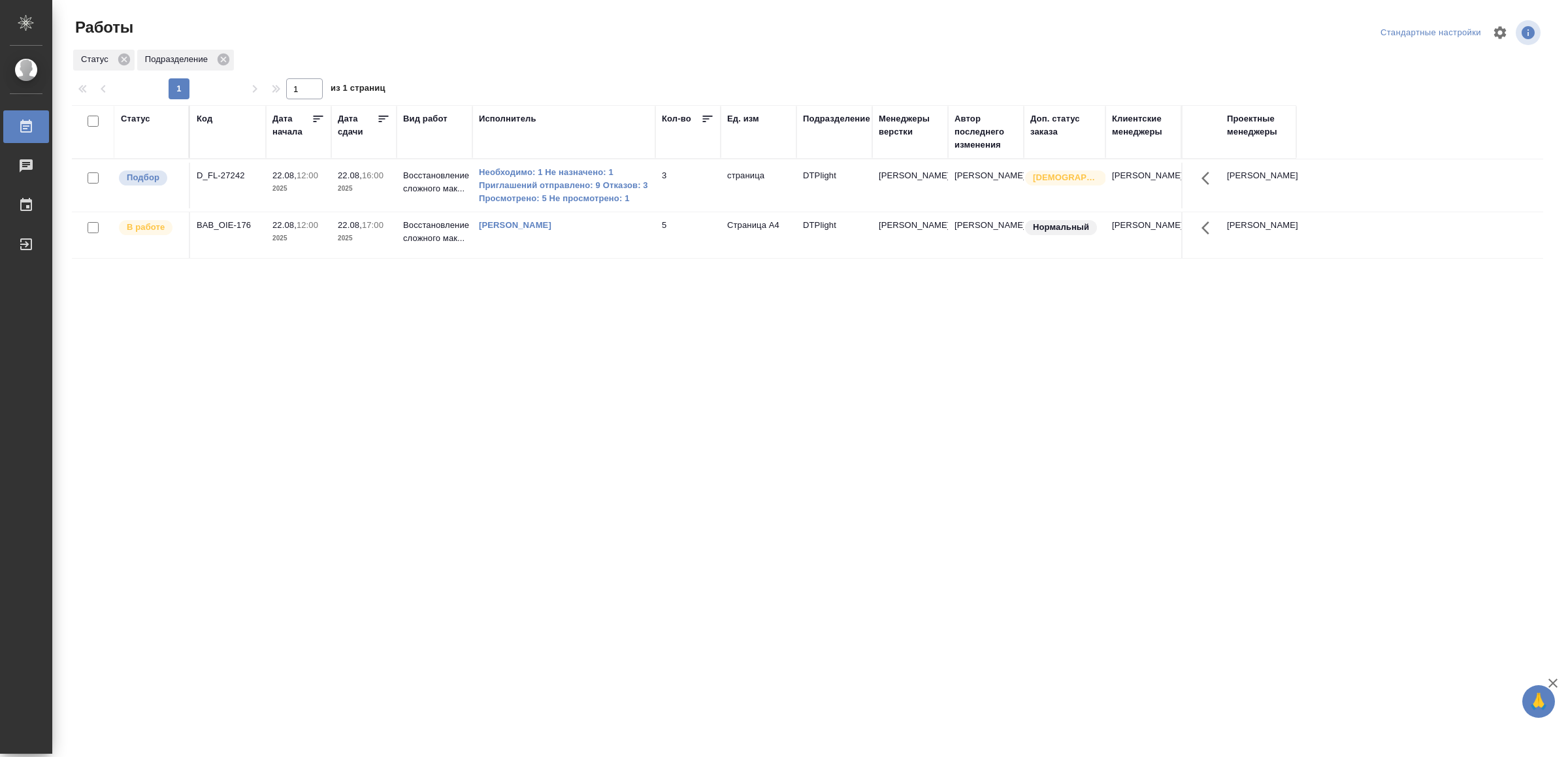
drag, startPoint x: 788, startPoint y: 486, endPoint x: 784, endPoint y: 467, distance: 19.4
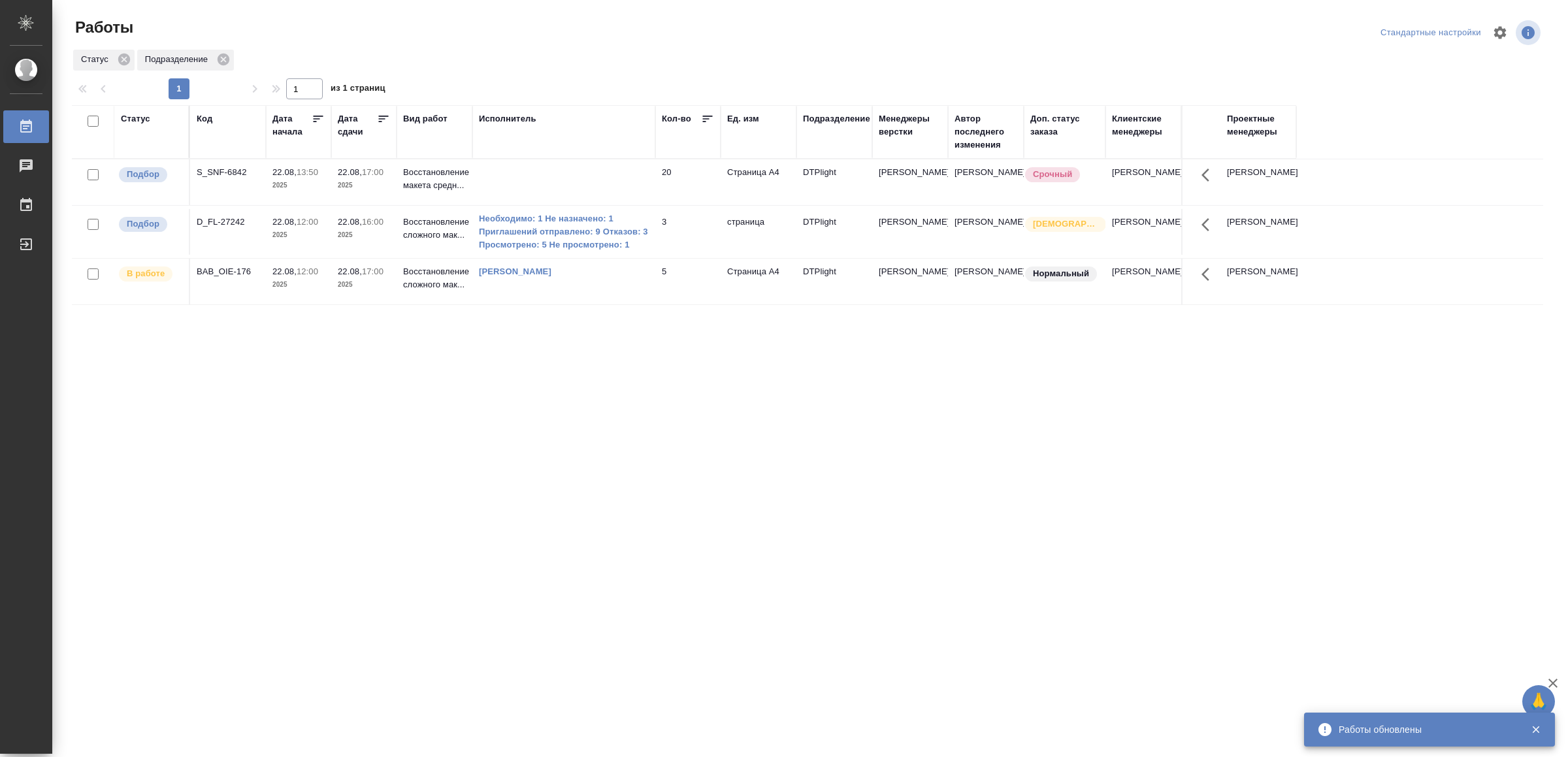
drag, startPoint x: 449, startPoint y: 535, endPoint x: 232, endPoint y: 505, distance: 219.1
click at [202, 522] on div "Статус Код Дата начала Дата сдачи Вид работ Исполнитель Кол-во Ед. изм Подразде…" at bounding box center [807, 340] width 1472 height 471
click at [541, 171] on td at bounding box center [564, 182] width 183 height 46
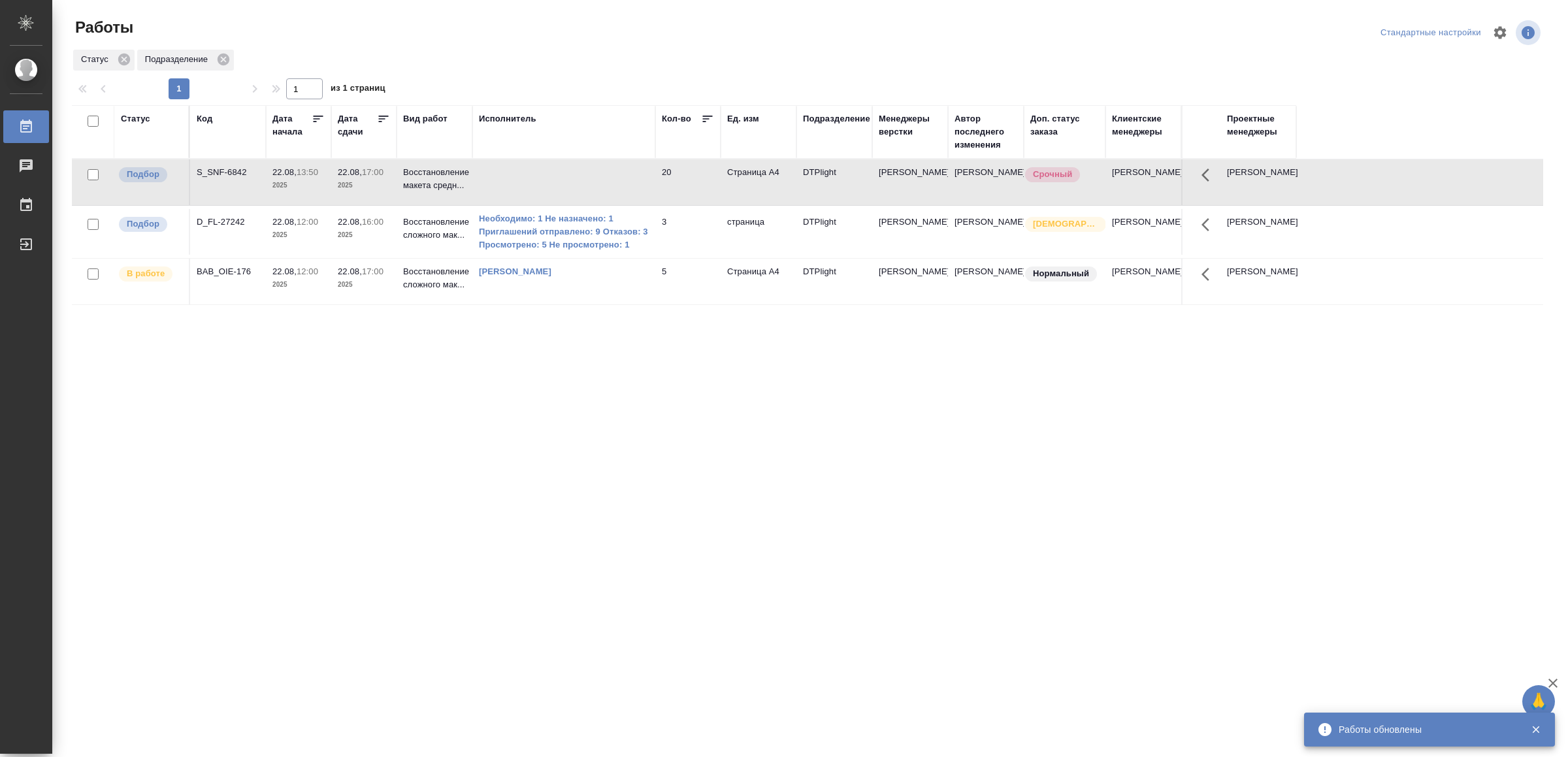
click at [542, 171] on td at bounding box center [564, 182] width 183 height 46
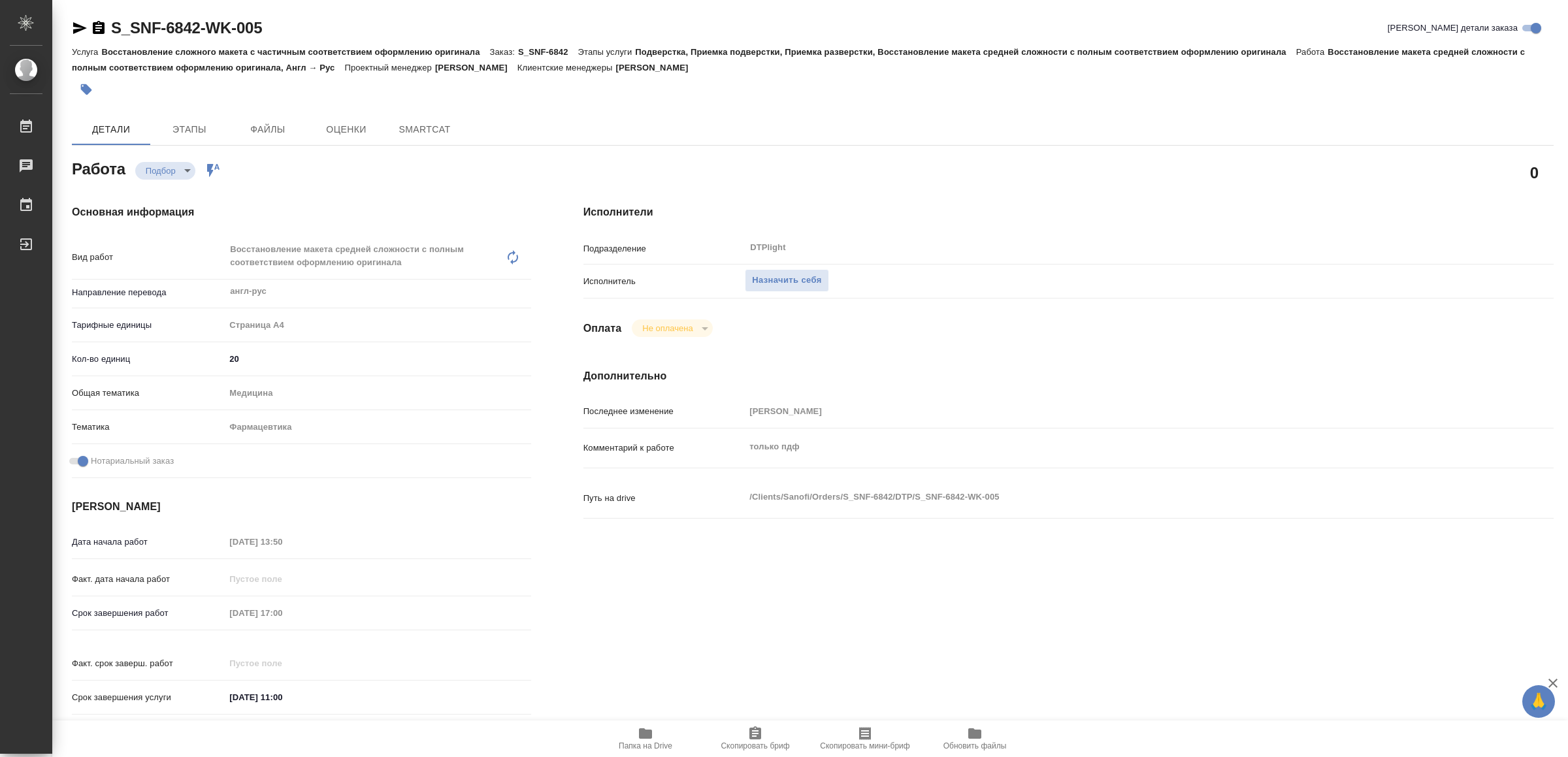
click at [641, 735] on icon "button" at bounding box center [646, 734] width 13 height 11
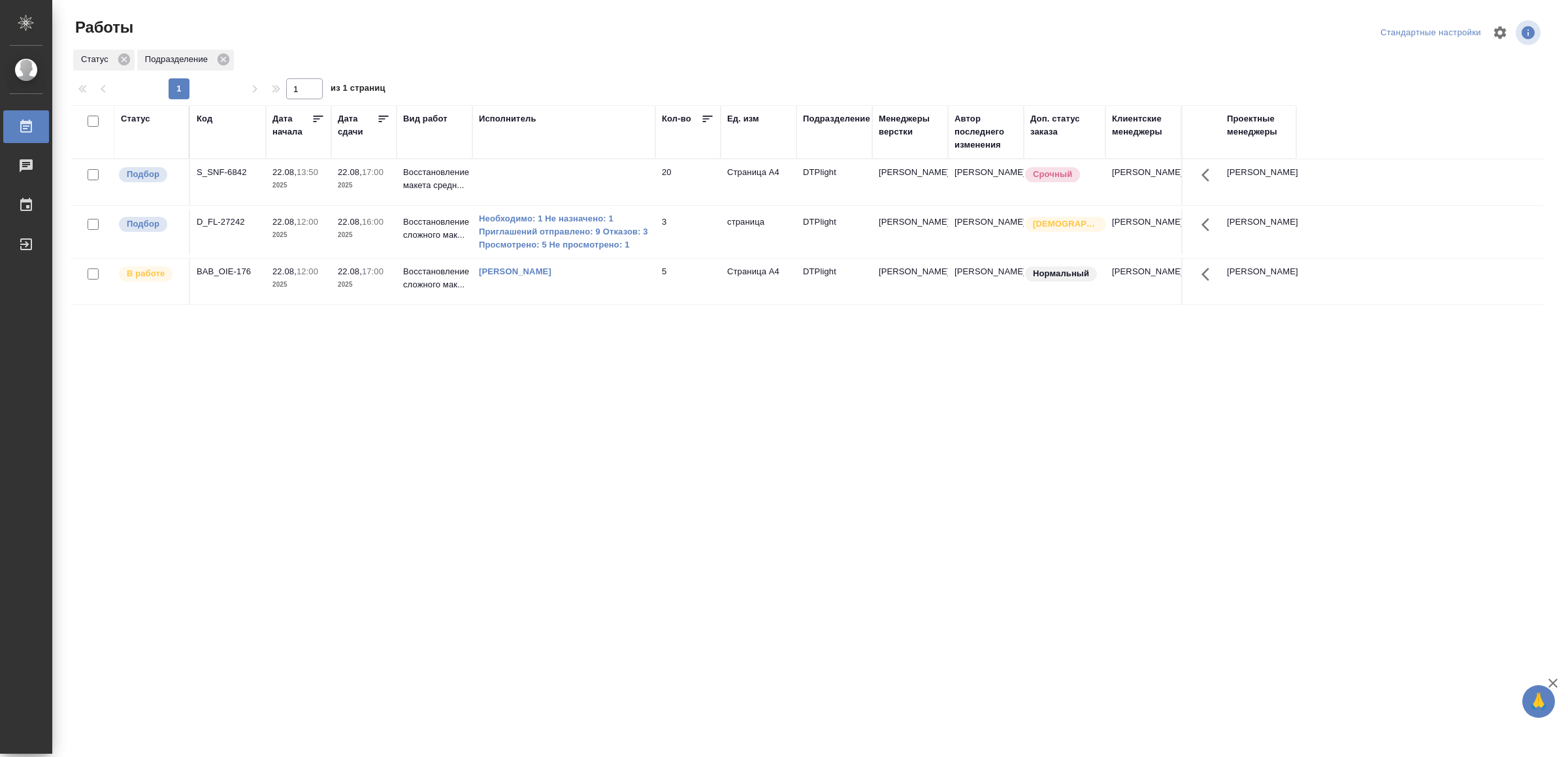
drag, startPoint x: 594, startPoint y: 549, endPoint x: 600, endPoint y: 539, distance: 11.7
drag, startPoint x: 490, startPoint y: 563, endPoint x: 496, endPoint y: 534, distance: 29.6
drag, startPoint x: 618, startPoint y: 500, endPoint x: 617, endPoint y: 490, distance: 10.0
click at [340, 514] on div "Статус Код Дата начала Дата сдачи Вид работ Исполнитель Кол-во Ед. изм Подразде…" at bounding box center [807, 340] width 1472 height 471
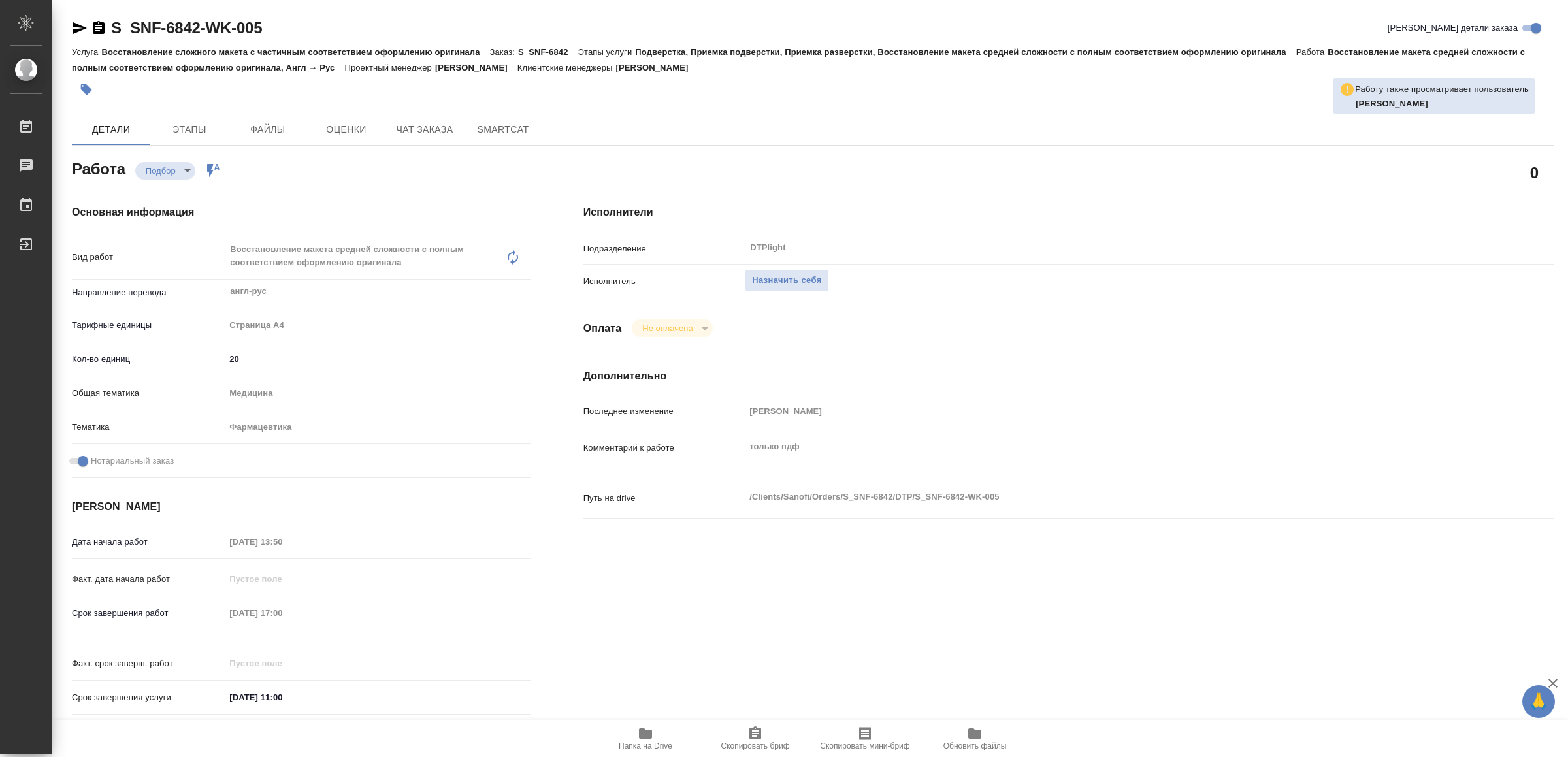
click at [642, 734] on icon "button" at bounding box center [646, 734] width 13 height 11
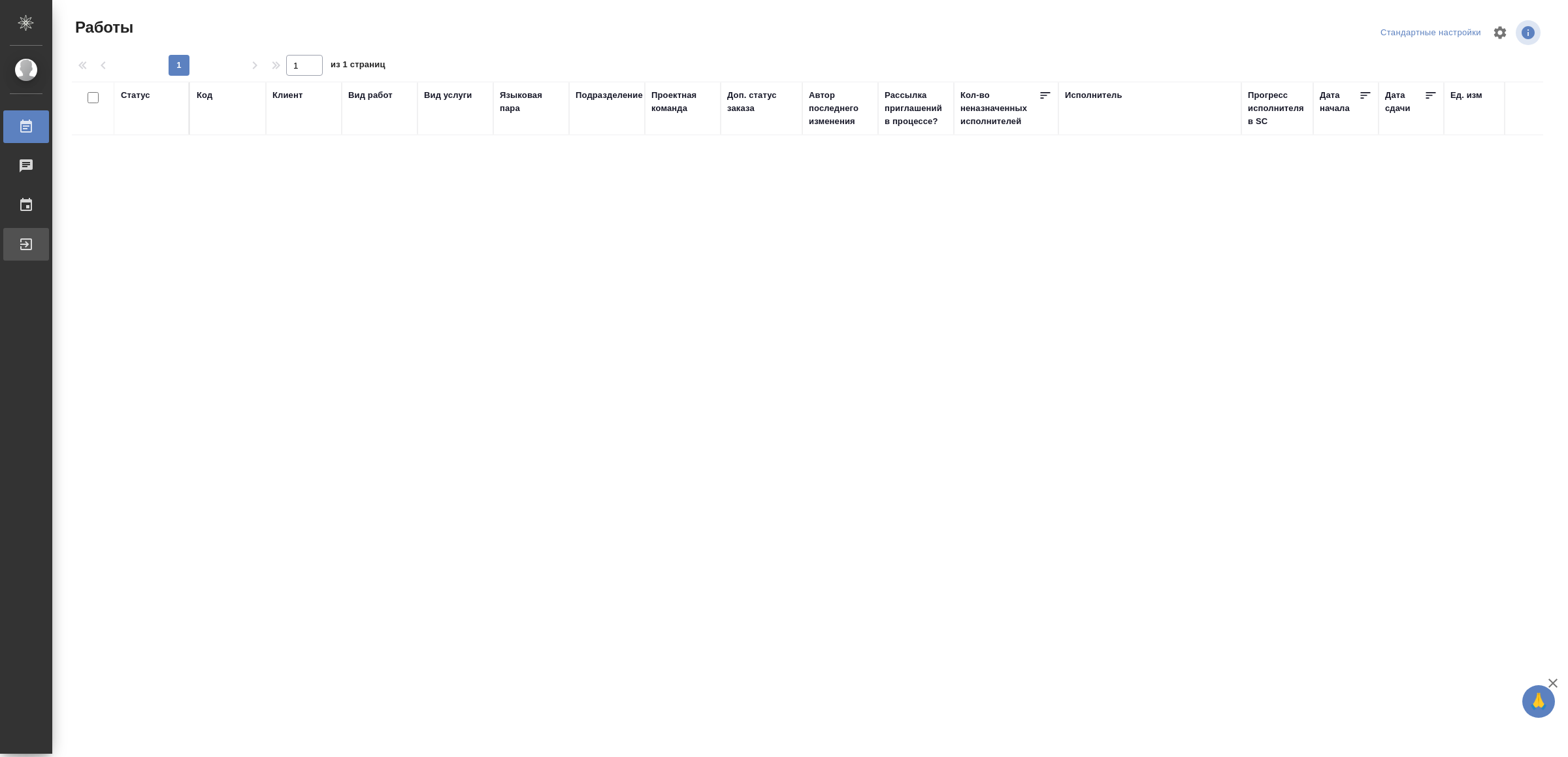
click at [26, 237] on div "Выйти" at bounding box center [10, 244] width 32 height 19
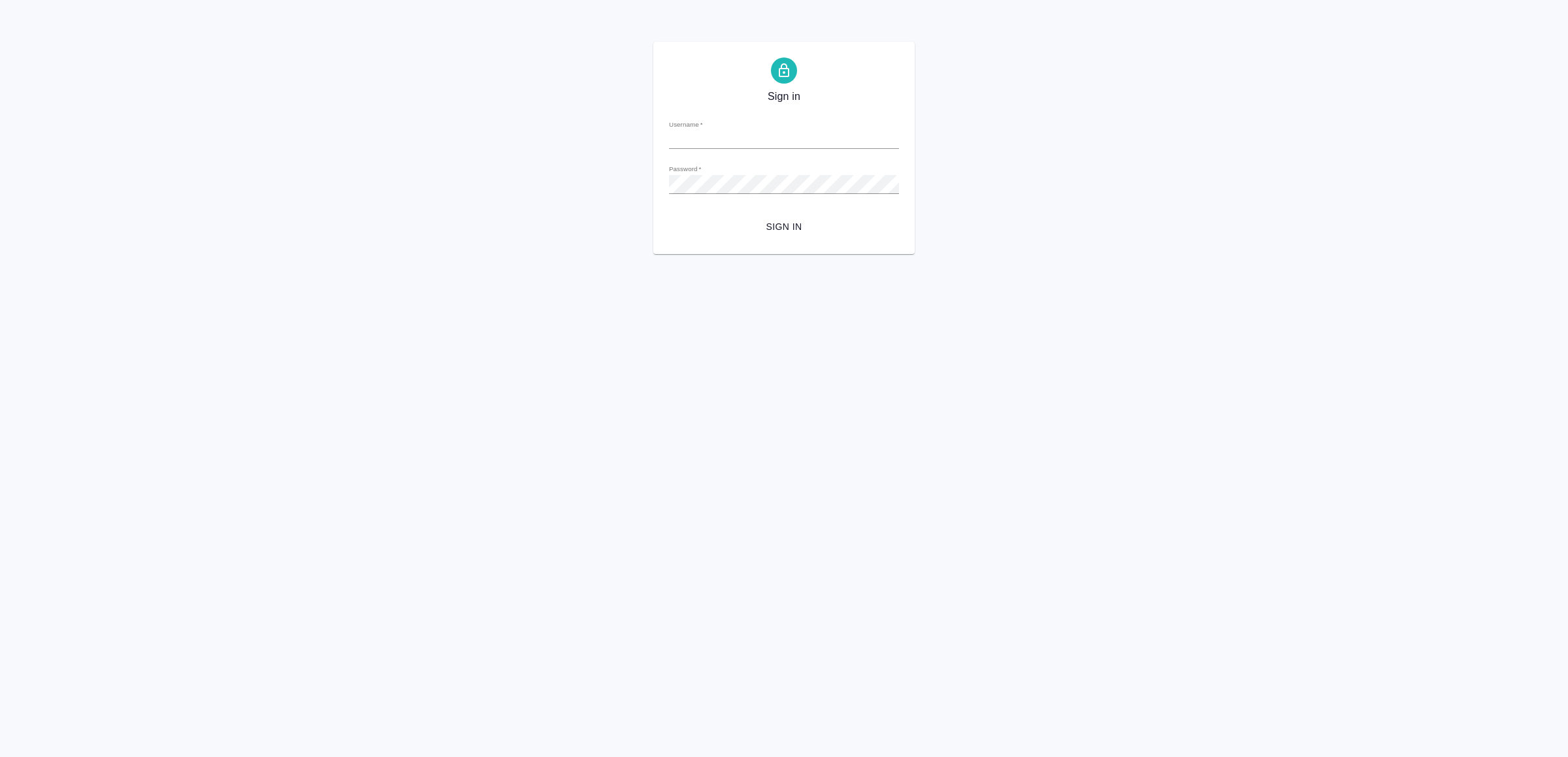
type input "v.yamkovenko@awatera.com"
click at [767, 228] on span "Sign in" at bounding box center [784, 227] width 209 height 16
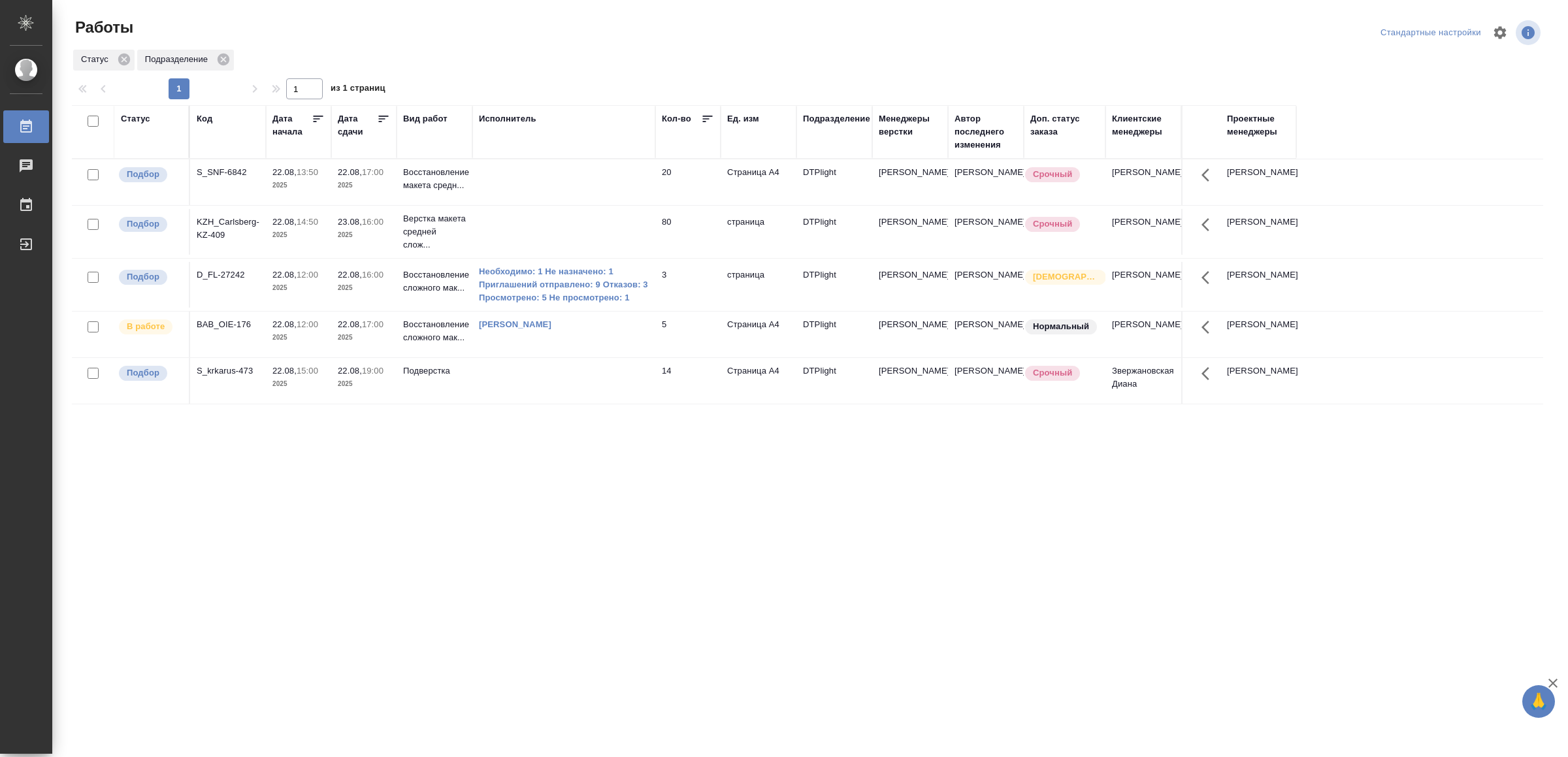
click at [539, 173] on td at bounding box center [564, 182] width 183 height 46
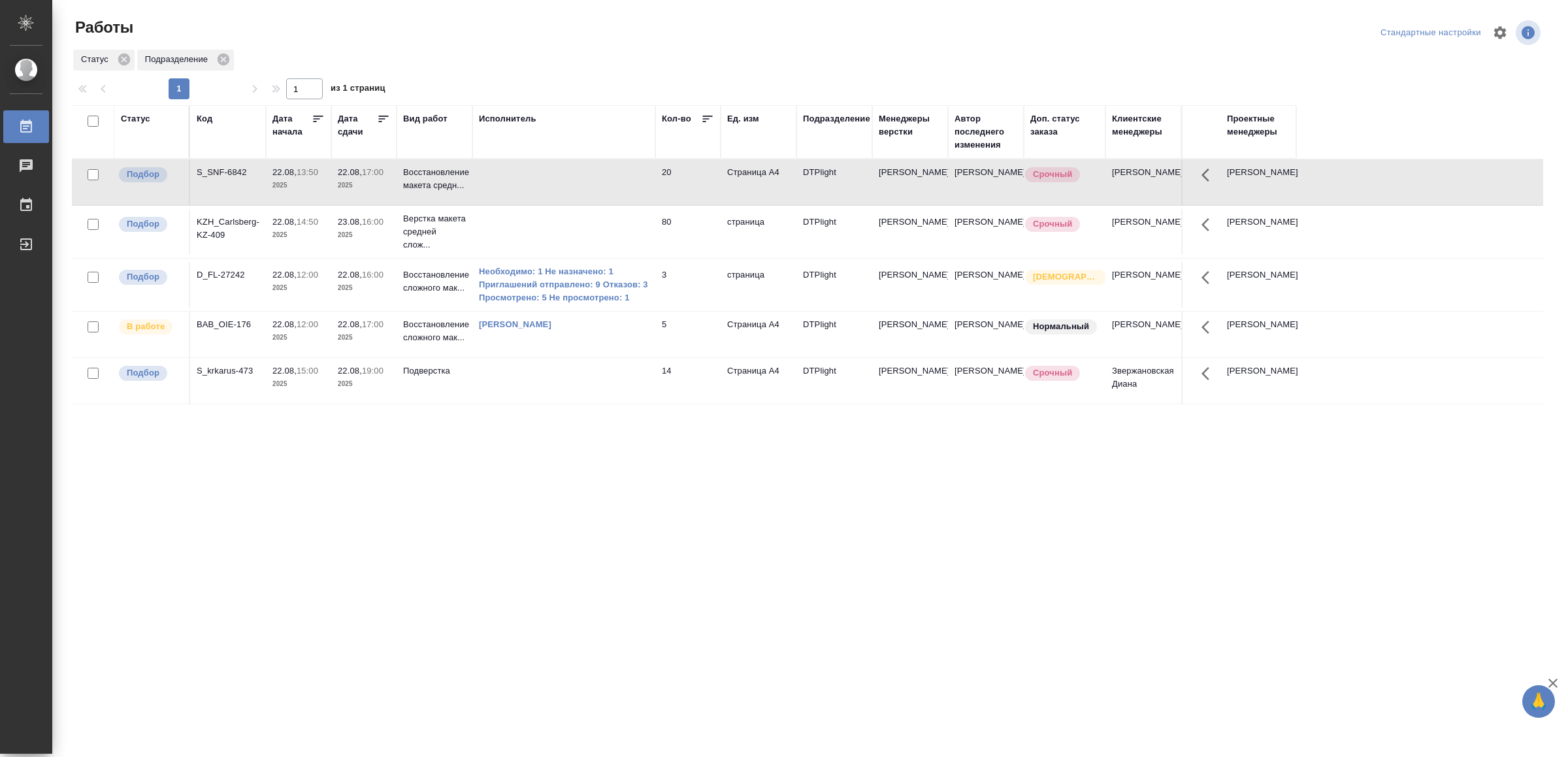
click at [539, 175] on td at bounding box center [564, 182] width 183 height 46
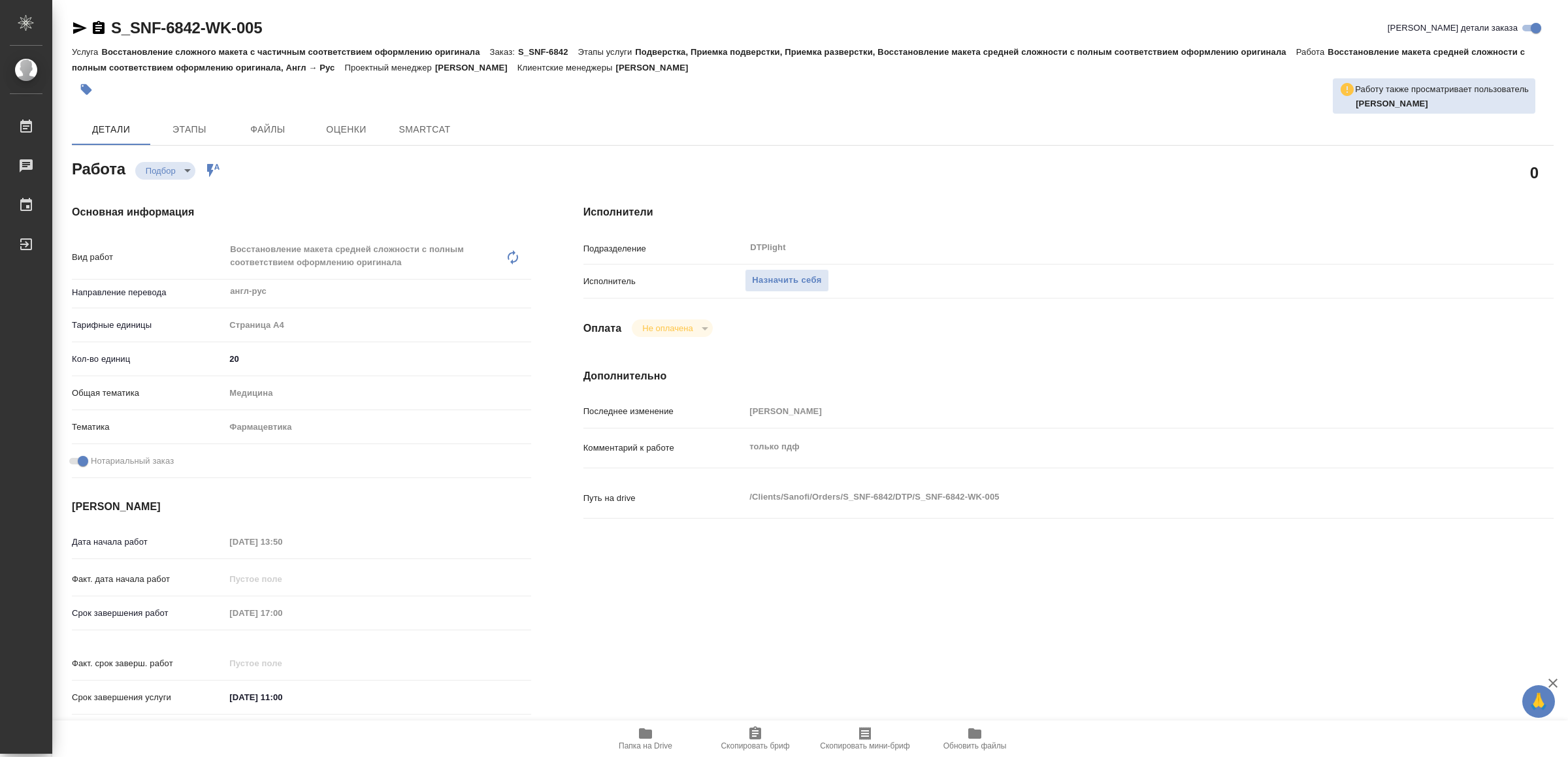
click at [638, 733] on icon "button" at bounding box center [645, 733] width 15 height 15
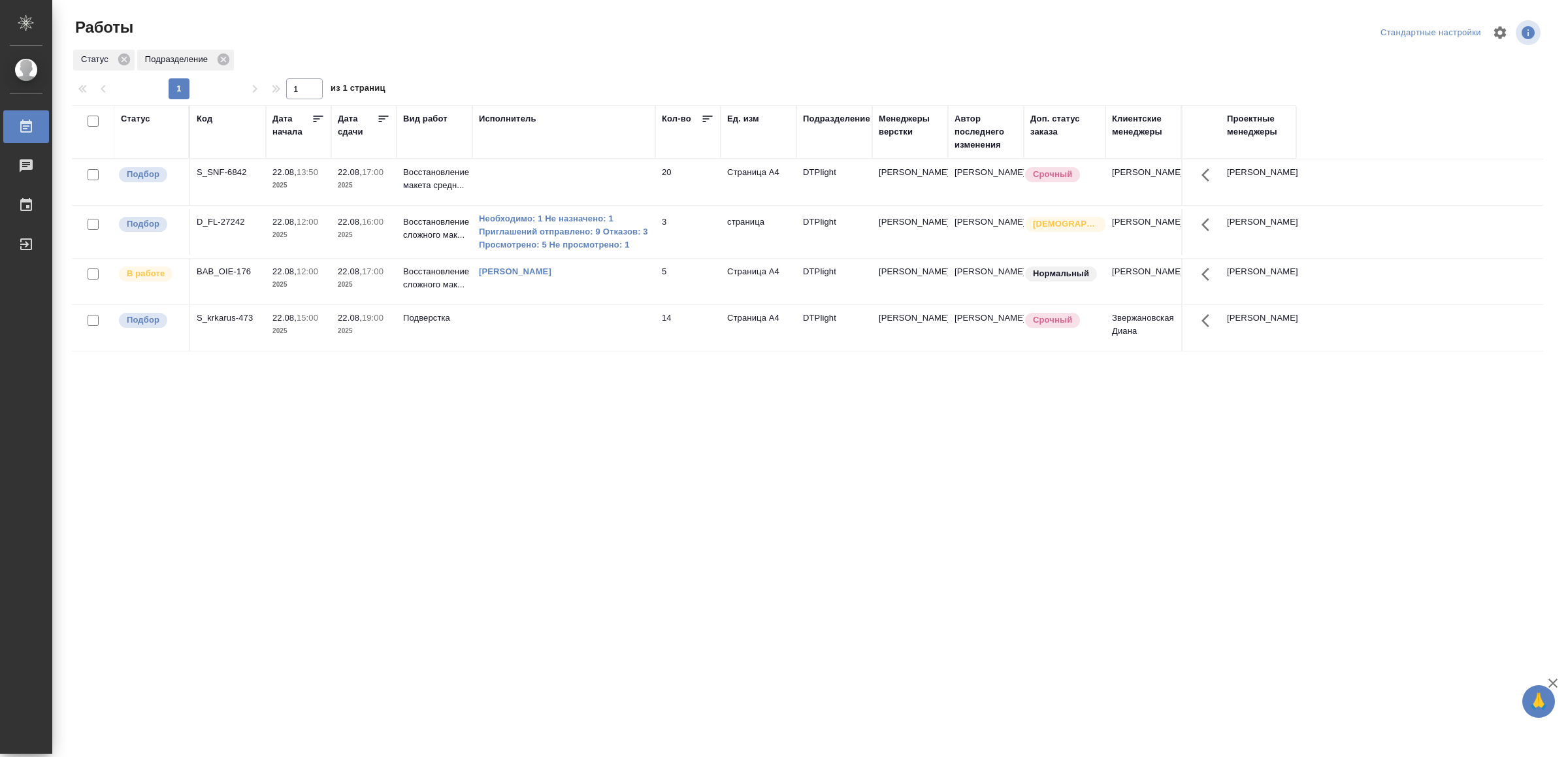
drag, startPoint x: 406, startPoint y: 492, endPoint x: 423, endPoint y: 461, distance: 35.4
drag, startPoint x: 491, startPoint y: 577, endPoint x: 489, endPoint y: 539, distance: 38.1
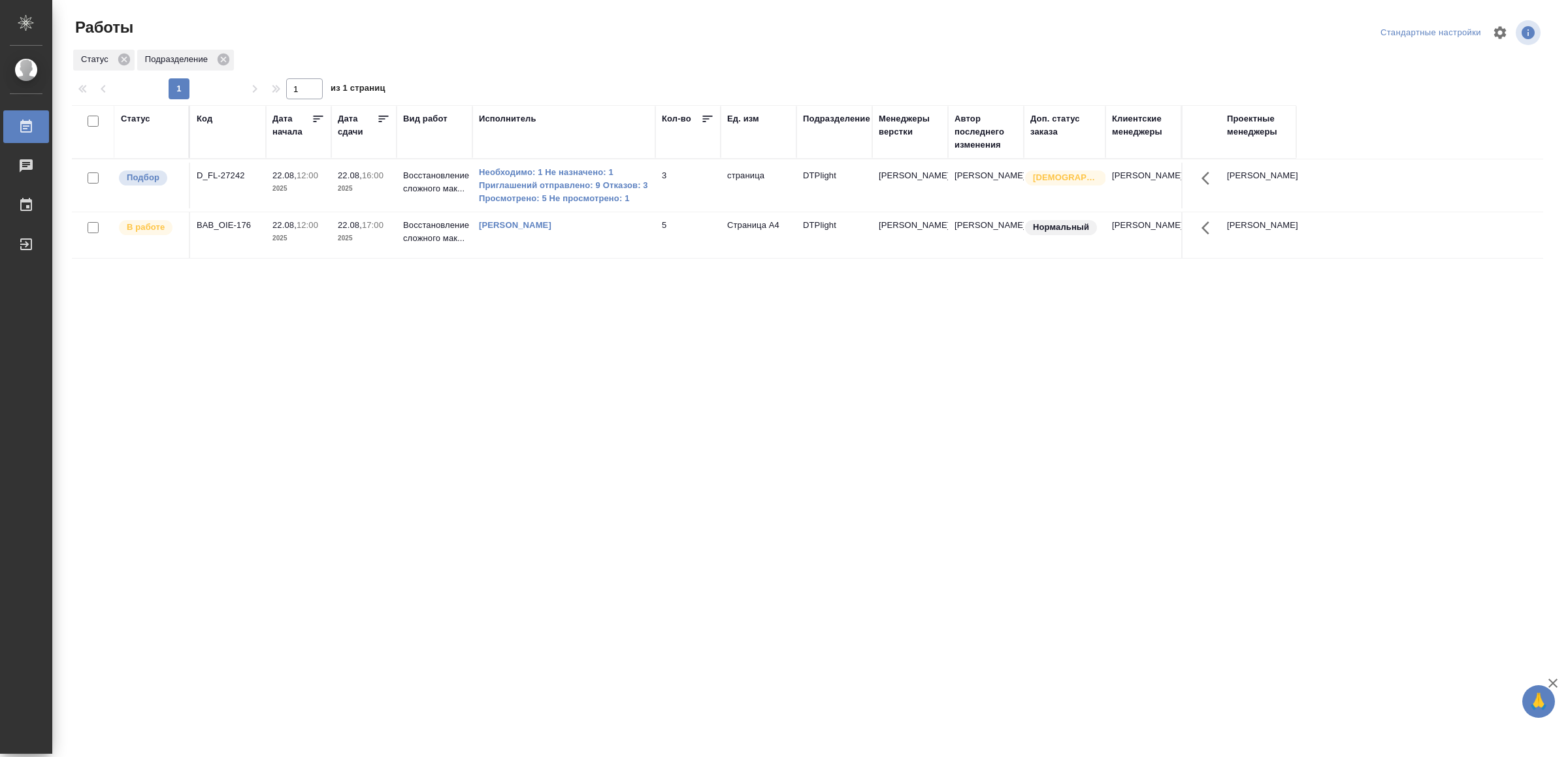
drag, startPoint x: 514, startPoint y: 506, endPoint x: 518, endPoint y: 500, distance: 7.2
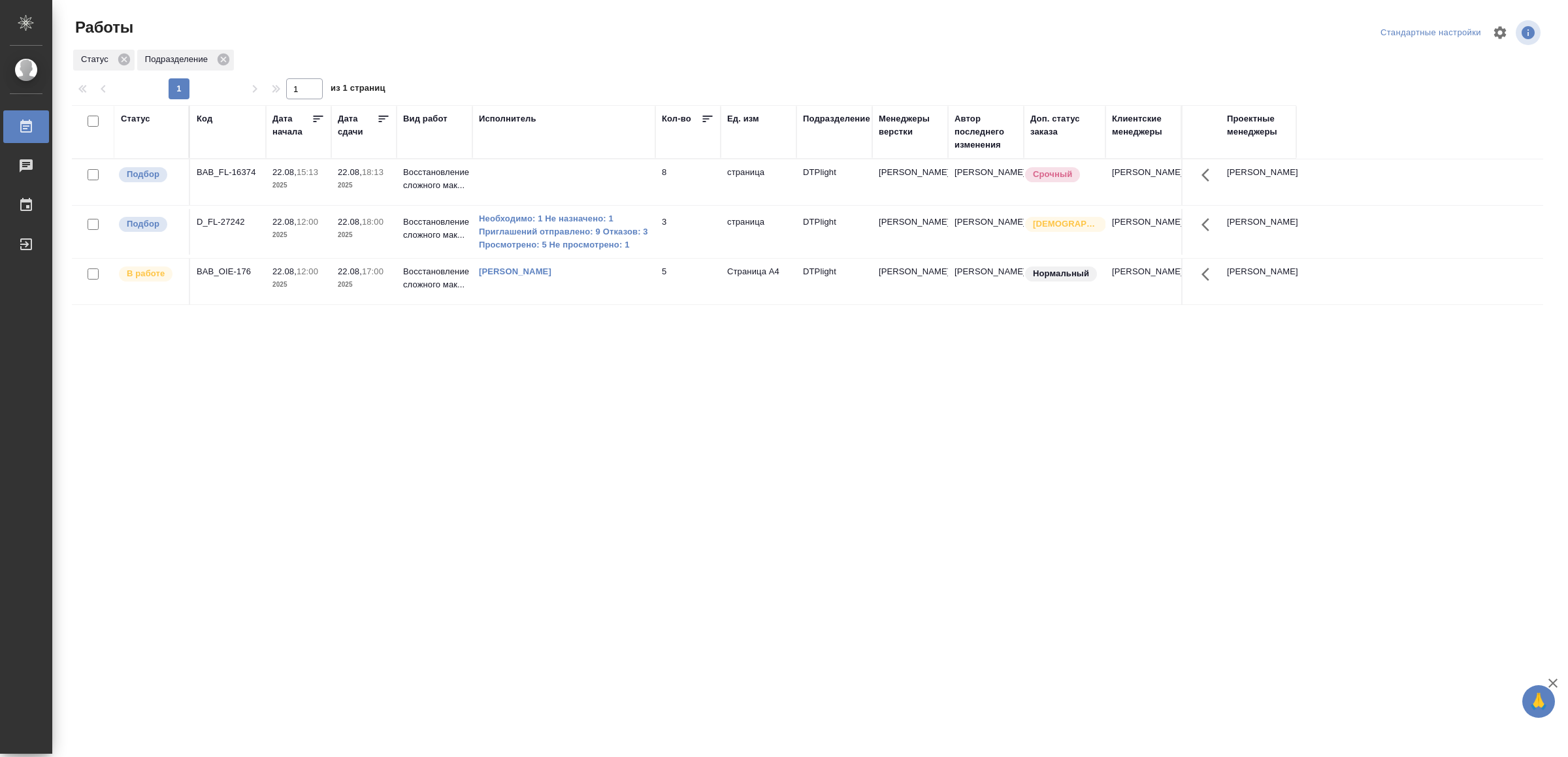
click at [504, 186] on td at bounding box center [564, 182] width 183 height 46
click at [505, 185] on td at bounding box center [564, 182] width 183 height 46
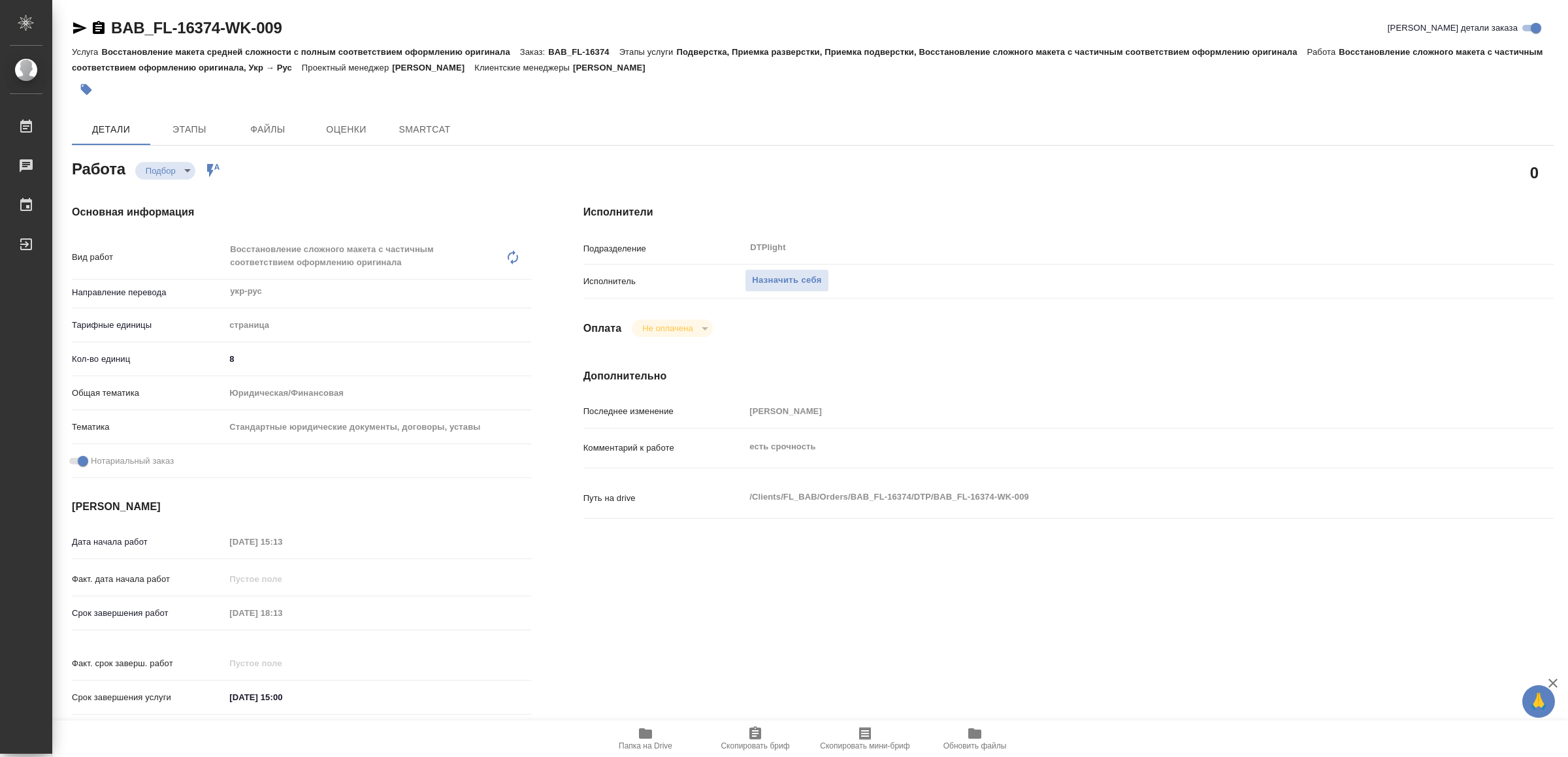
click at [643, 733] on icon "button" at bounding box center [646, 734] width 13 height 11
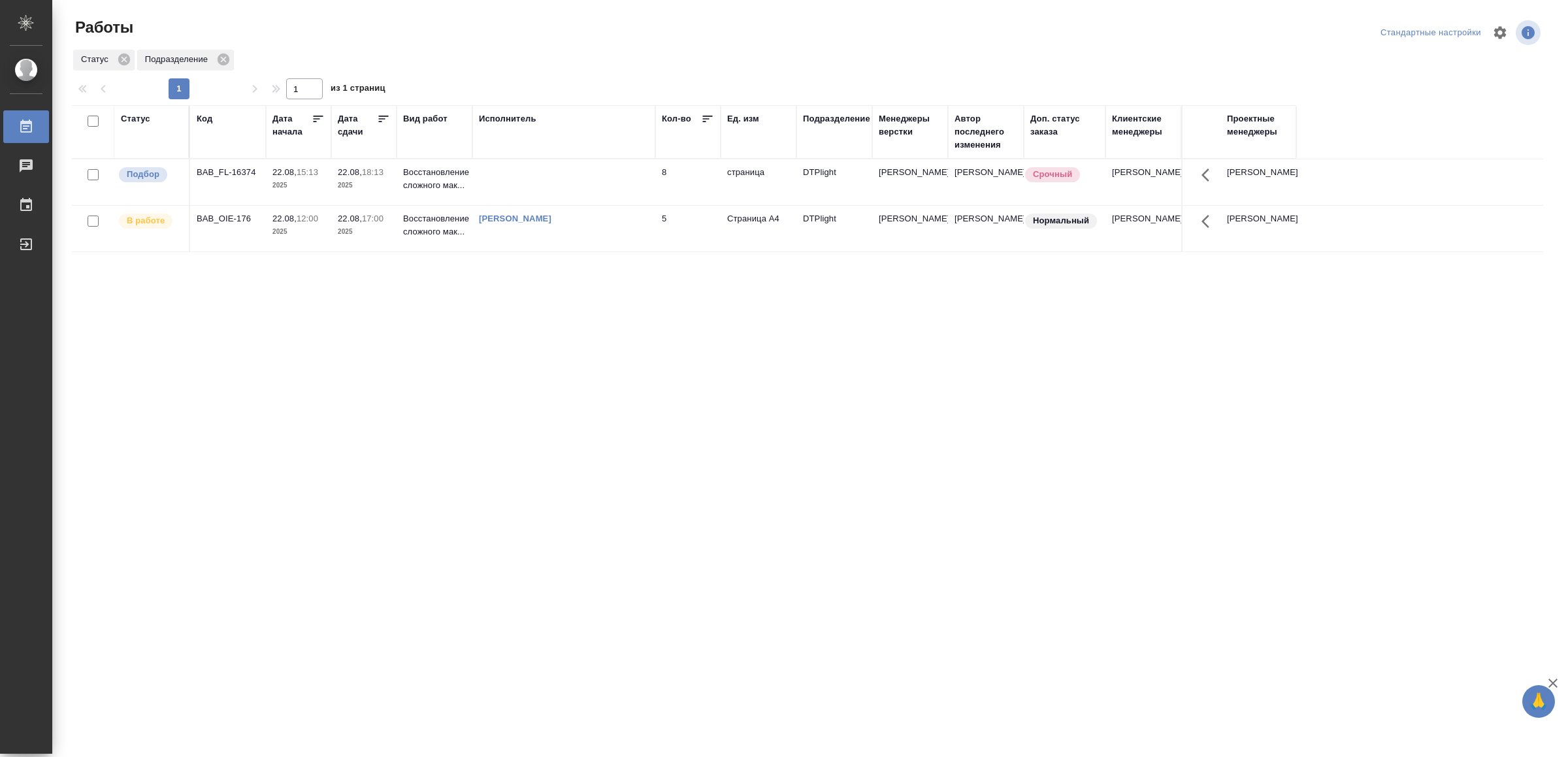
drag, startPoint x: 455, startPoint y: 402, endPoint x: 461, endPoint y: 400, distance: 6.3
drag, startPoint x: 375, startPoint y: 514, endPoint x: 390, endPoint y: 488, distance: 30.0
drag, startPoint x: 447, startPoint y: 478, endPoint x: 447, endPoint y: 465, distance: 13.0
drag, startPoint x: 332, startPoint y: 310, endPoint x: 340, endPoint y: 310, distance: 8.0
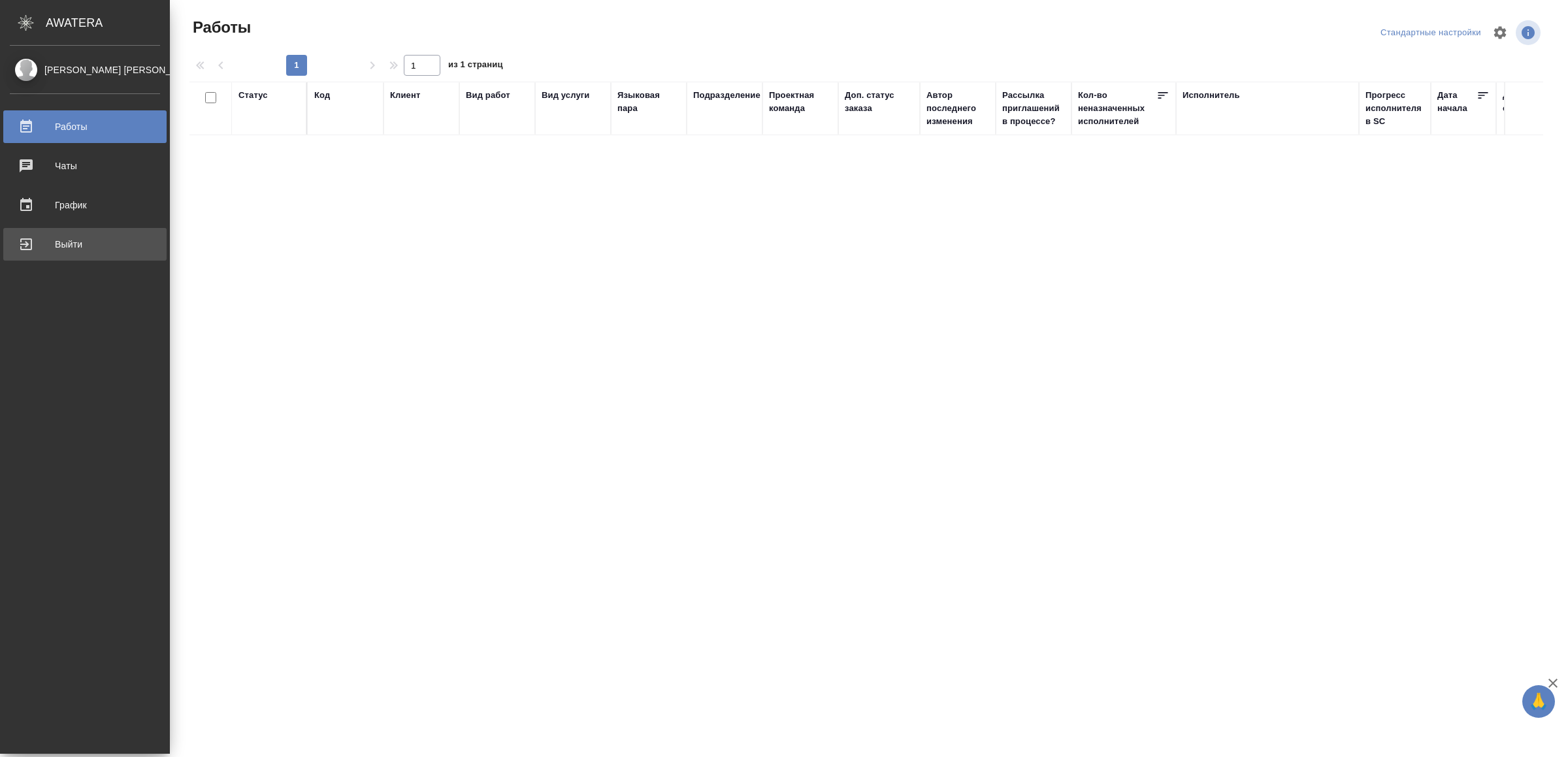
click at [18, 250] on div "Выйти" at bounding box center [85, 244] width 150 height 19
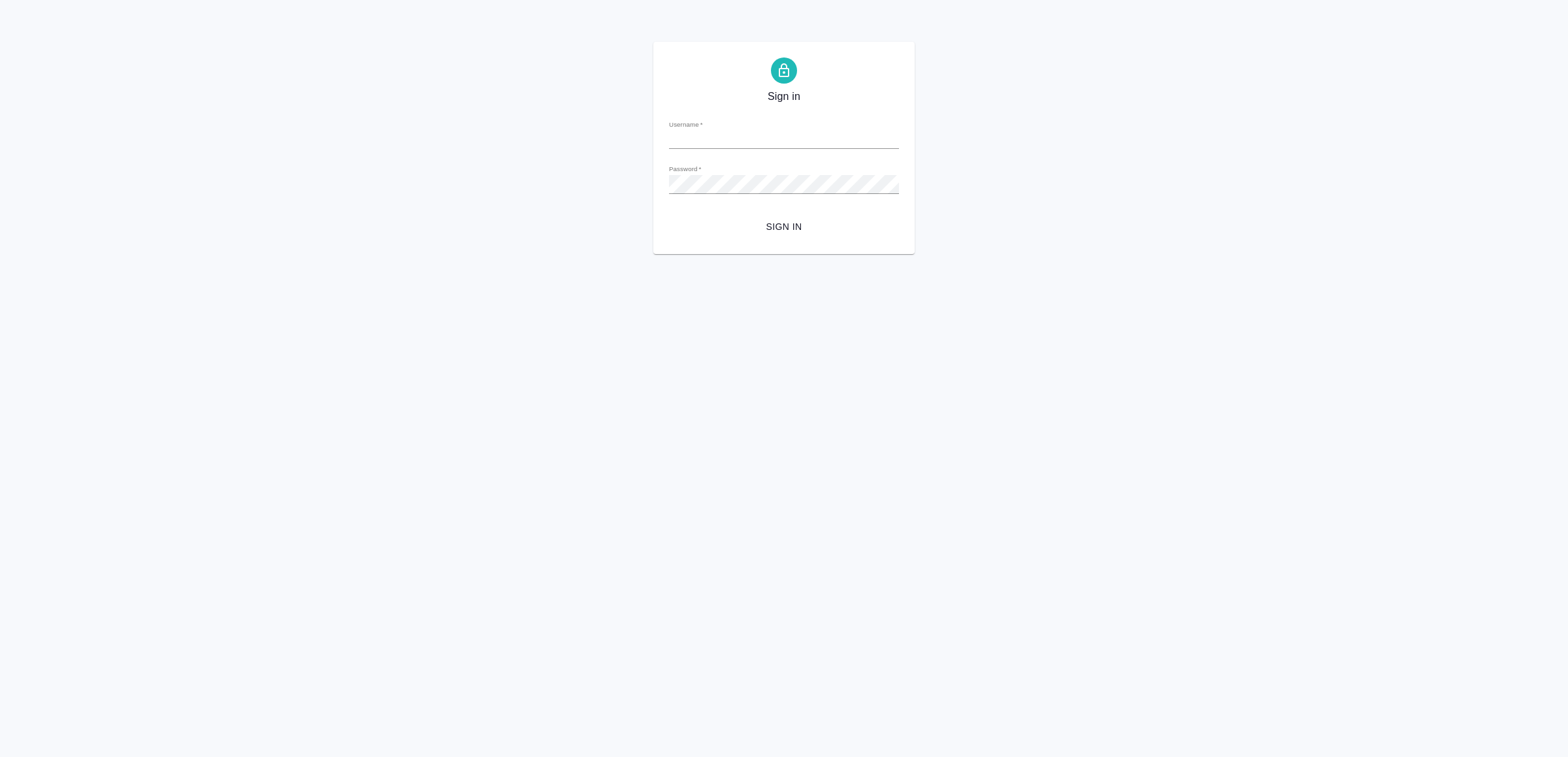
type input "[EMAIL_ADDRESS][DOMAIN_NAME]"
click at [760, 231] on span "Sign in" at bounding box center [784, 227] width 209 height 16
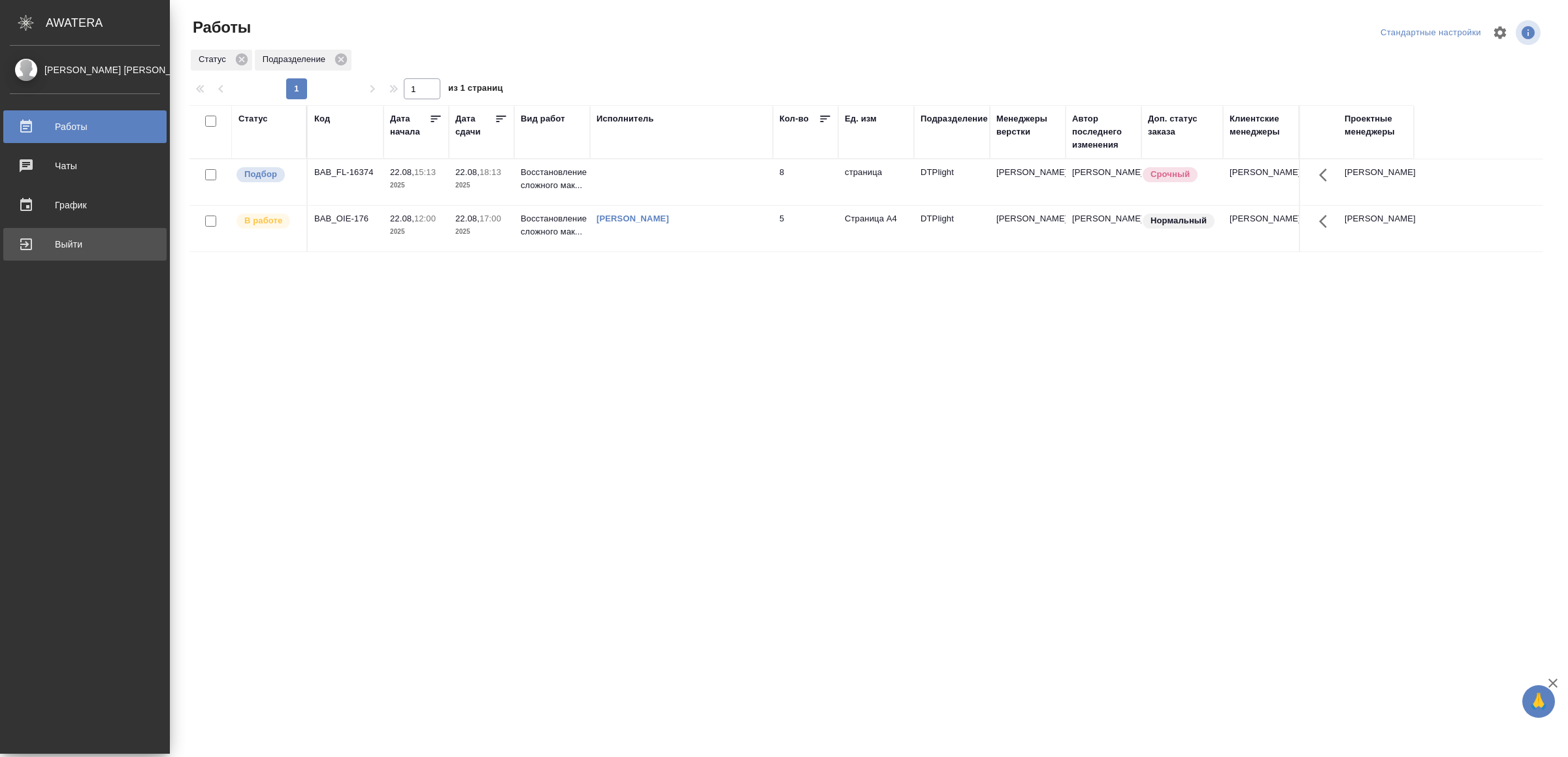
click at [61, 239] on div "Выйти" at bounding box center [85, 244] width 150 height 19
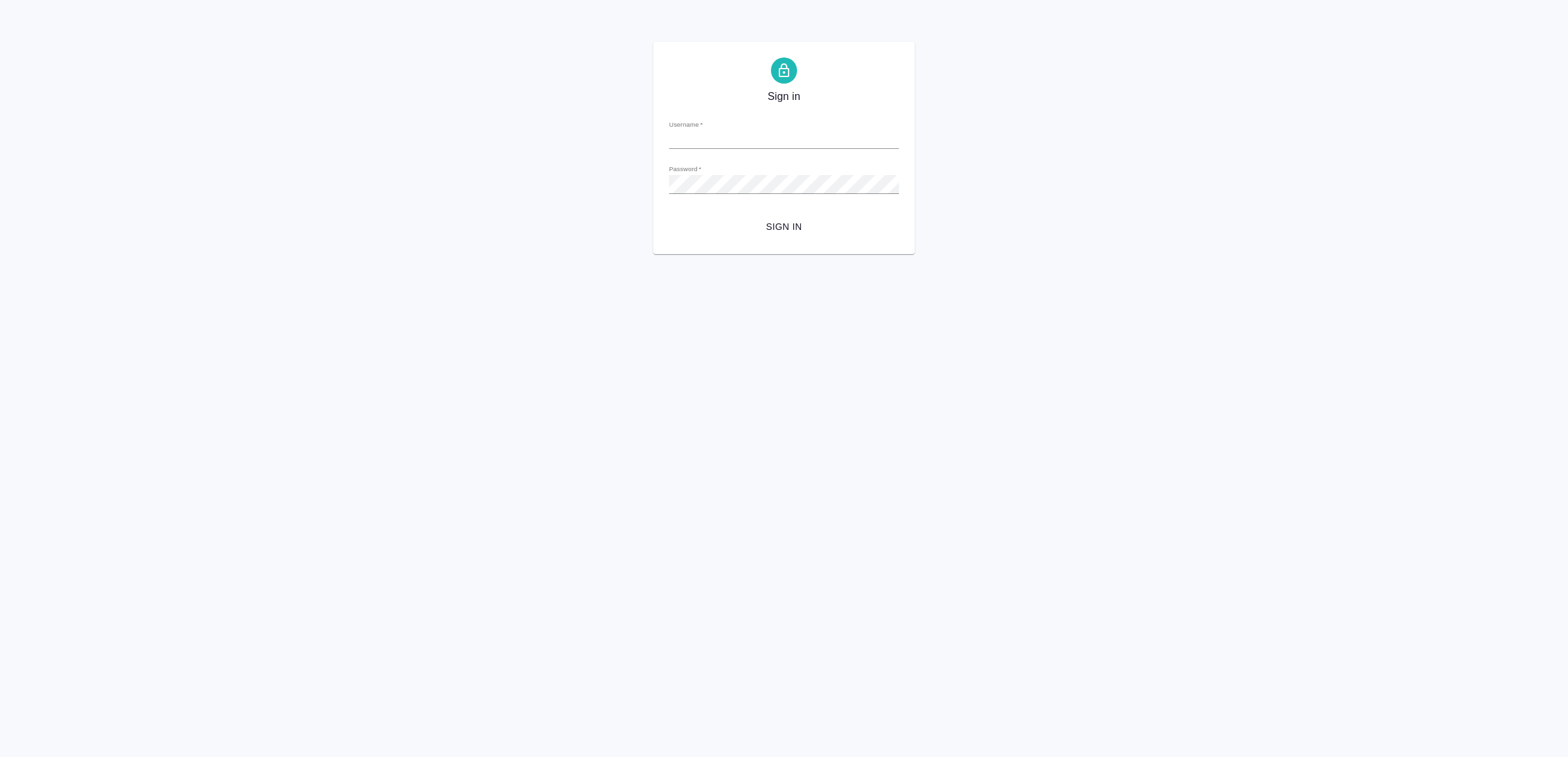
type input "[EMAIL_ADDRESS][DOMAIN_NAME]"
click at [755, 224] on span "Sign in" at bounding box center [784, 227] width 209 height 16
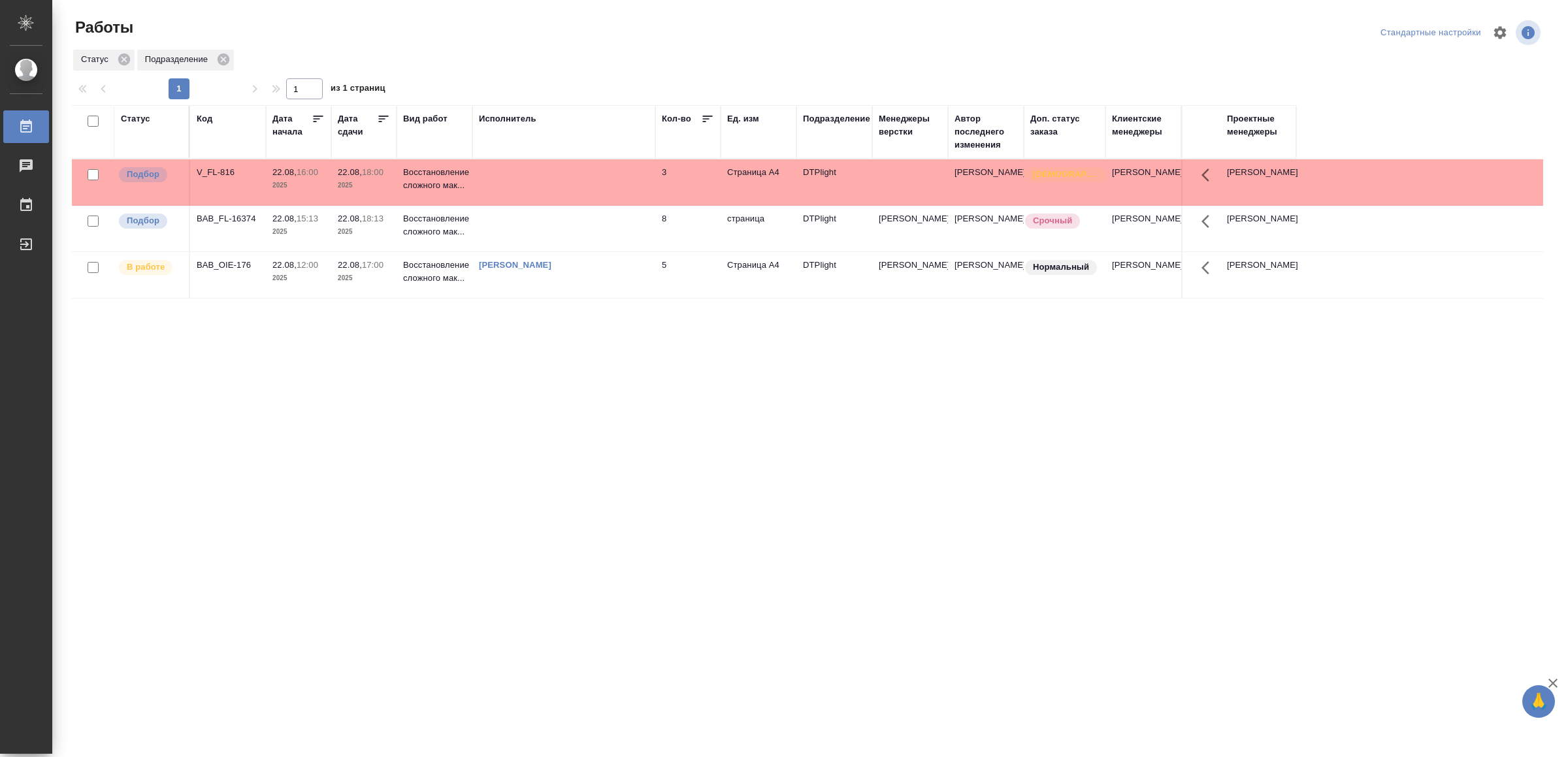
click at [557, 186] on td at bounding box center [564, 182] width 183 height 46
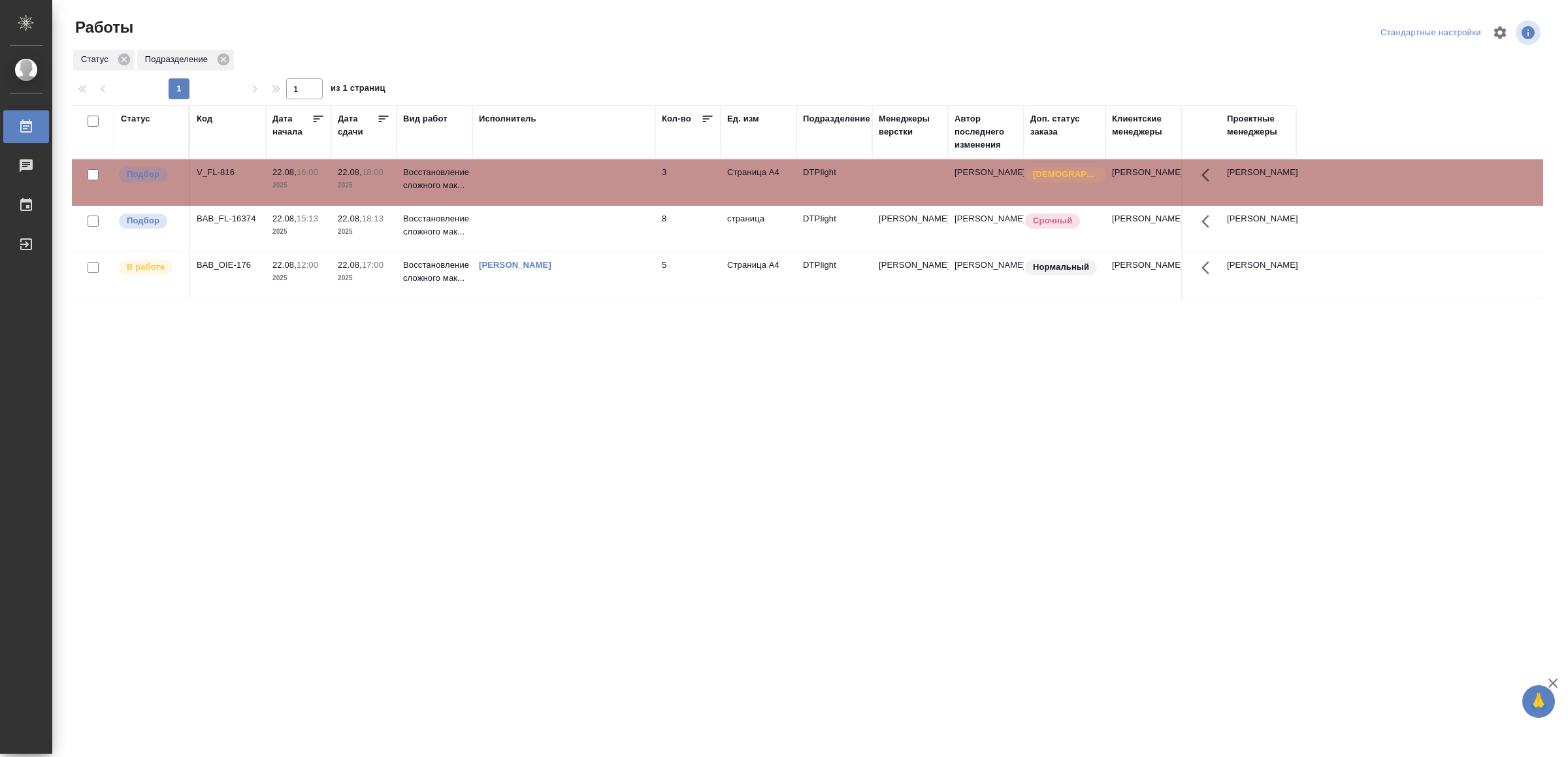
click at [557, 186] on td at bounding box center [564, 182] width 183 height 46
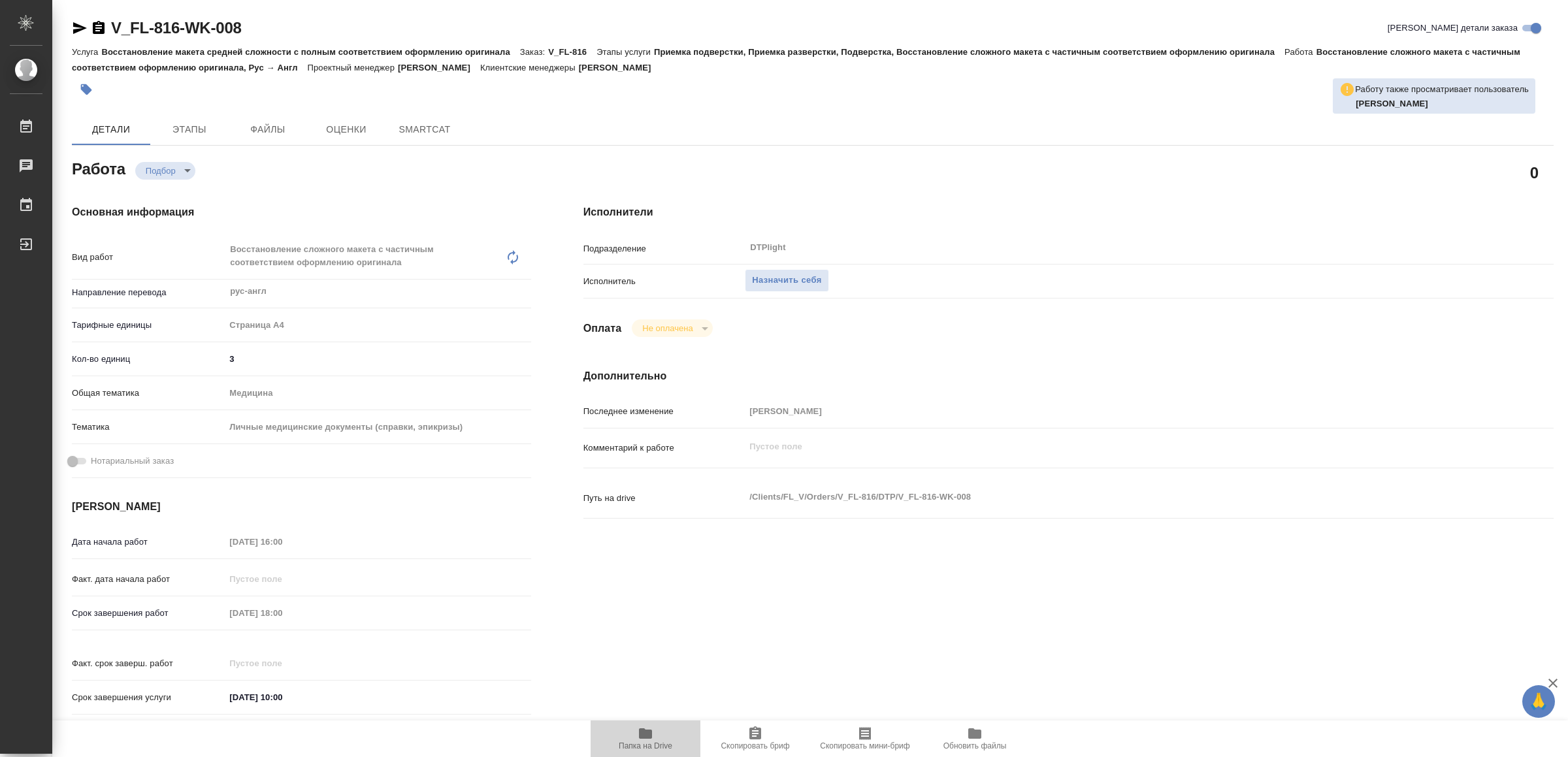
click at [663, 735] on span "Папка на Drive" at bounding box center [646, 738] width 94 height 25
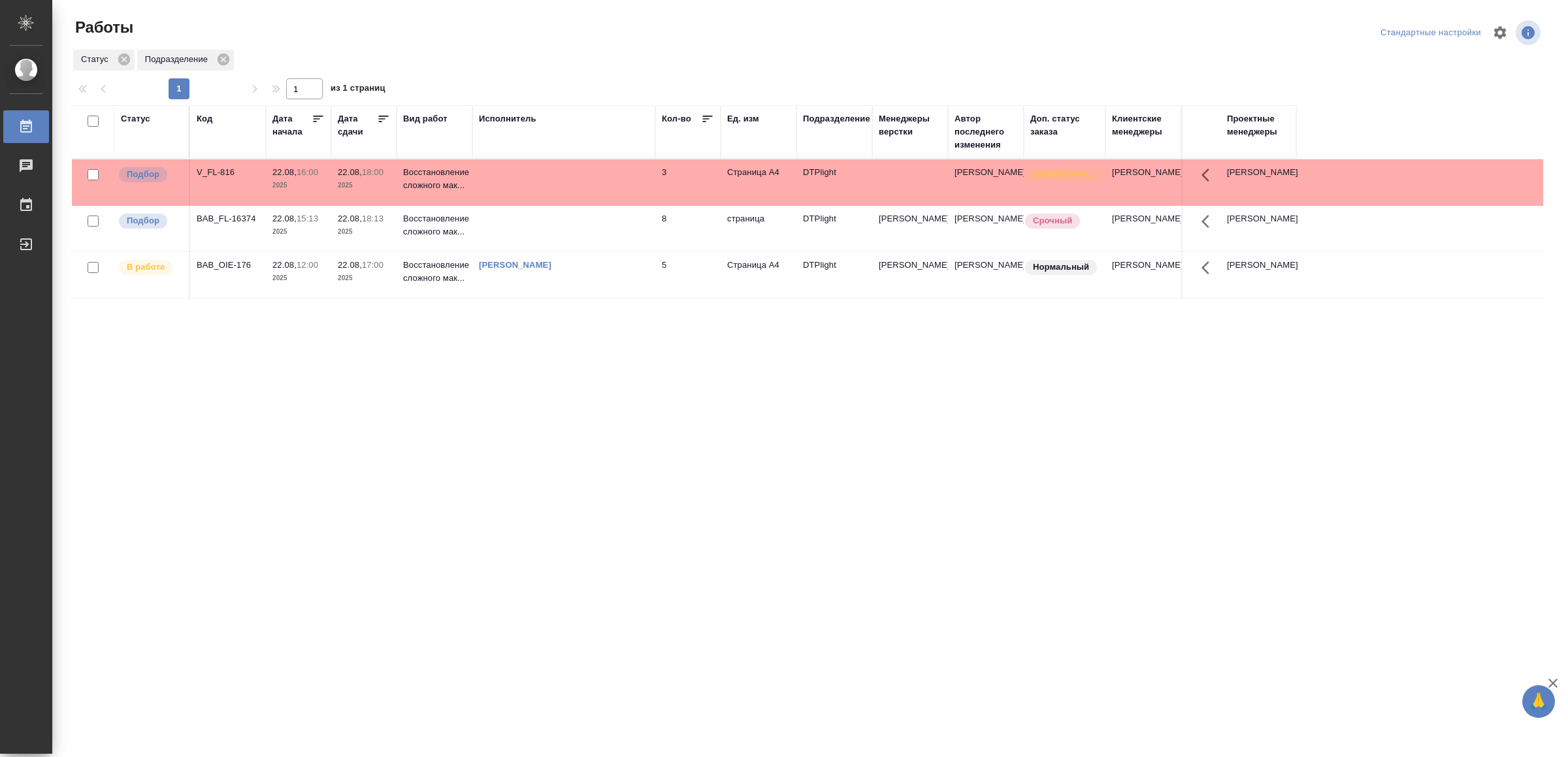
click at [417, 579] on div "Работы Стандартные настройки Статус Подразделение 1 1 из 1 страниц Статус Код Д…" at bounding box center [813, 291] width 1497 height 582
drag, startPoint x: 487, startPoint y: 526, endPoint x: 490, endPoint y: 518, distance: 8.5
click at [604, 180] on td at bounding box center [564, 182] width 183 height 46
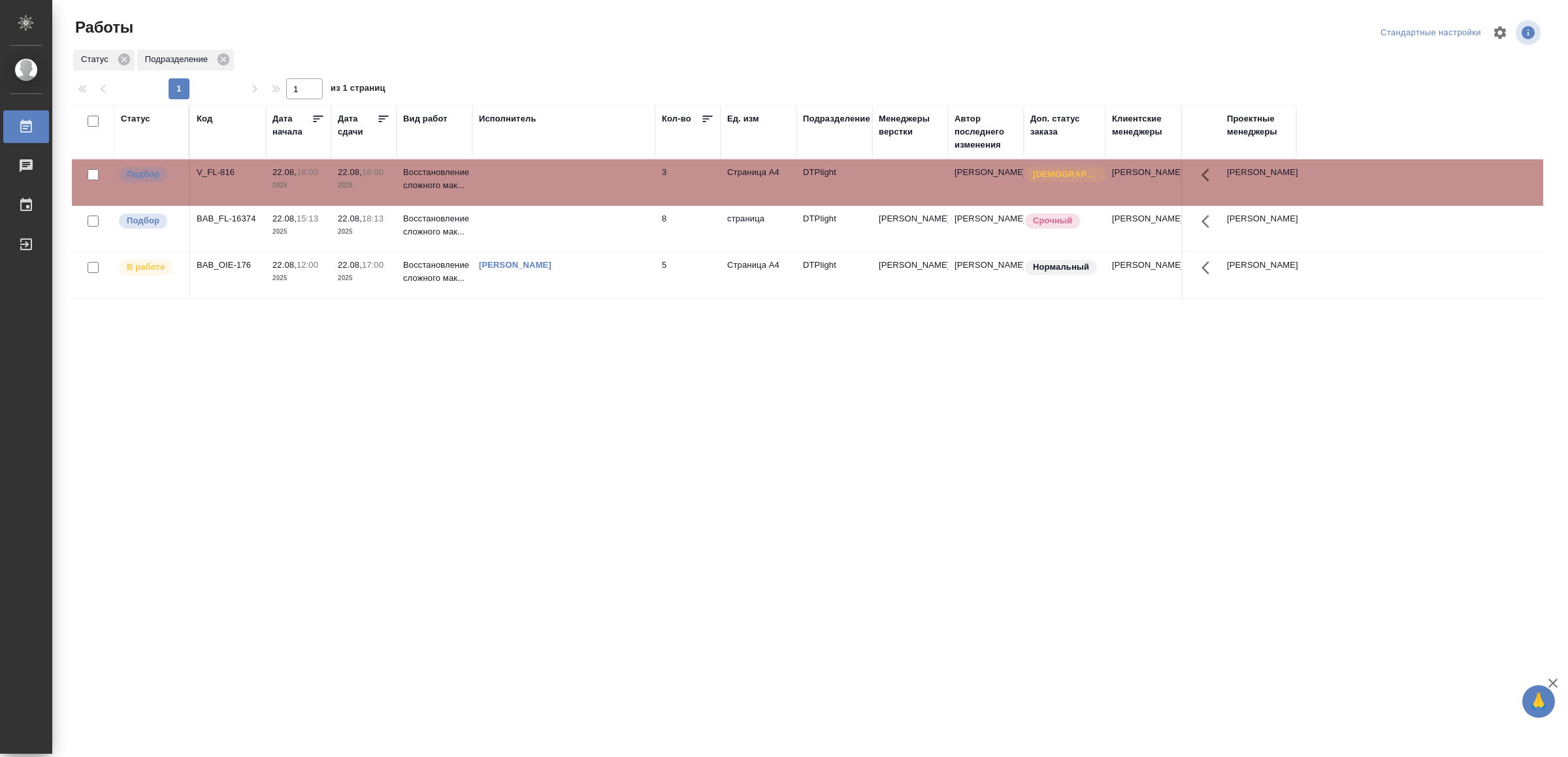
click at [604, 180] on td at bounding box center [564, 182] width 183 height 46
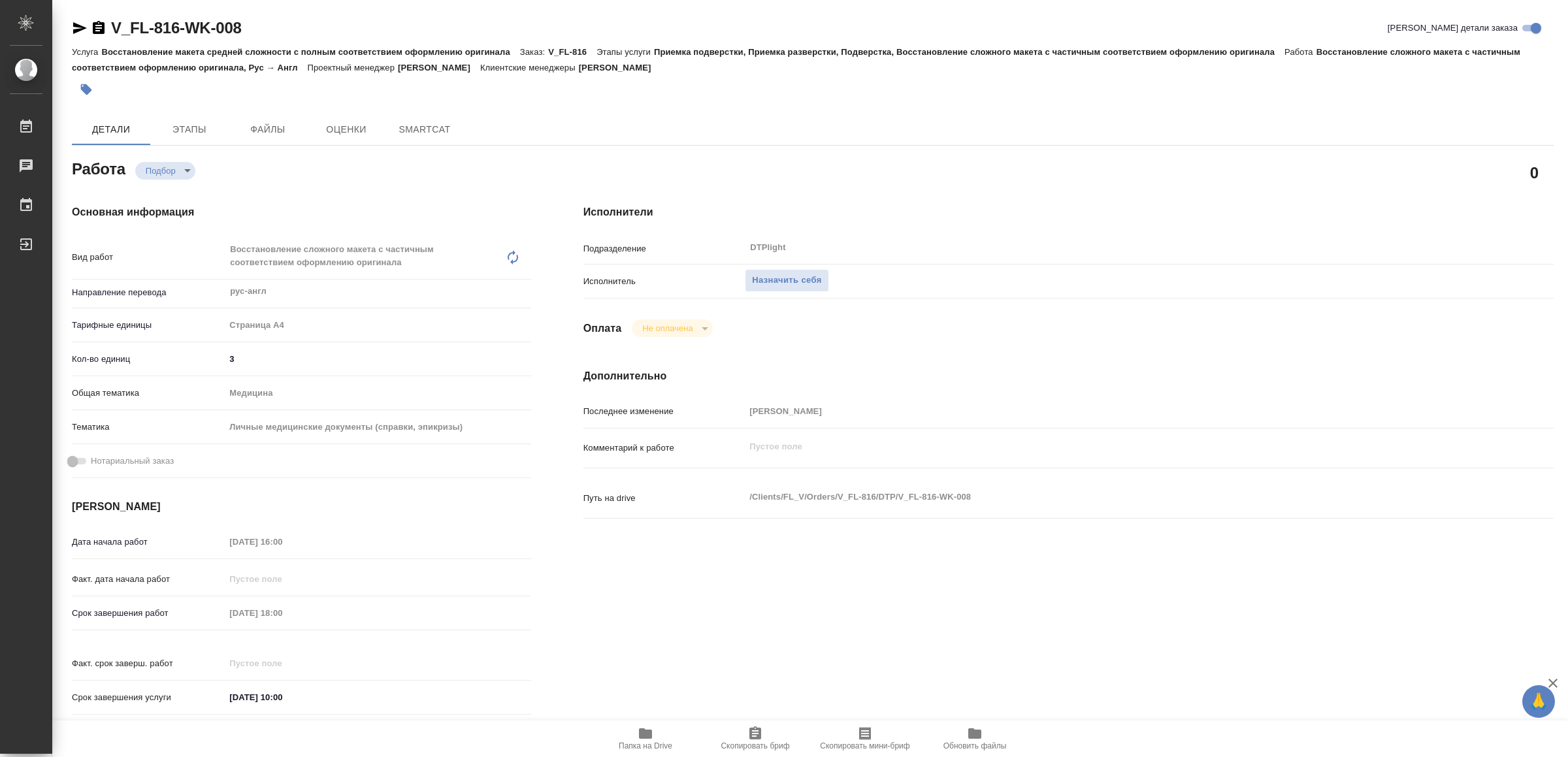
click at [642, 738] on icon "button" at bounding box center [646, 734] width 13 height 11
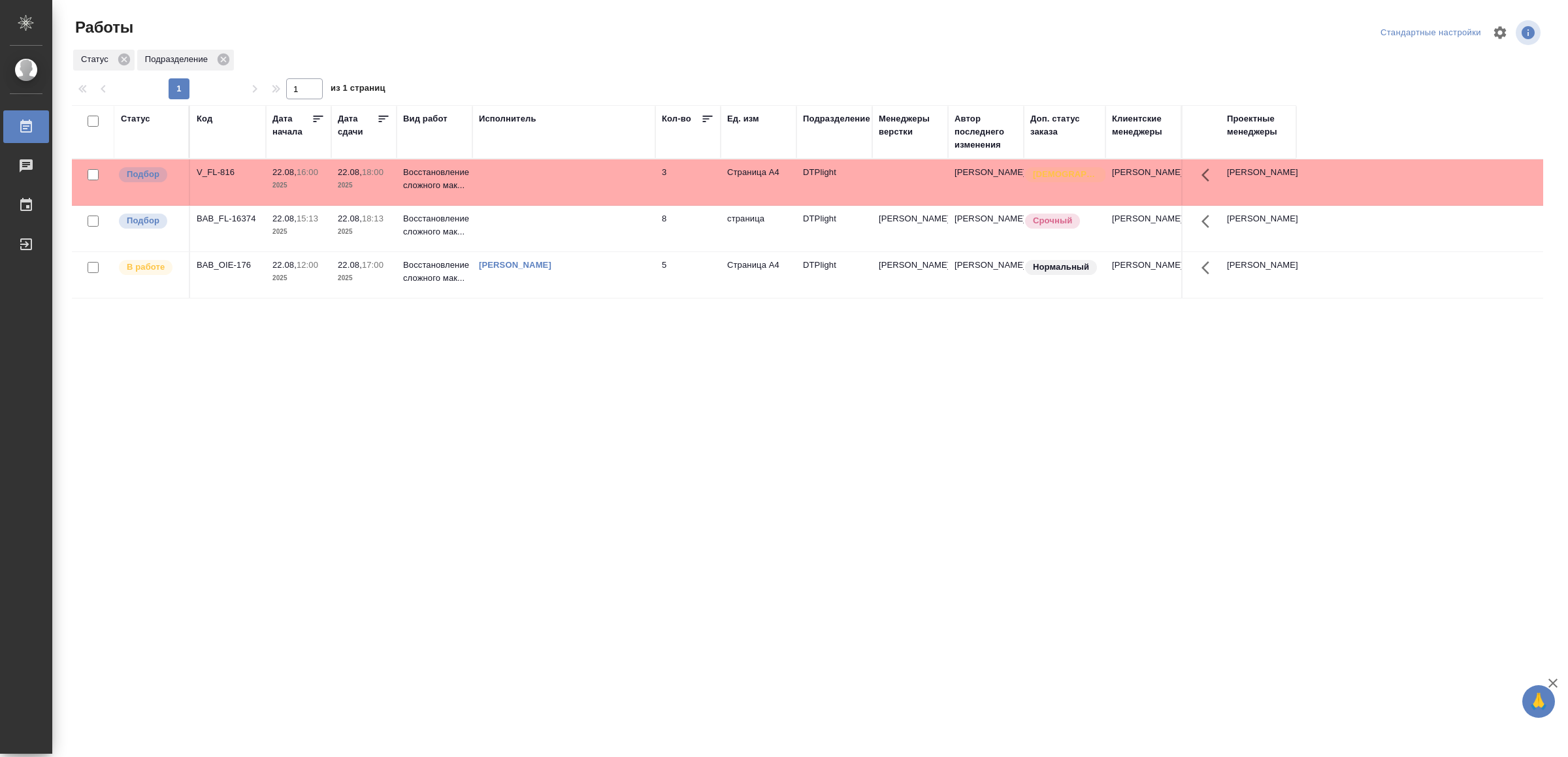
click at [624, 205] on td at bounding box center [564, 182] width 183 height 46
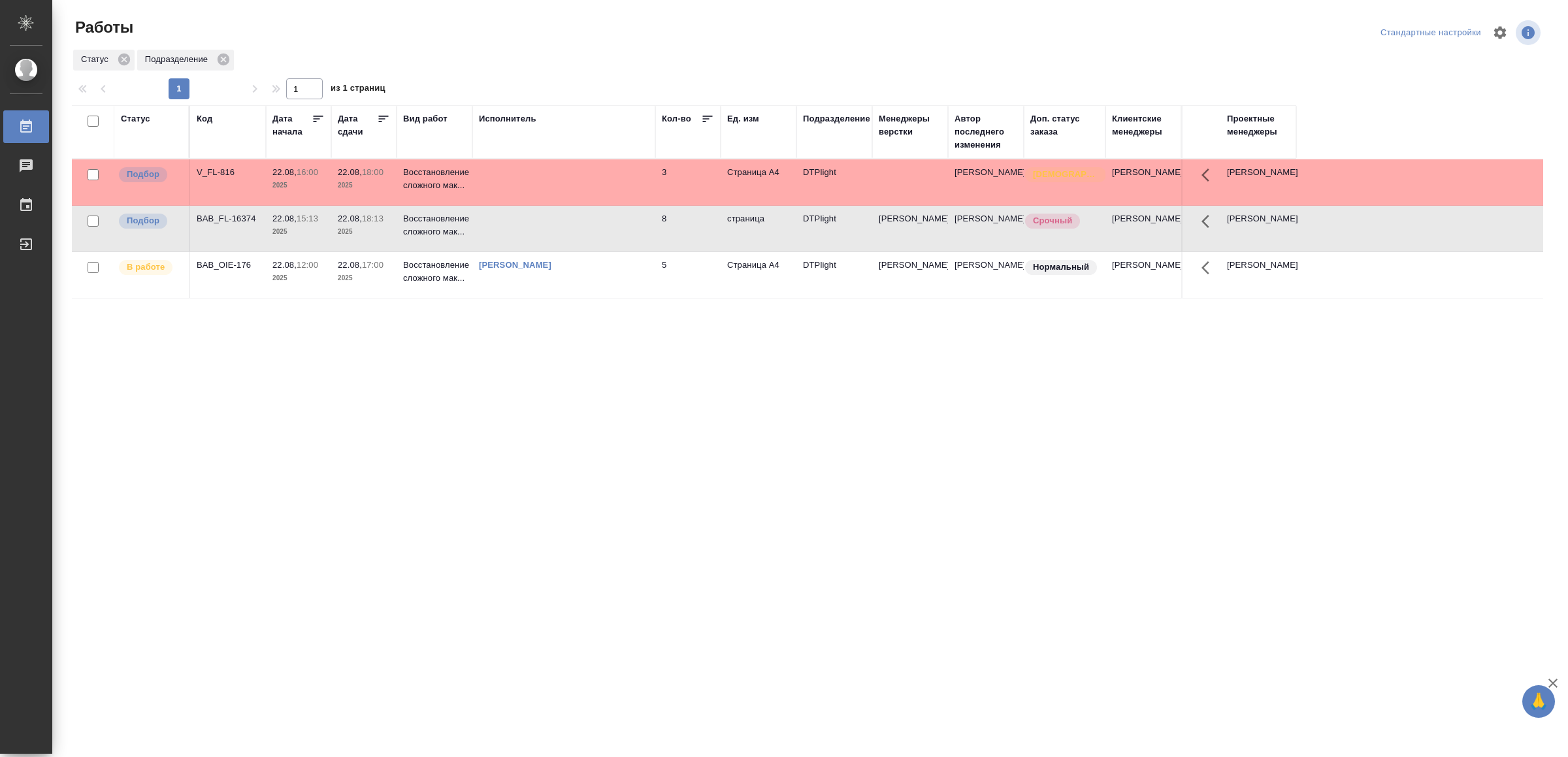
click at [624, 205] on td at bounding box center [564, 182] width 183 height 46
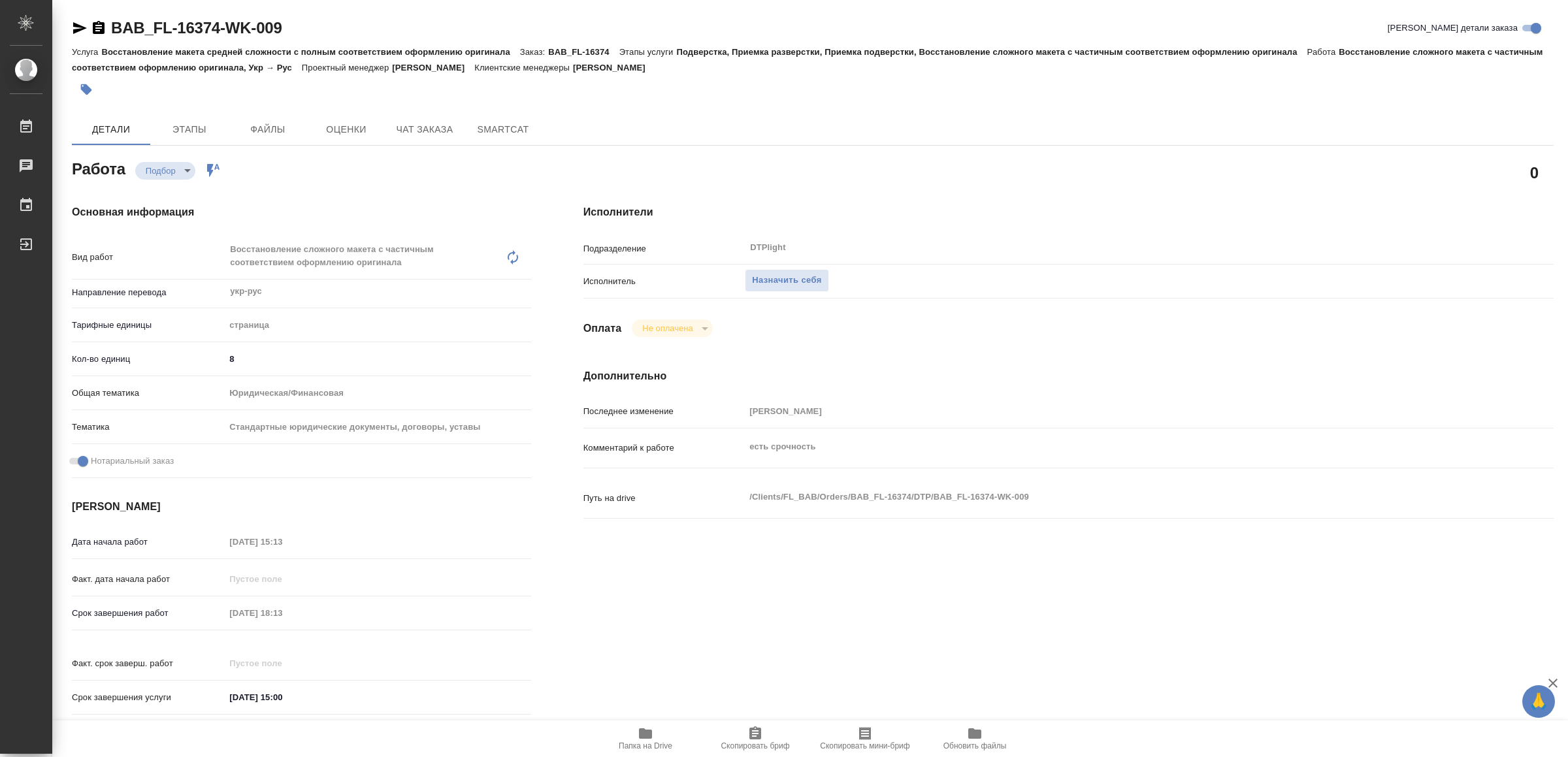
click at [651, 731] on icon "button" at bounding box center [646, 734] width 13 height 11
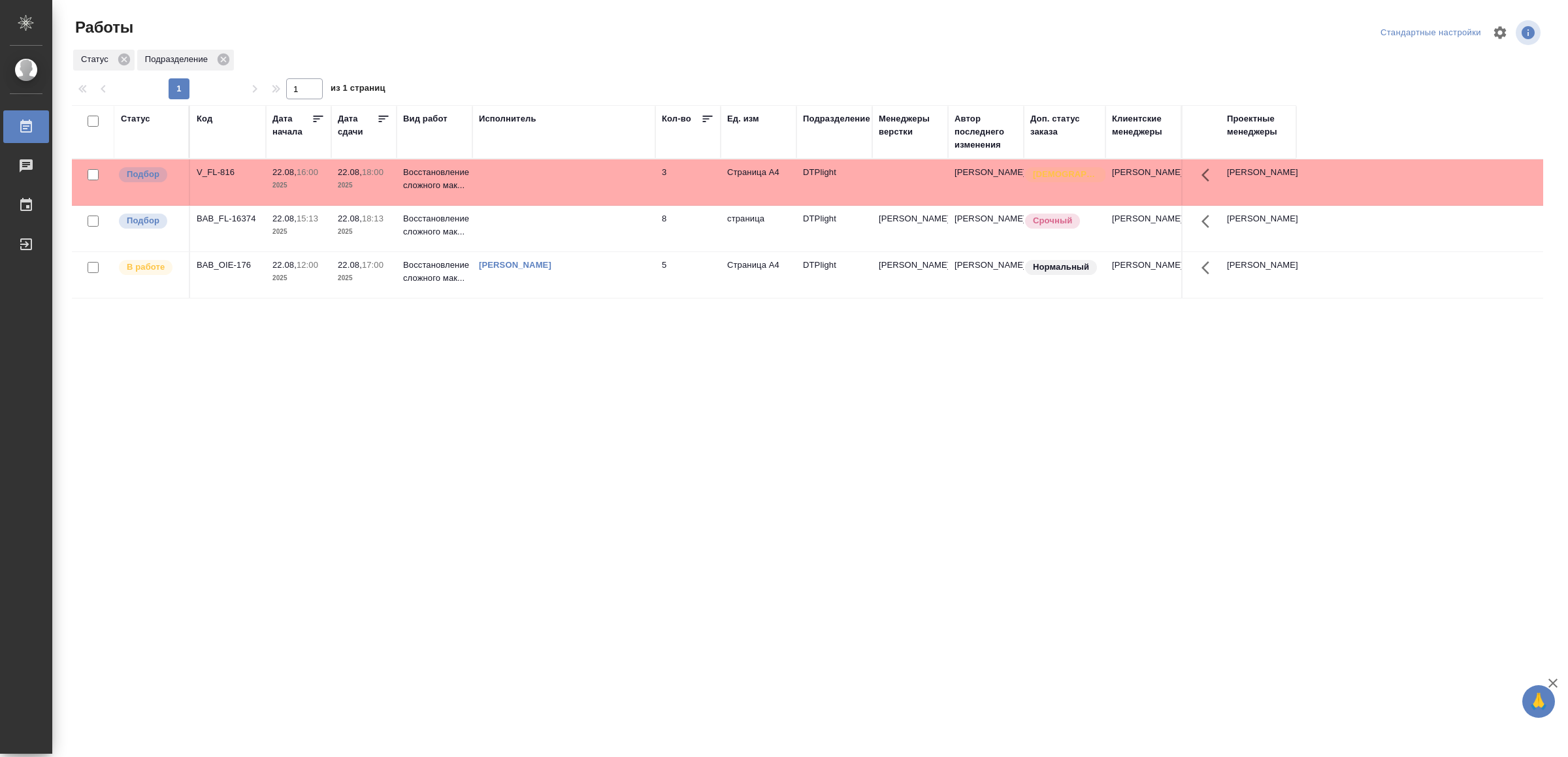
click at [631, 429] on div "Статус Код Дата начала Дата сдачи Вид работ Исполнитель Кол-во Ед. изм Подразде…" at bounding box center [807, 340] width 1472 height 471
drag, startPoint x: 464, startPoint y: 530, endPoint x: 464, endPoint y: 518, distance: 12.0
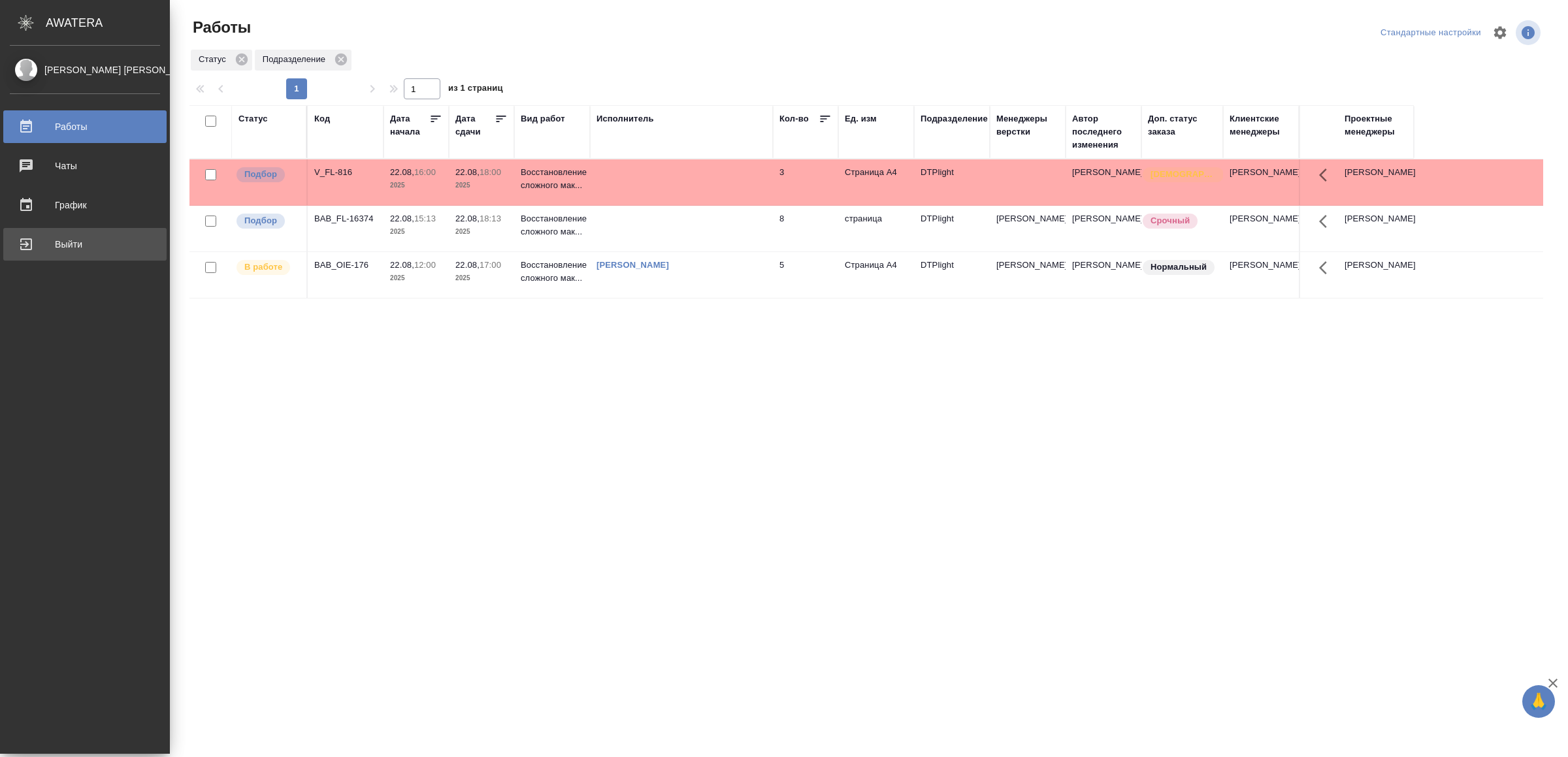
click at [41, 245] on div "Выйти" at bounding box center [85, 244] width 150 height 19
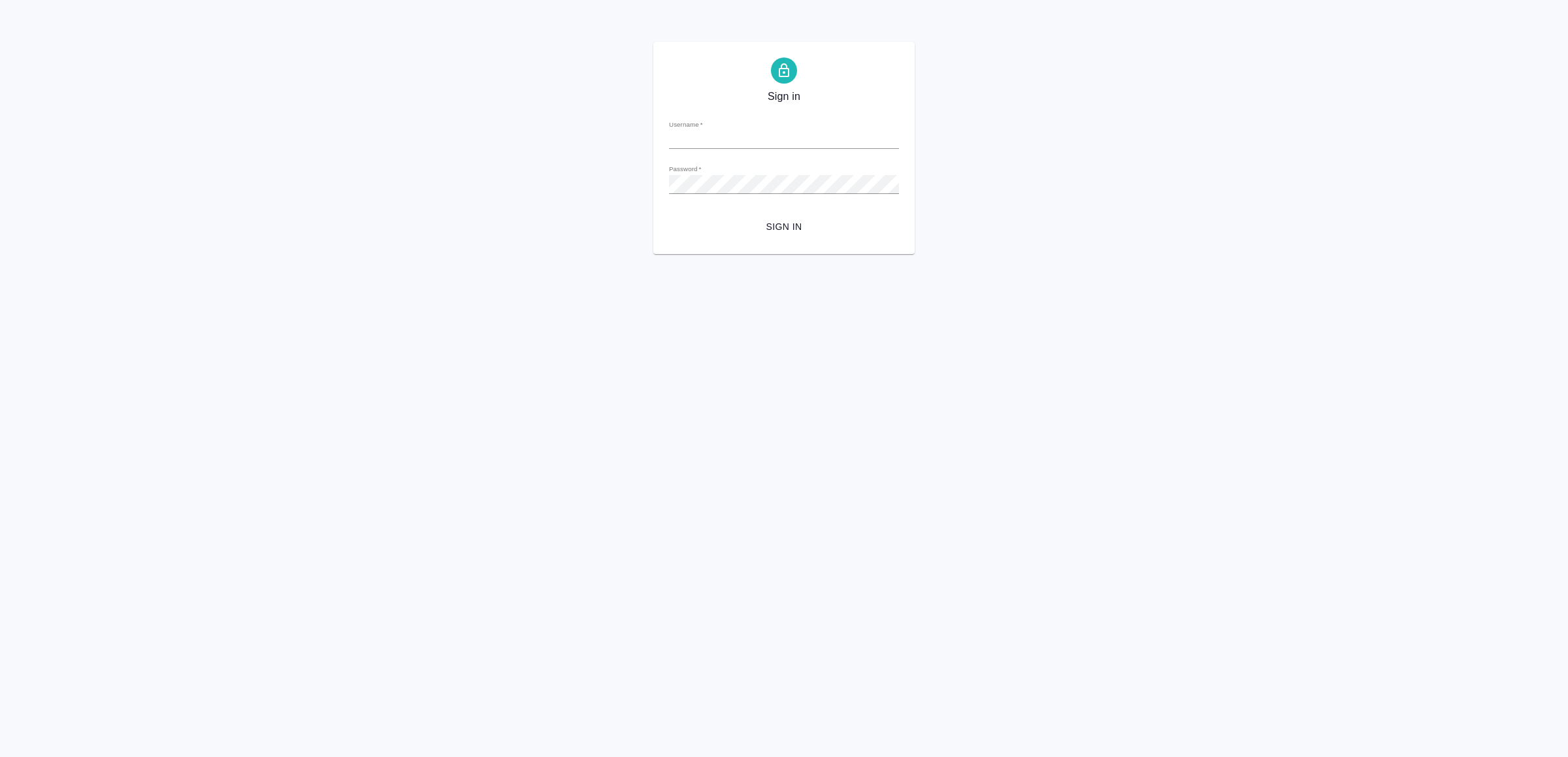
type input "[EMAIL_ADDRESS][DOMAIN_NAME]"
click at [749, 239] on div "Sign in Username   * [EMAIL_ADDRESS][DOMAIN_NAME] Password   * urlPath   * / Si…" at bounding box center [784, 148] width 261 height 212
click at [755, 228] on span "Sign in" at bounding box center [784, 227] width 209 height 16
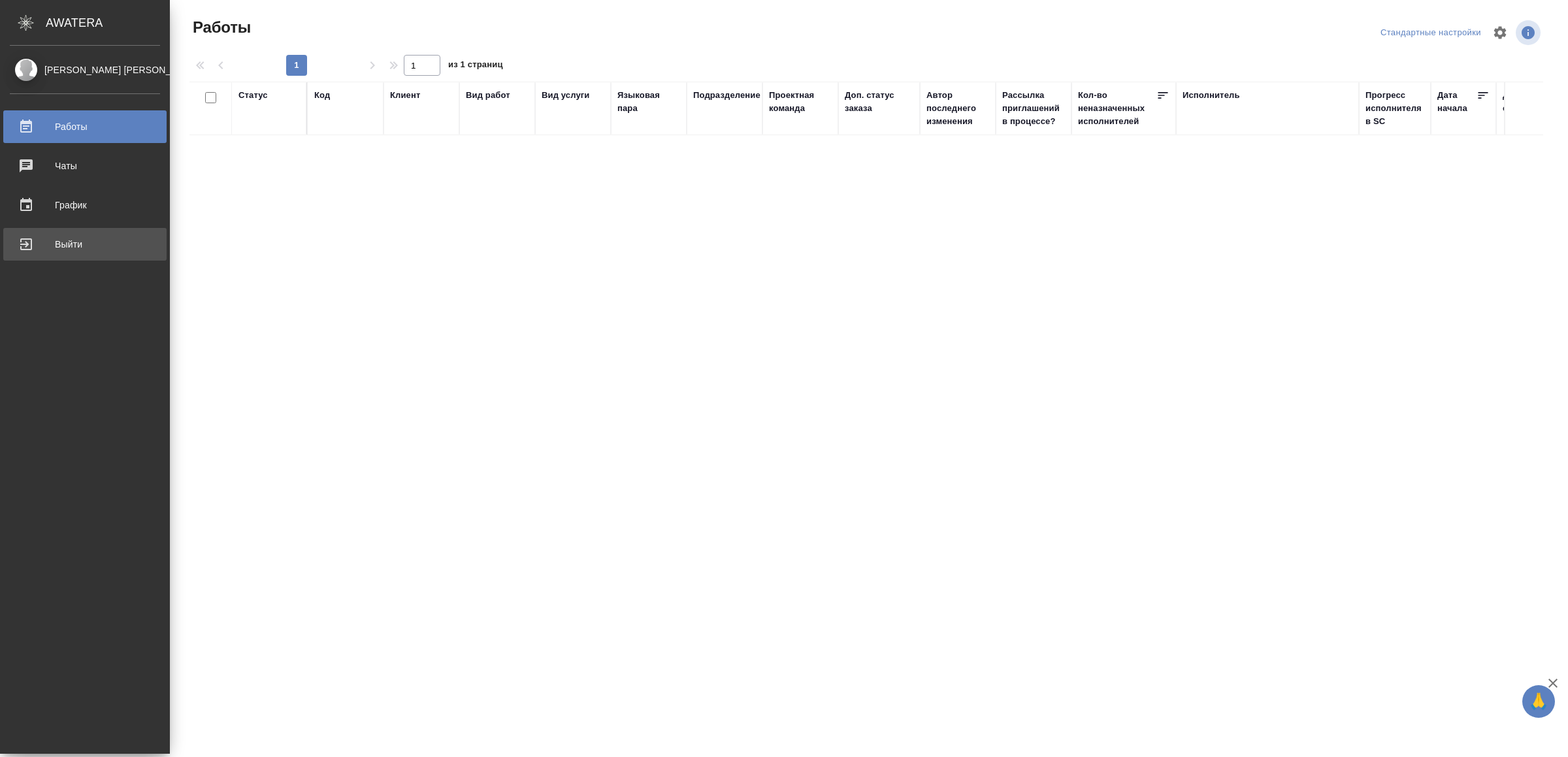
click at [45, 235] on div "Выйти" at bounding box center [85, 244] width 150 height 19
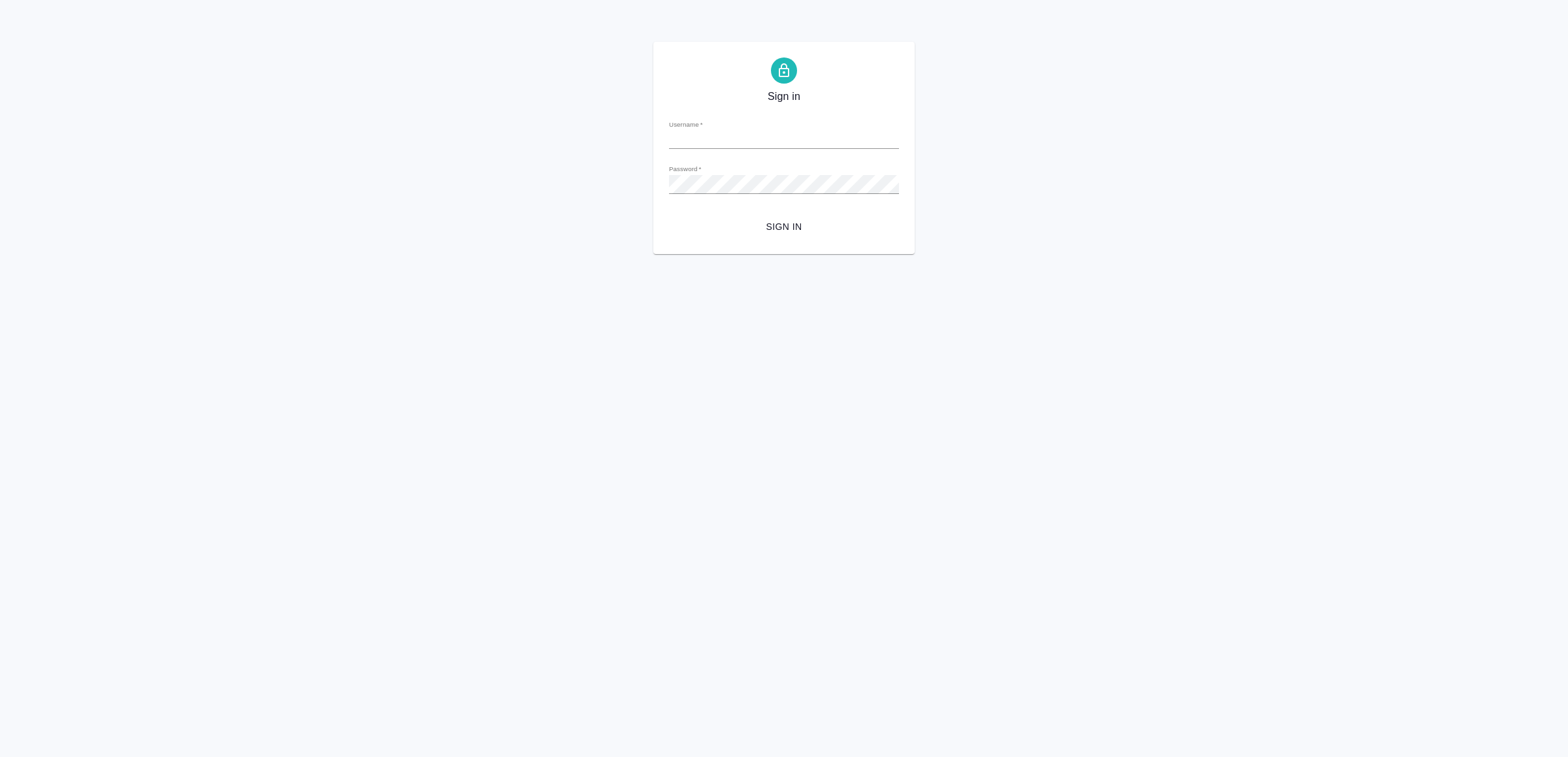
type input "[EMAIL_ADDRESS][DOMAIN_NAME]"
click at [794, 222] on span "Sign in" at bounding box center [784, 227] width 209 height 16
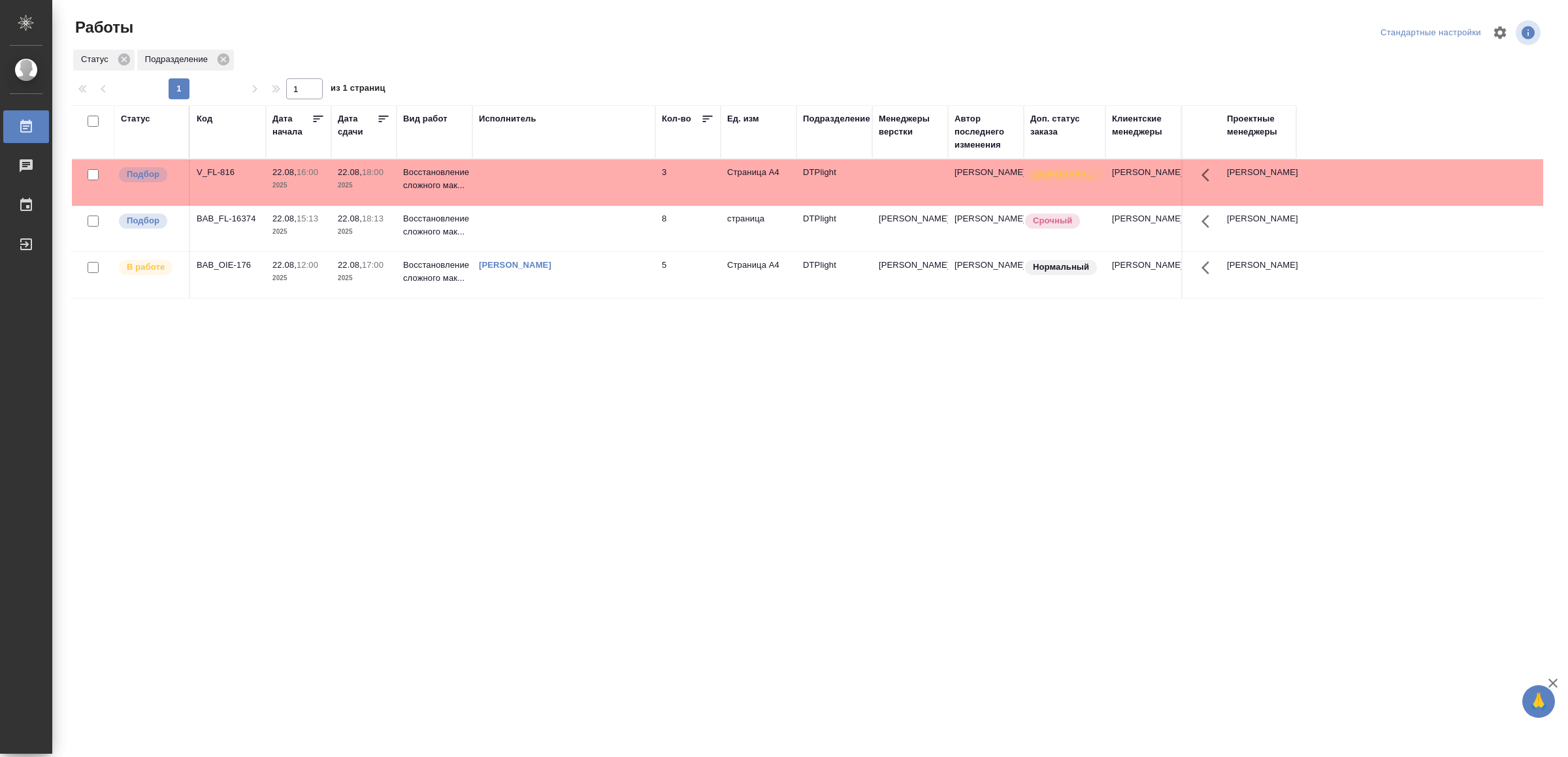
drag, startPoint x: 87, startPoint y: 8, endPoint x: 412, endPoint y: 369, distance: 485.7
drag, startPoint x: 505, startPoint y: 574, endPoint x: 504, endPoint y: 563, distance: 11.0
drag, startPoint x: 726, startPoint y: 451, endPoint x: 726, endPoint y: 437, distance: 14.0
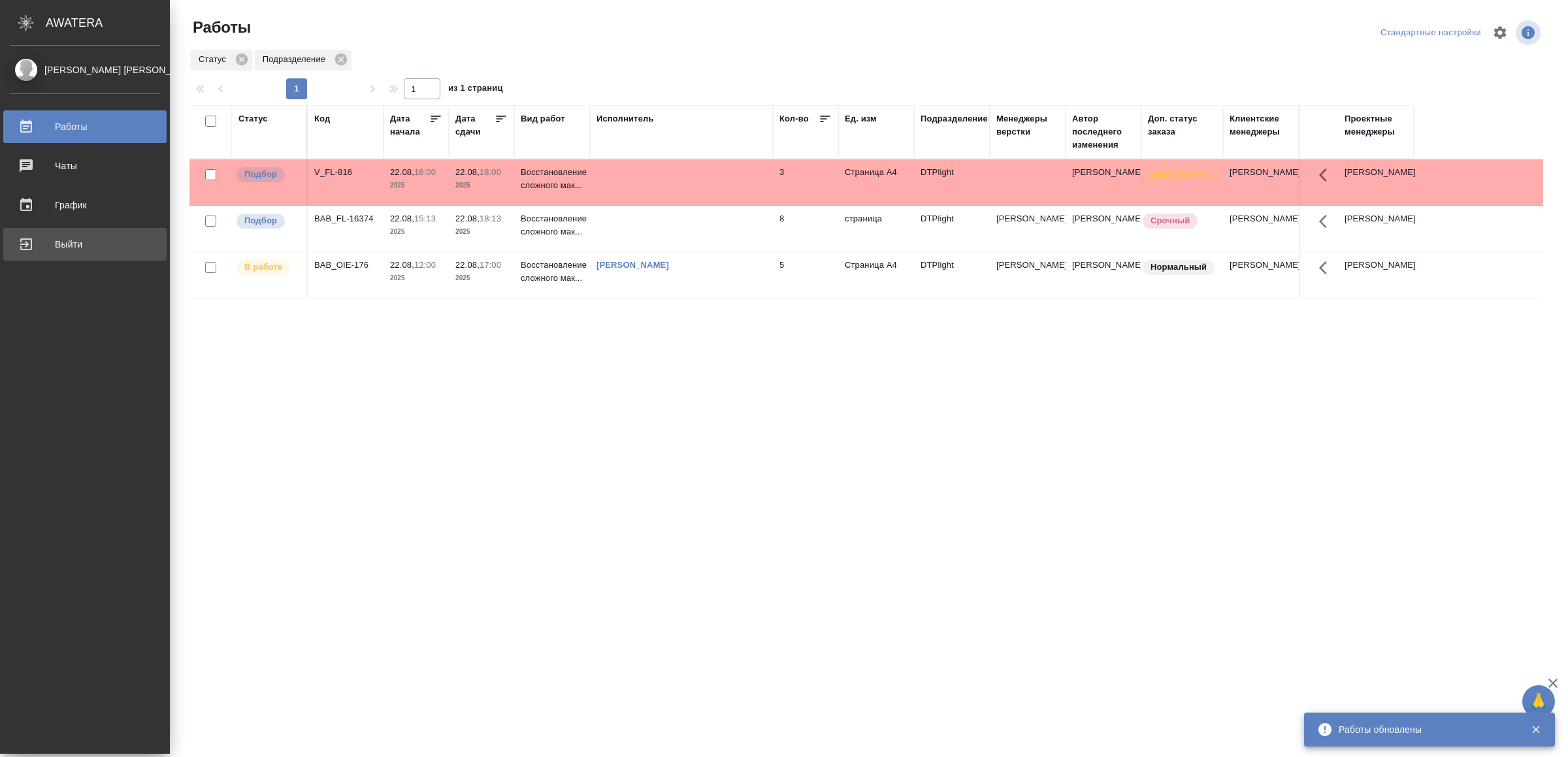
click at [30, 246] on div "Выйти" at bounding box center [85, 244] width 150 height 19
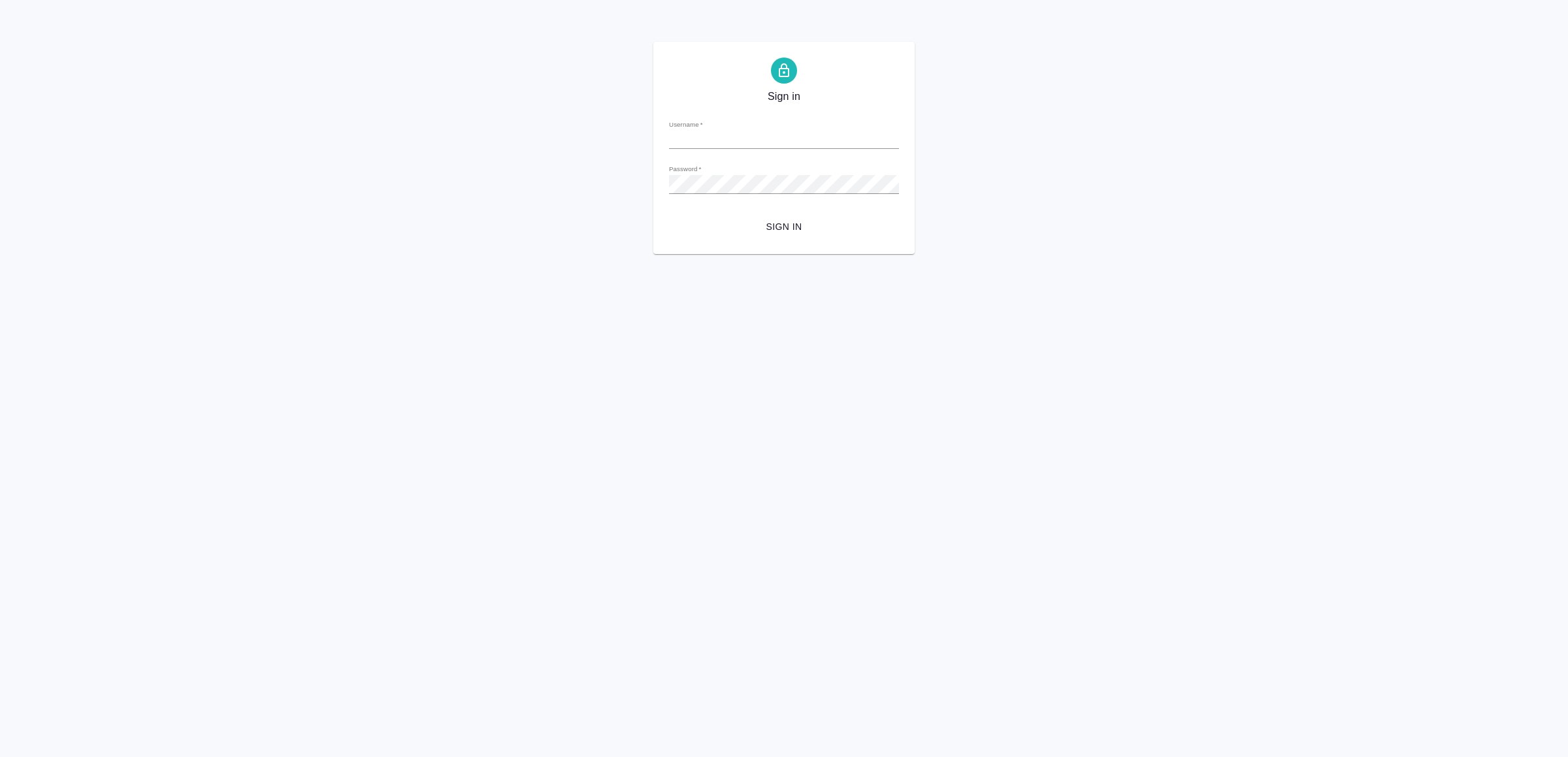
type input "[EMAIL_ADDRESS][DOMAIN_NAME]"
drag, startPoint x: 783, startPoint y: 218, endPoint x: 783, endPoint y: 231, distance: 13.0
click at [784, 218] on button "Sign in" at bounding box center [784, 227] width 230 height 24
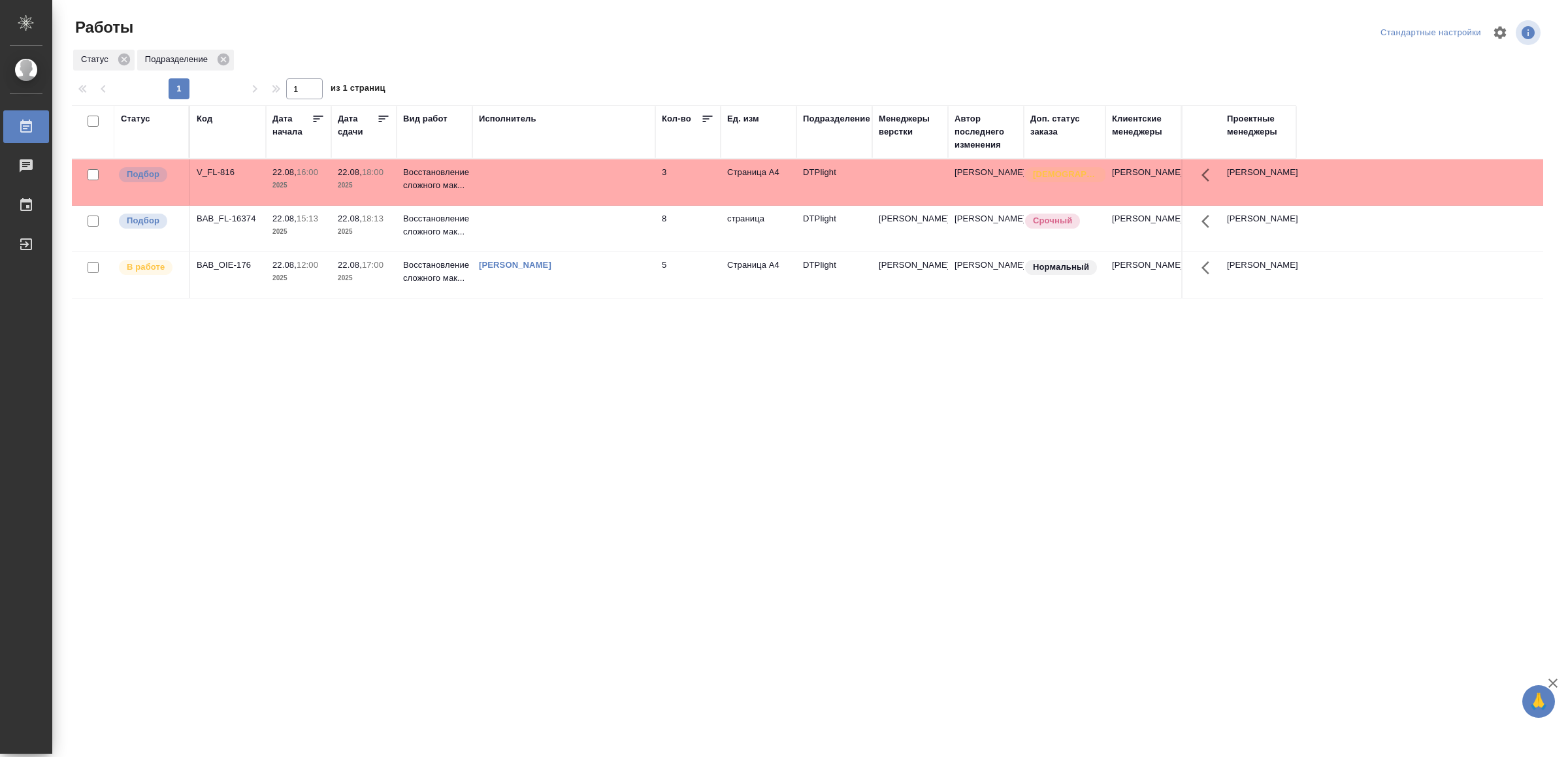
drag, startPoint x: 501, startPoint y: 413, endPoint x: 494, endPoint y: 421, distance: 10.6
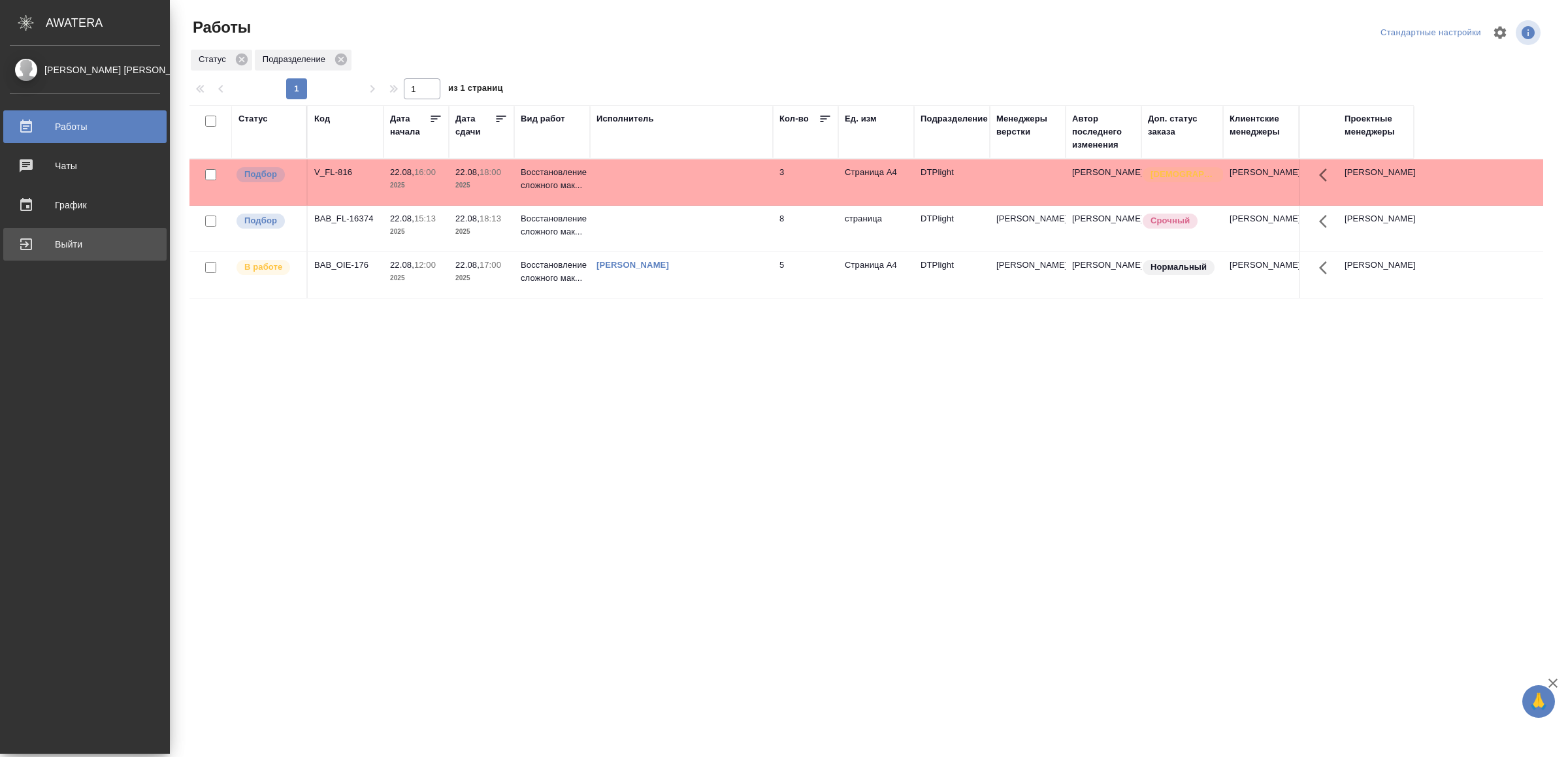
click at [70, 235] on div "Выйти" at bounding box center [85, 244] width 150 height 19
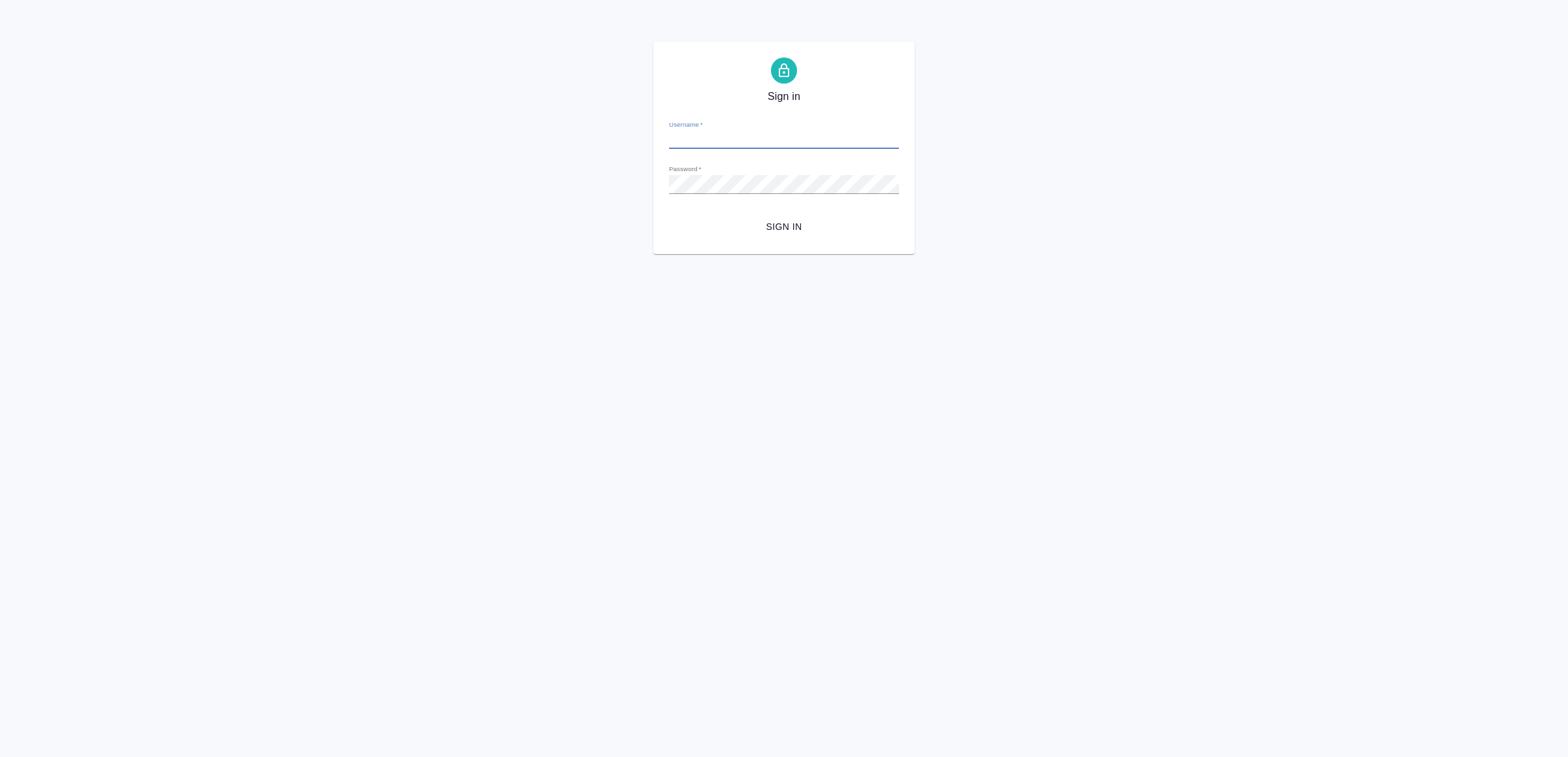
type input "[EMAIL_ADDRESS][DOMAIN_NAME]"
click at [761, 226] on span "Sign in" at bounding box center [784, 227] width 209 height 16
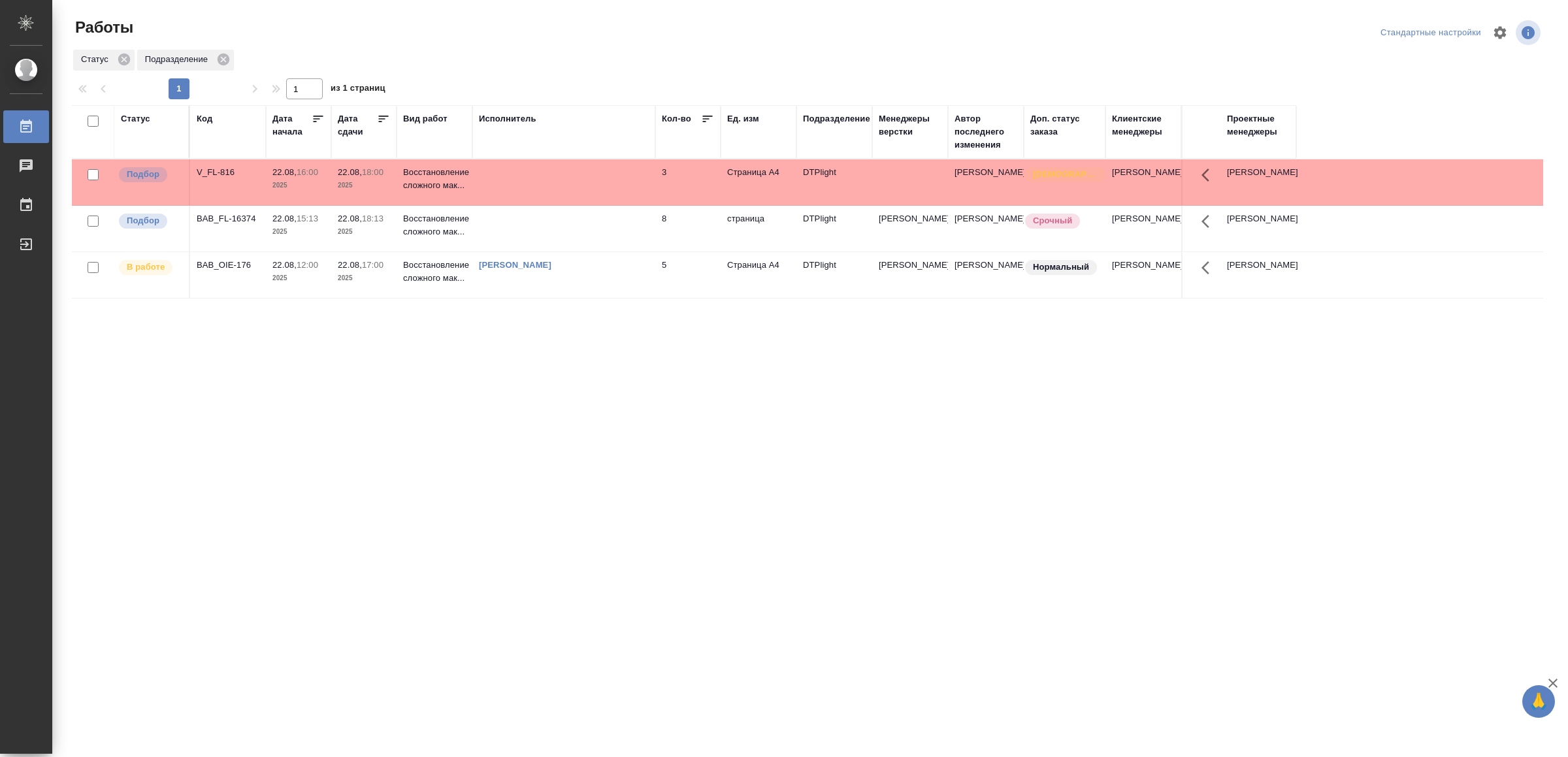
click at [416, 586] on div ".cls-1 fill:#fff; AWATERA Yamkovenko [PERSON_NAME] Работы 0 Чаты График Выйти Р…" at bounding box center [784, 378] width 1568 height 757
drag, startPoint x: 307, startPoint y: 523, endPoint x: 322, endPoint y: 511, distance: 19.2
click at [26, 243] on div "Выйти" at bounding box center [10, 244] width 32 height 19
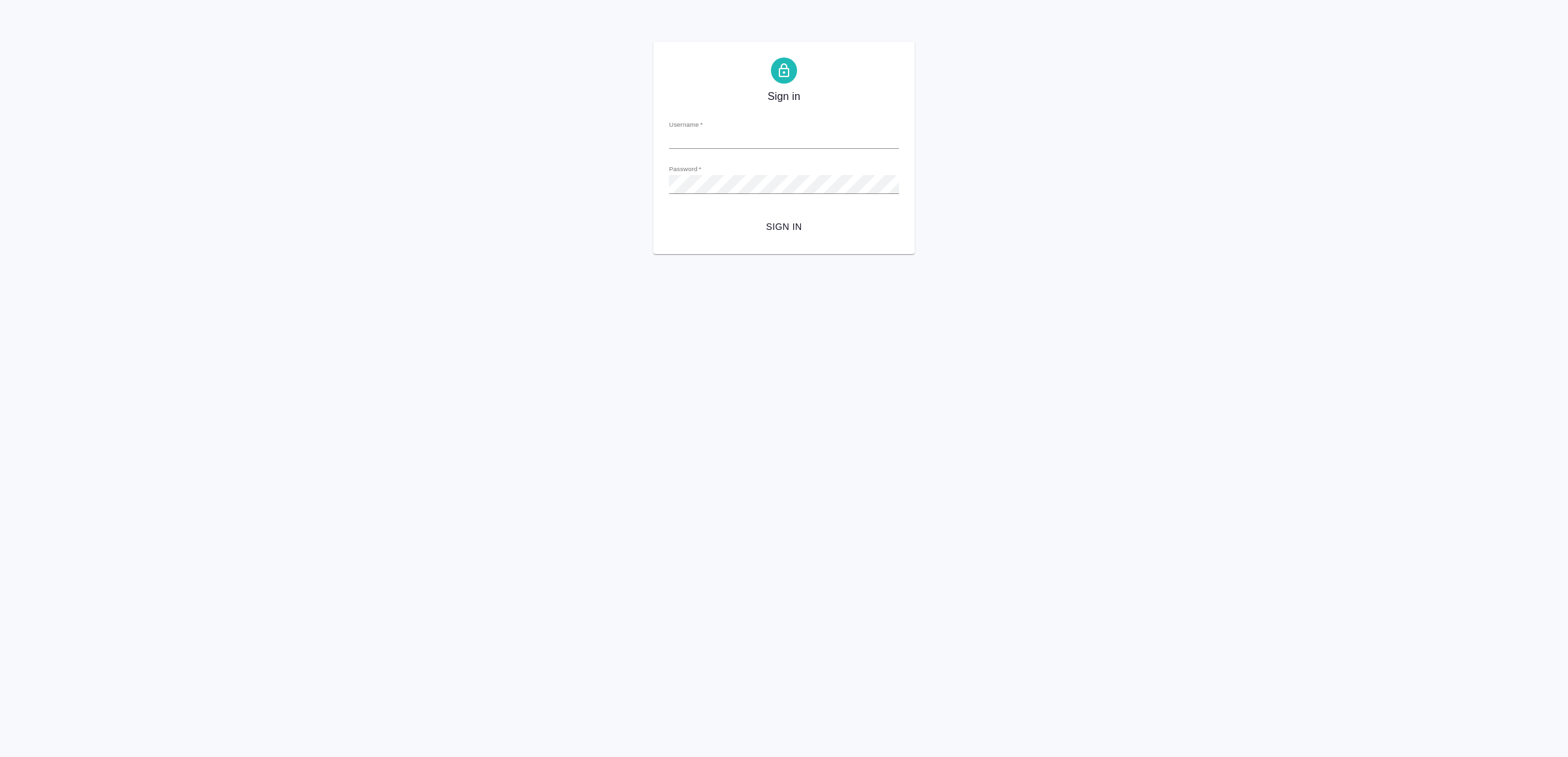
type input "v.yamkovenko@awatera.com"
click at [761, 222] on span "Sign in" at bounding box center [784, 227] width 209 height 16
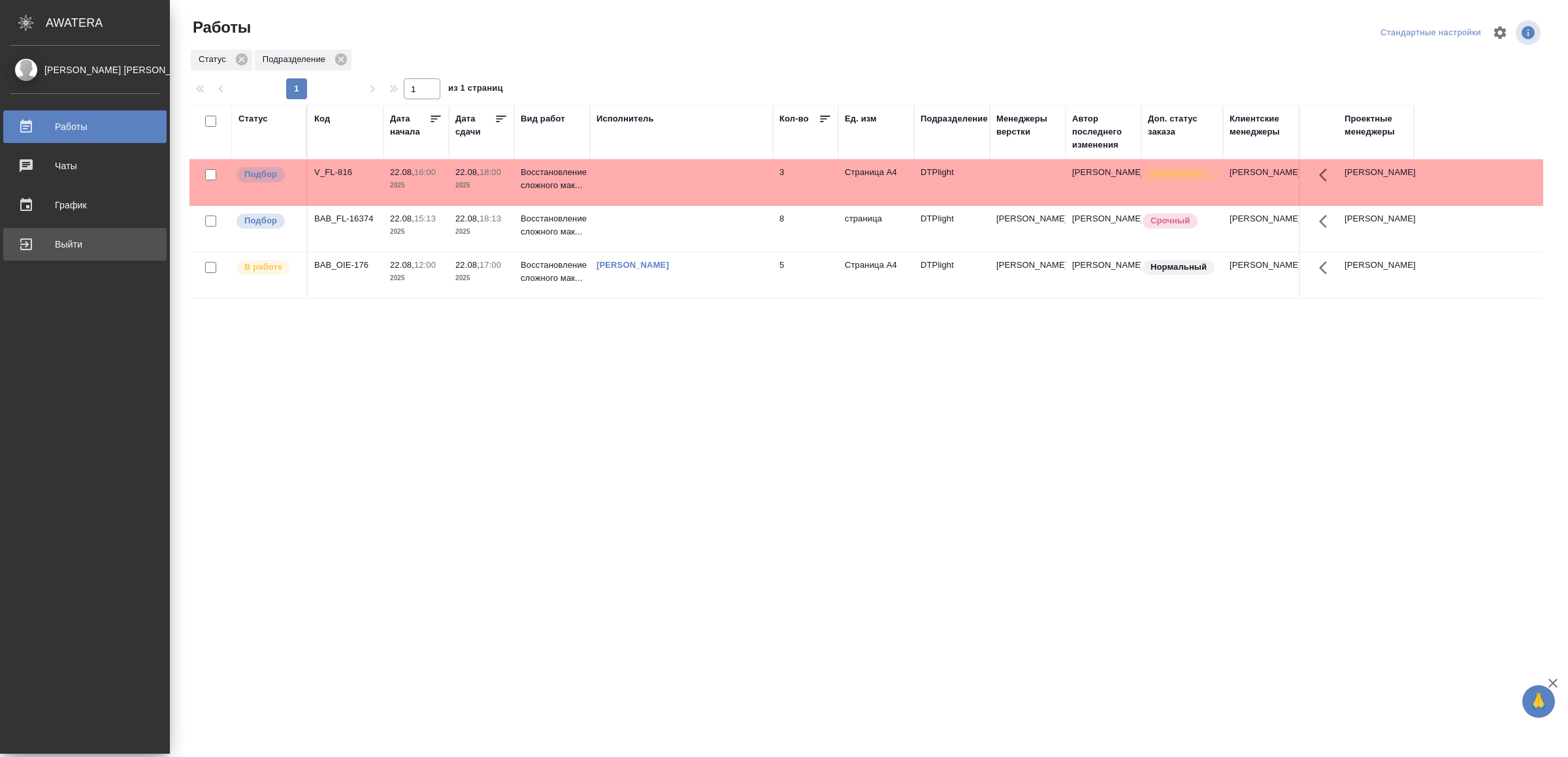
click at [47, 250] on div "Выйти" at bounding box center [85, 244] width 150 height 19
